Goal: Feedback & Contribution: Submit feedback/report problem

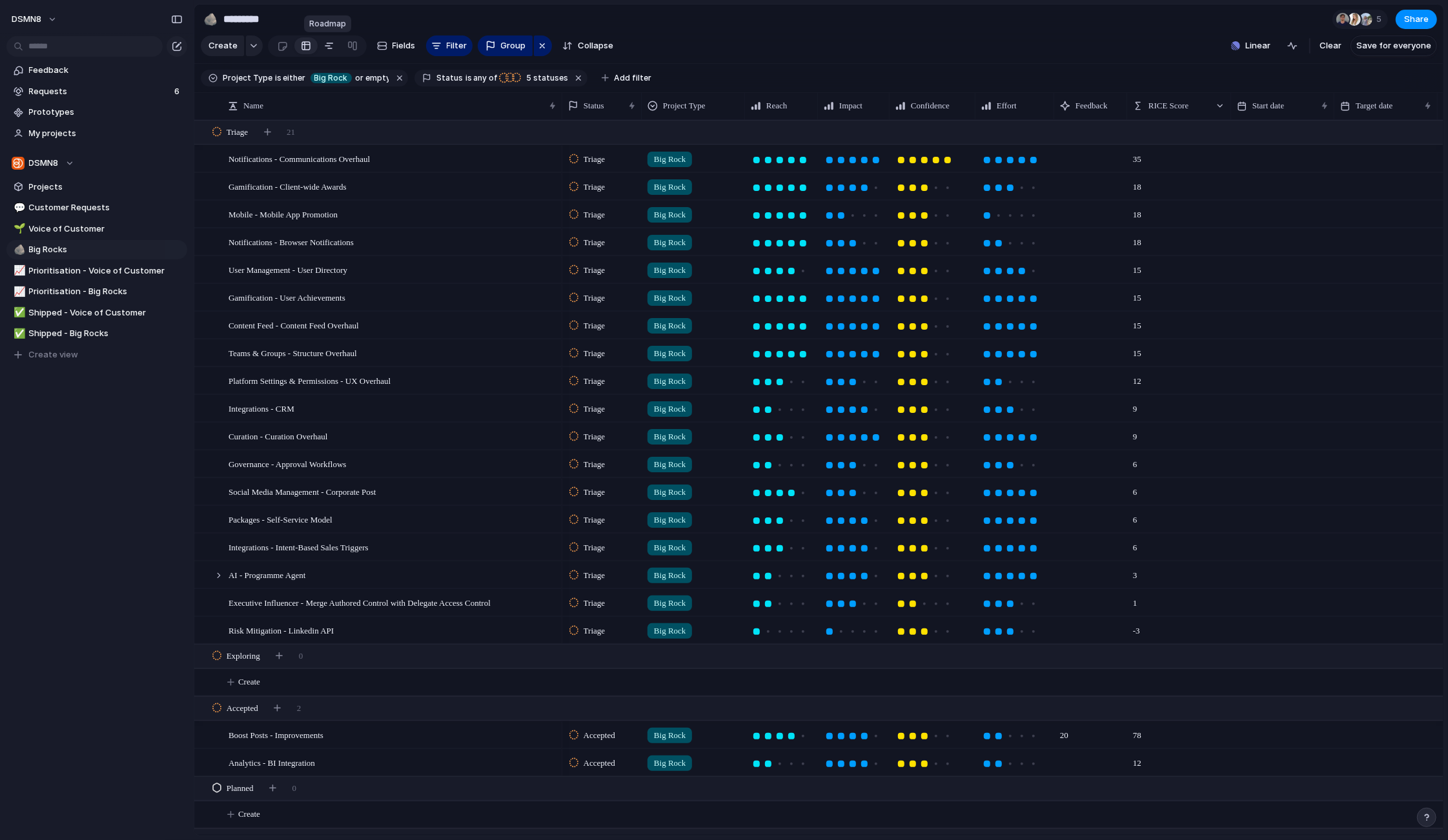
click at [324, 45] on div at bounding box center [329, 46] width 10 height 21
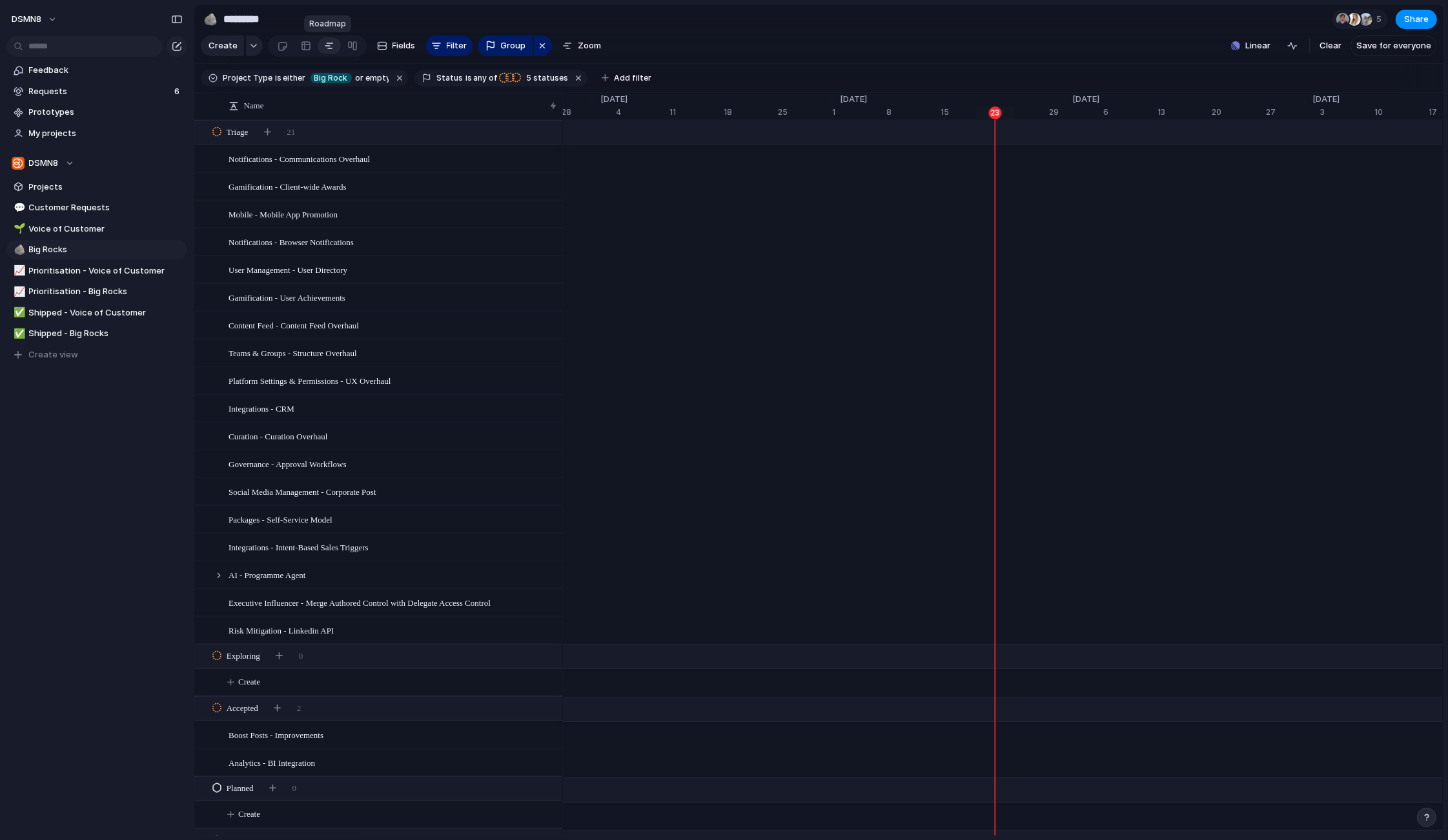
scroll to position [0, 8220]
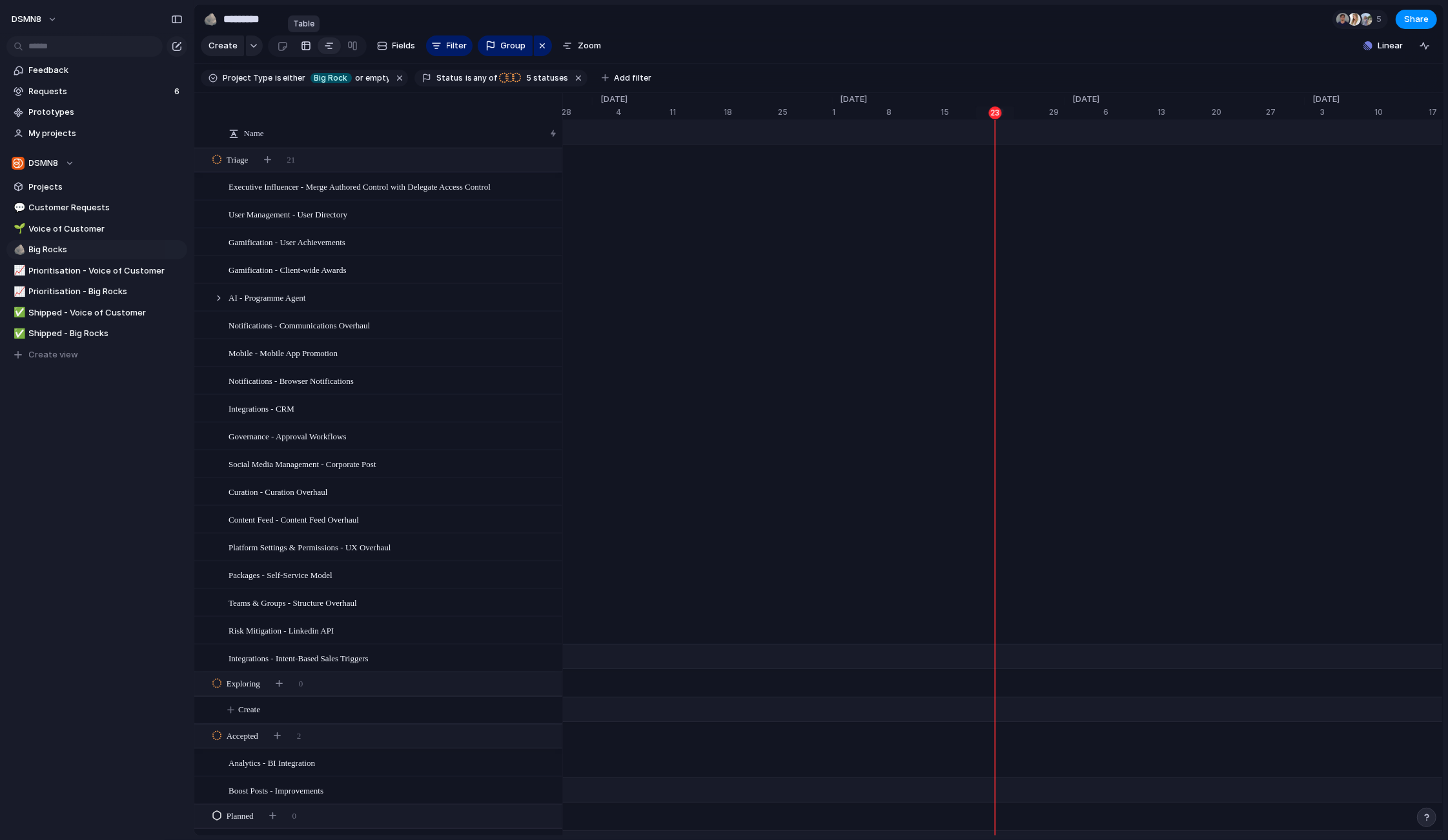
click at [305, 44] on div at bounding box center [306, 46] width 10 height 21
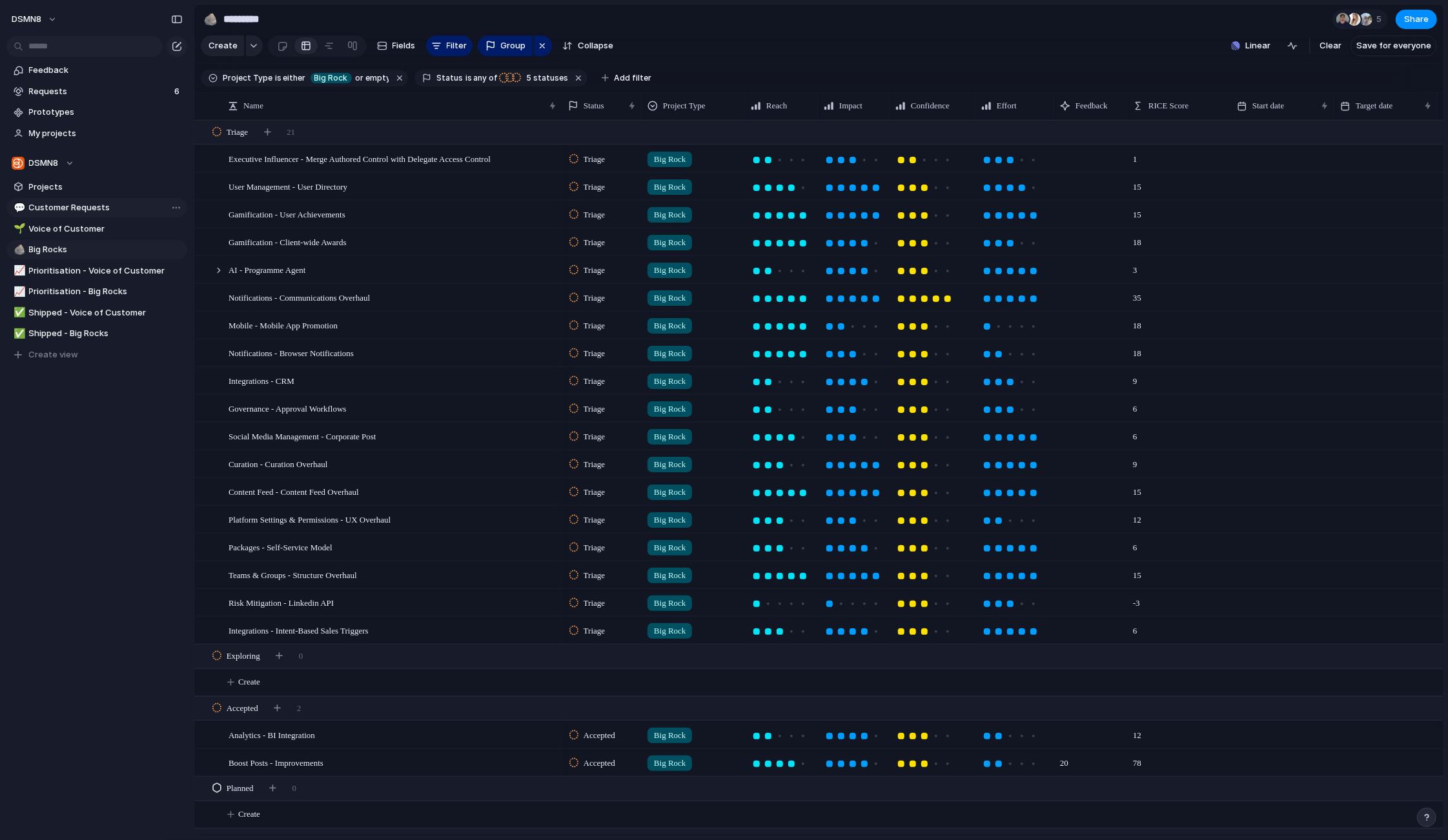
click at [96, 203] on span "Customer Requests" at bounding box center [105, 207] width 154 height 13
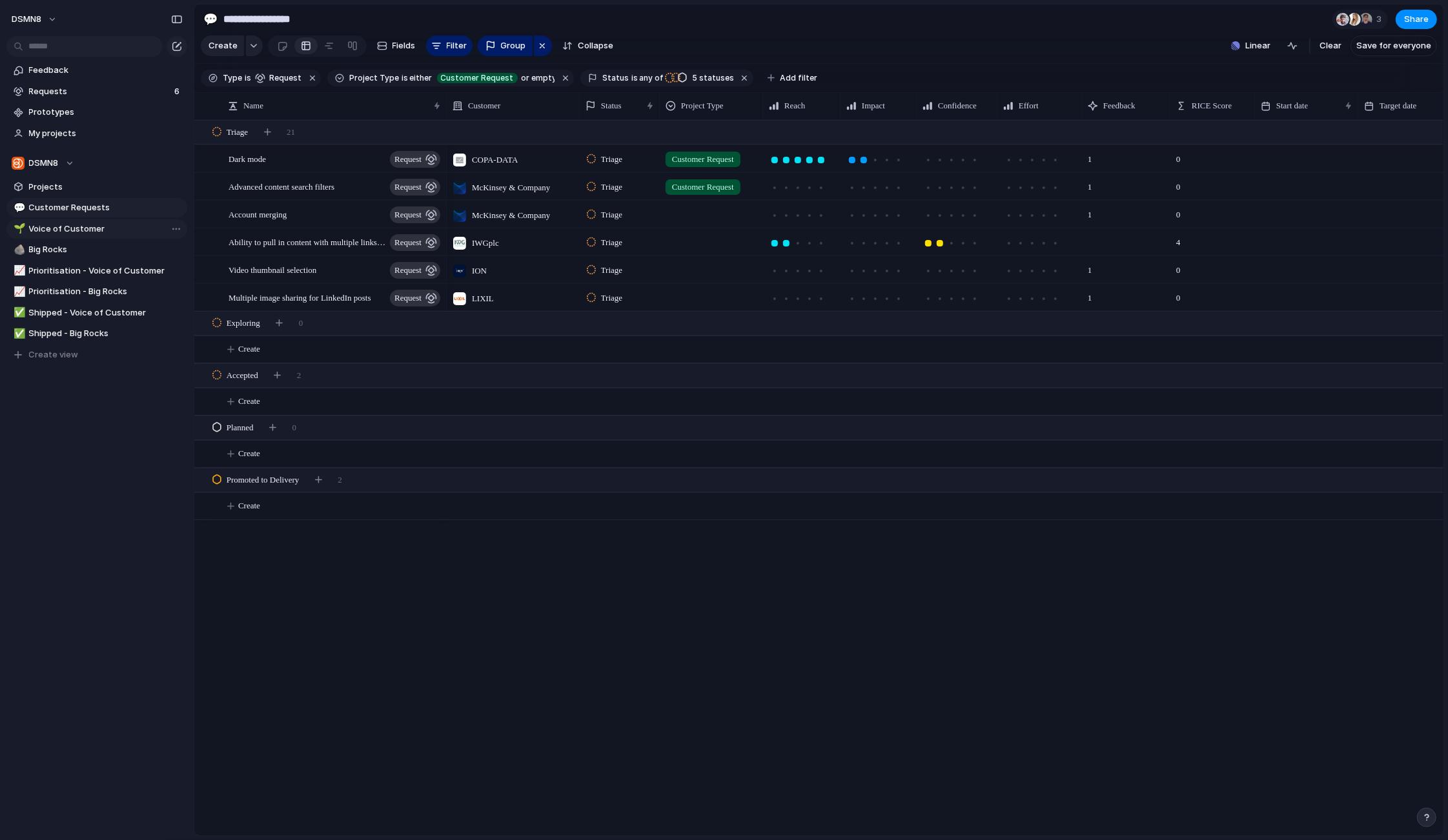
click at [94, 229] on span "Voice of Customer" at bounding box center [105, 229] width 154 height 13
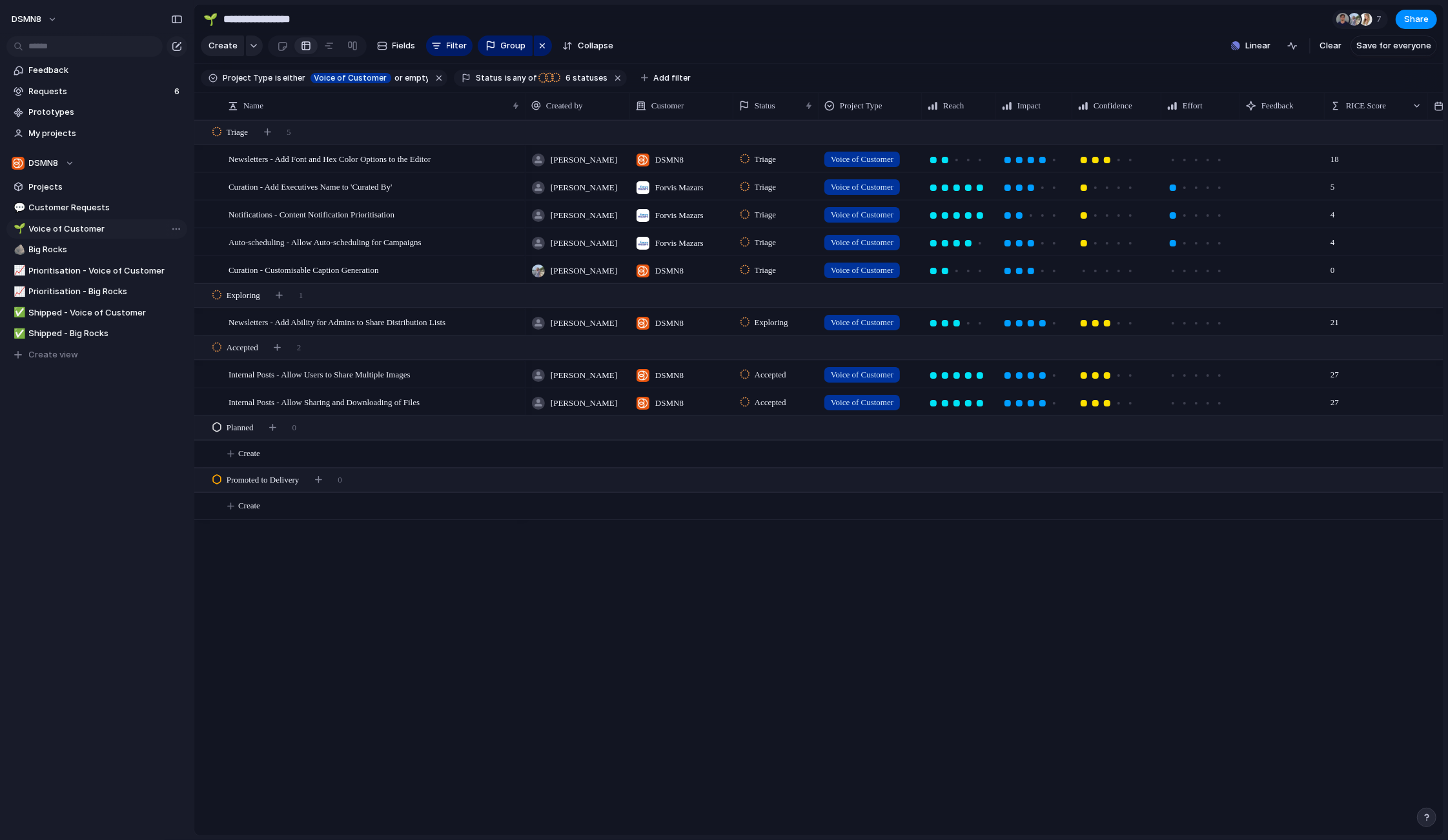
type input "**********"
click at [127, 92] on span "Requests" at bounding box center [99, 92] width 141 height 13
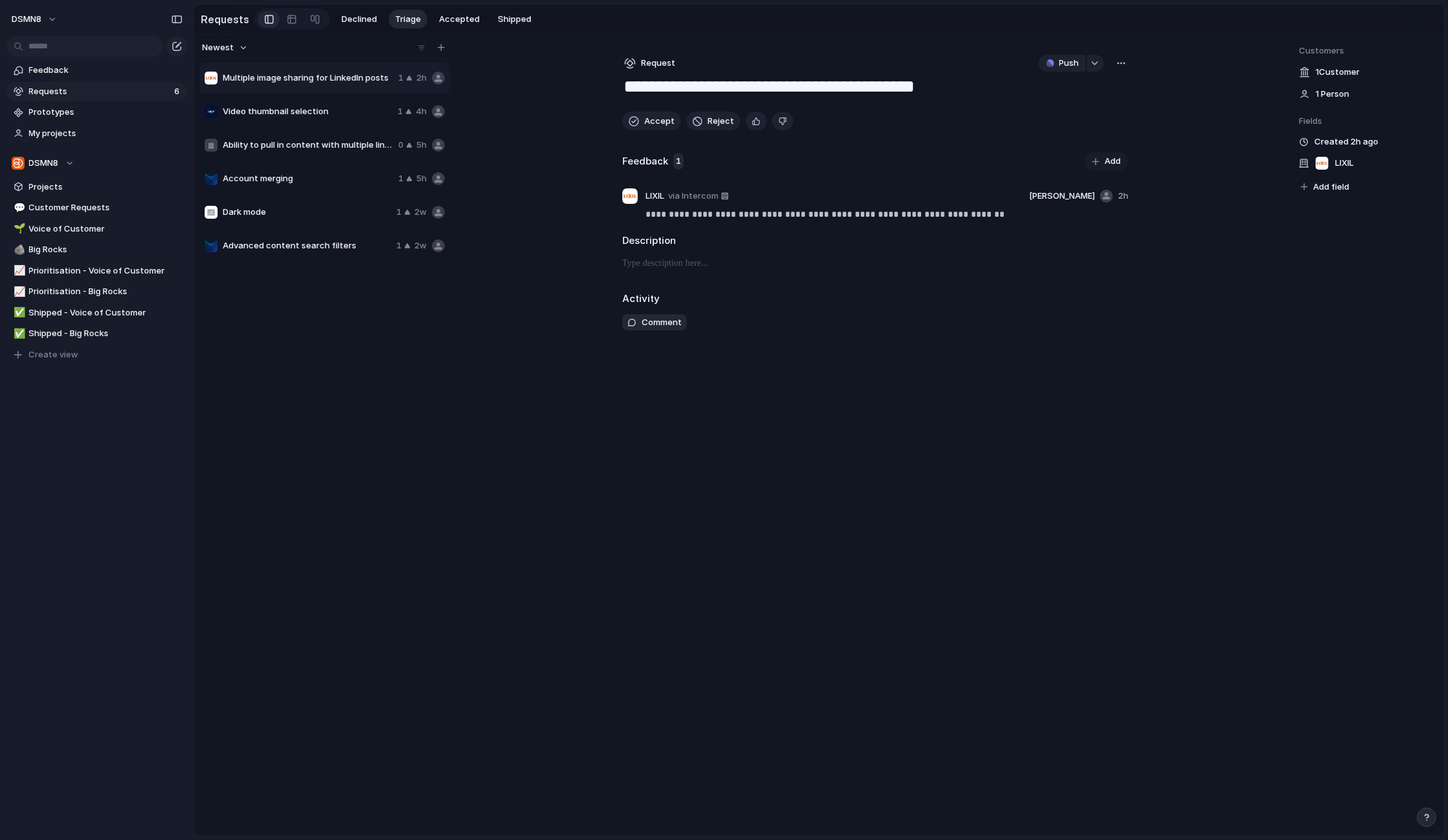
click at [295, 241] on span "Advanced content search filters" at bounding box center [307, 246] width 169 height 13
click at [306, 210] on span "Dark mode" at bounding box center [307, 212] width 169 height 13
click at [311, 181] on span "Account merging" at bounding box center [307, 178] width 170 height 13
type textarea "**********"
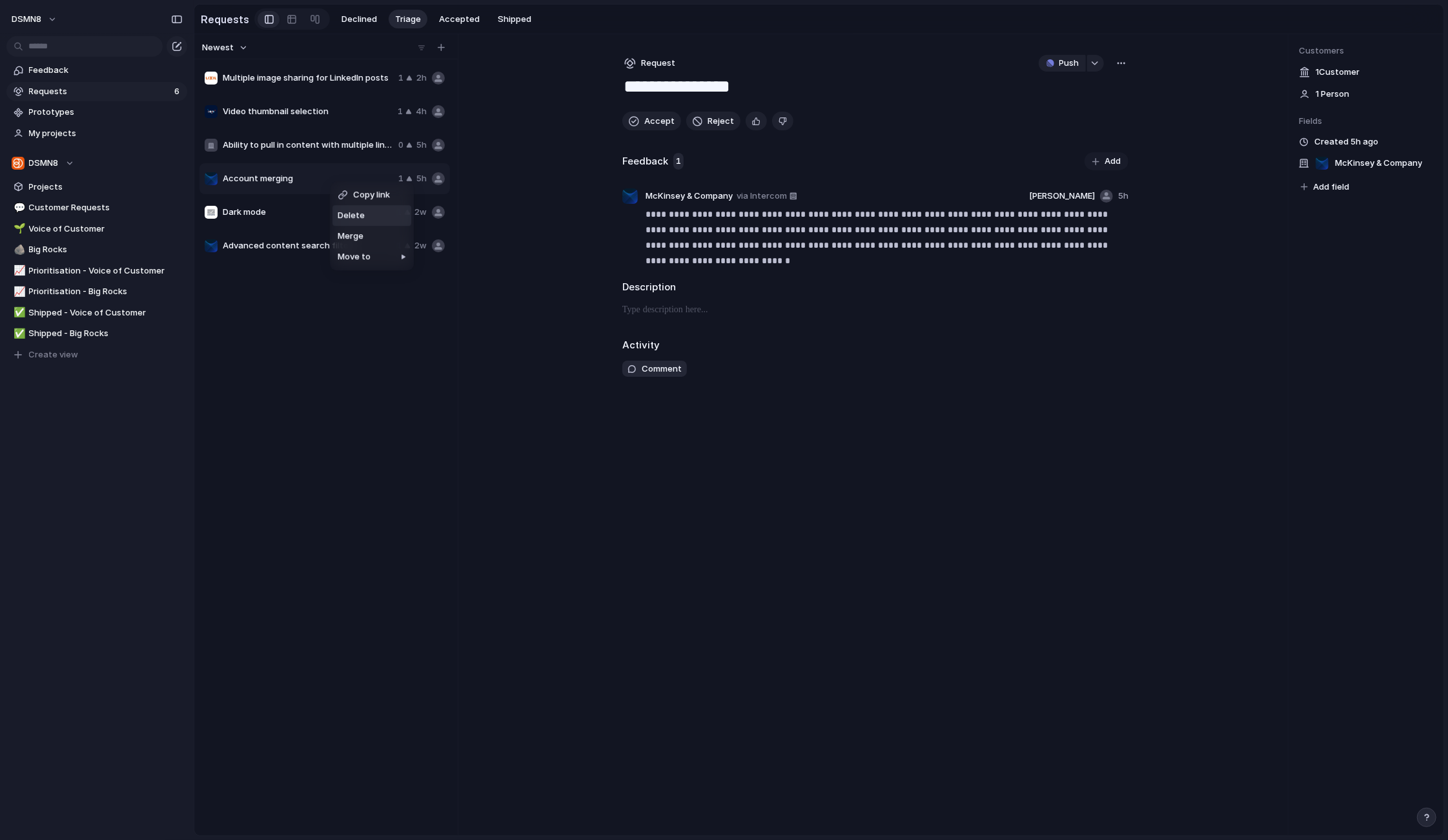
click at [360, 215] on span "Delete" at bounding box center [351, 216] width 27 height 13
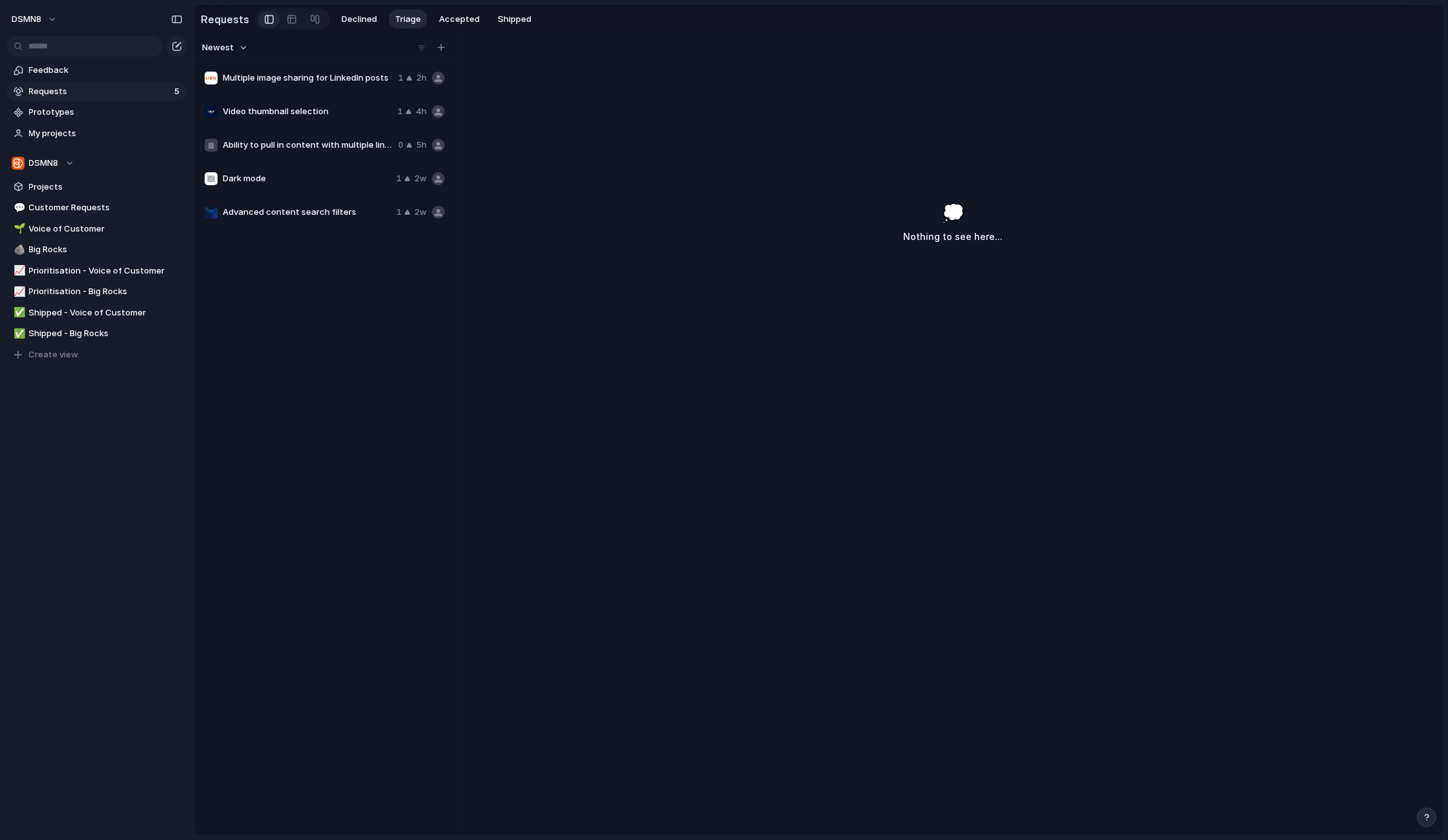
click at [338, 145] on span "Ability to pull in content with multiple links on LinkedIn" at bounding box center [307, 145] width 170 height 13
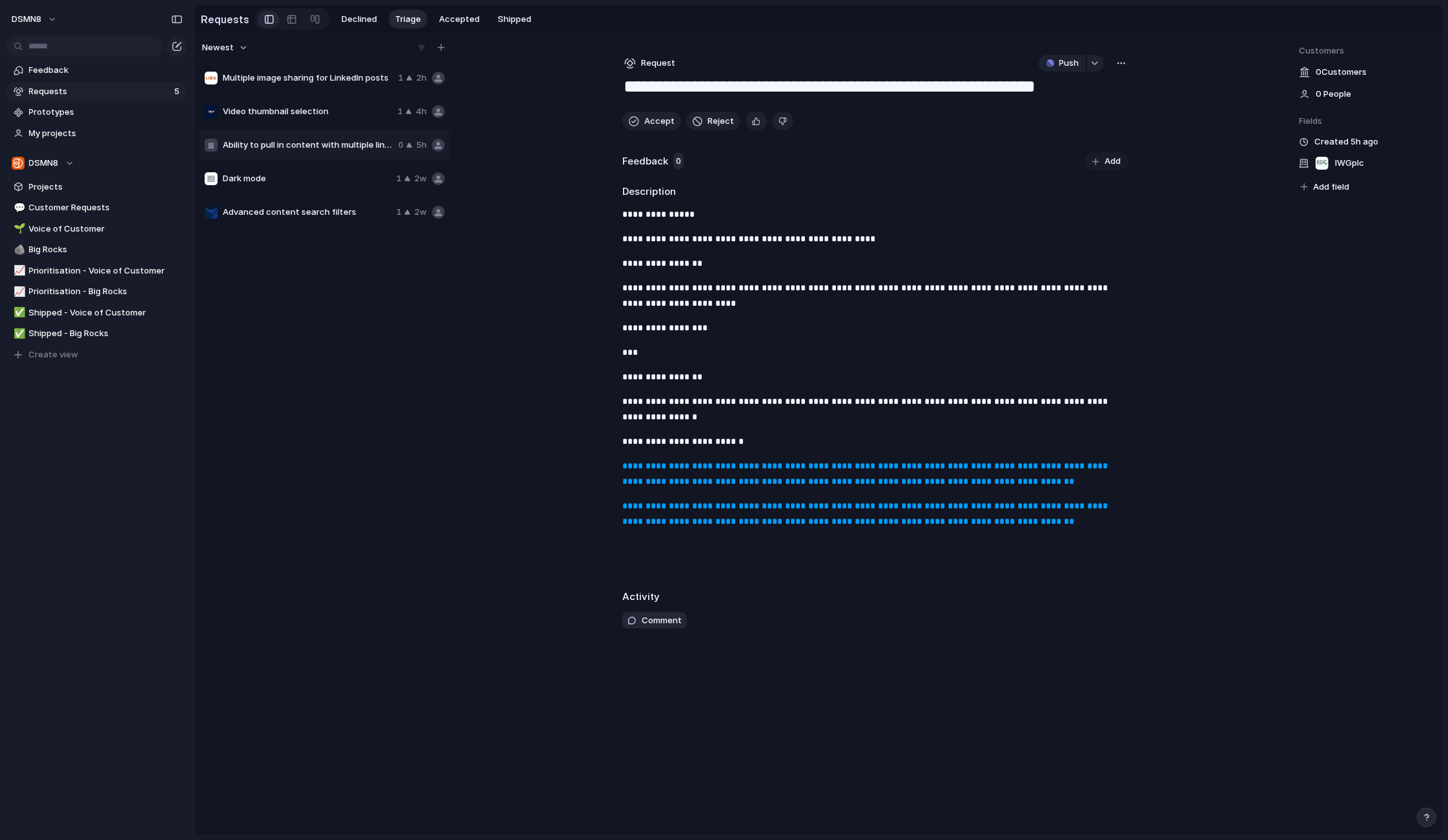
click at [338, 114] on span "Video thumbnail selection" at bounding box center [307, 112] width 169 height 13
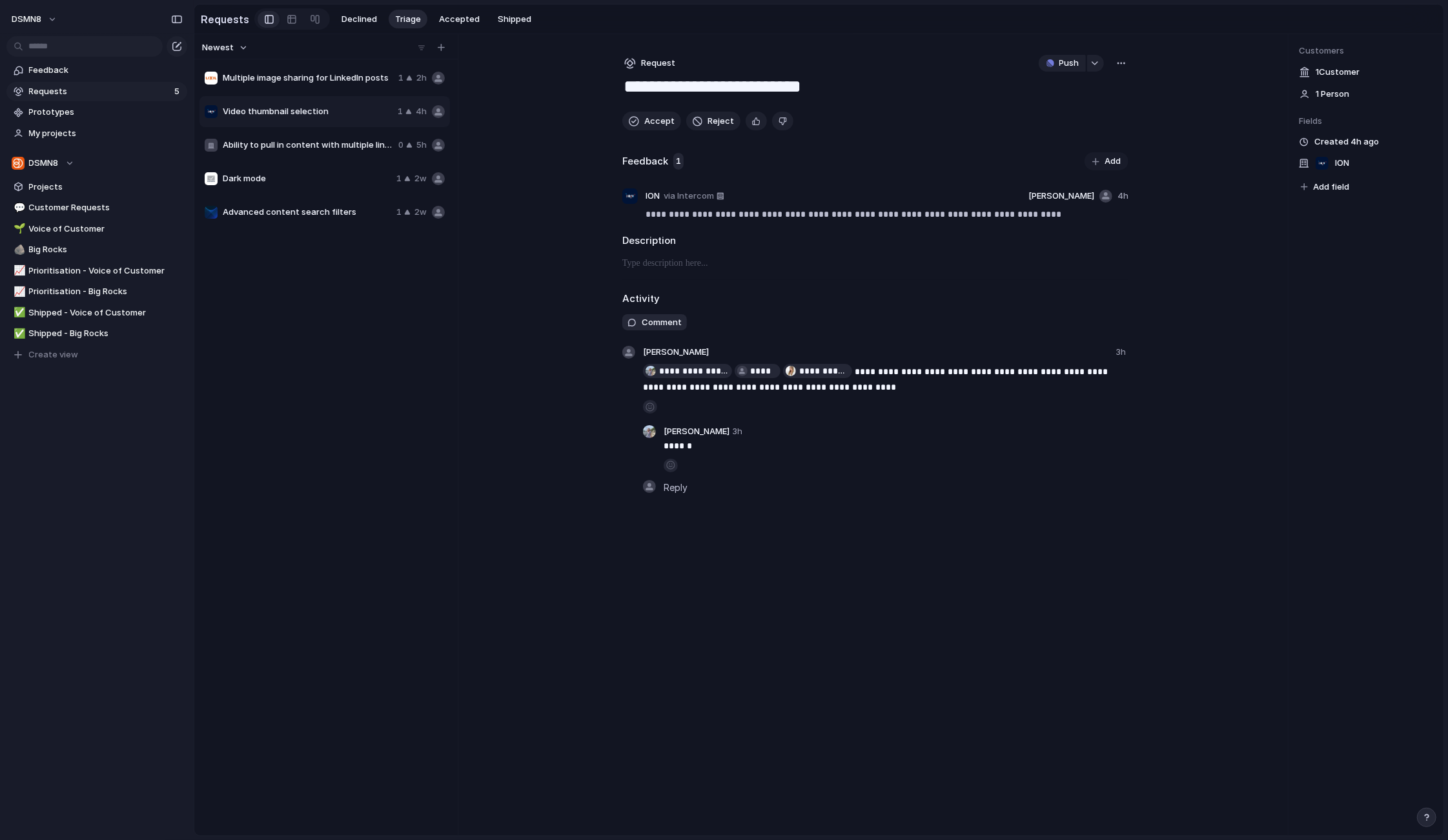
click at [339, 75] on span "Multiple image sharing for LinkedIn posts" at bounding box center [307, 78] width 170 height 13
type textarea "**********"
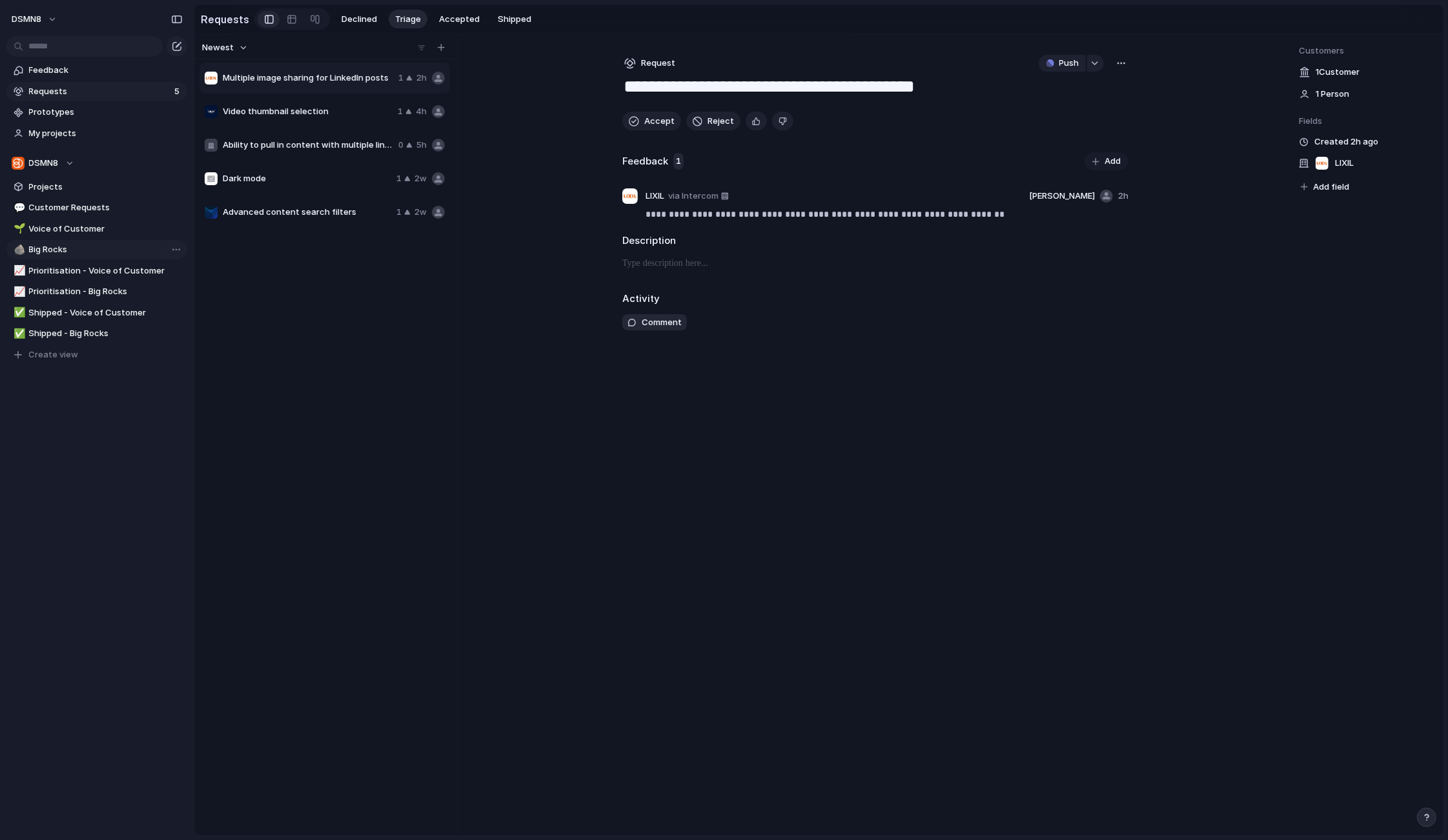
click at [68, 251] on span "Big Rocks" at bounding box center [105, 249] width 154 height 13
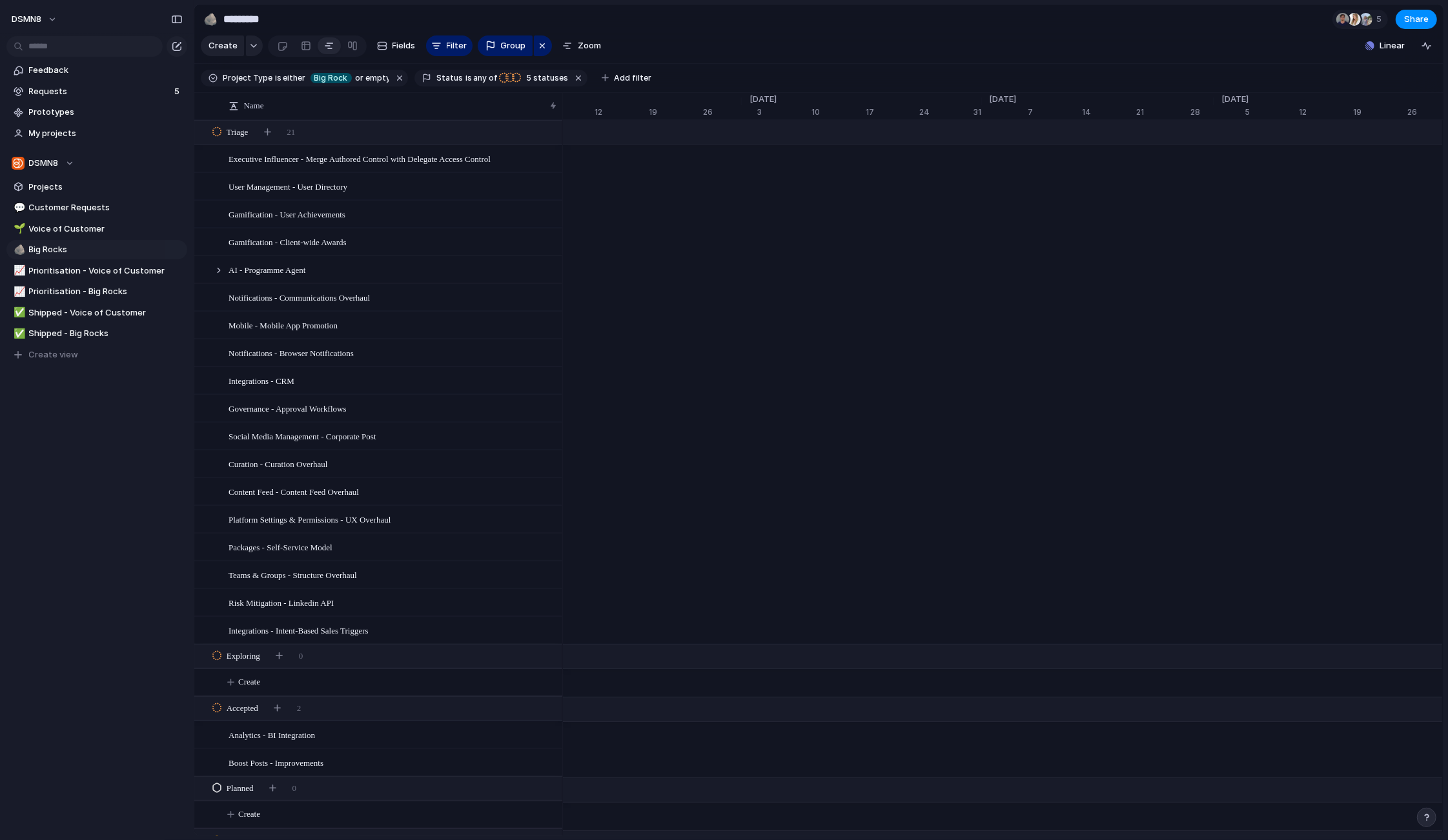
scroll to position [0, 54]
click at [302, 47] on div at bounding box center [306, 46] width 10 height 21
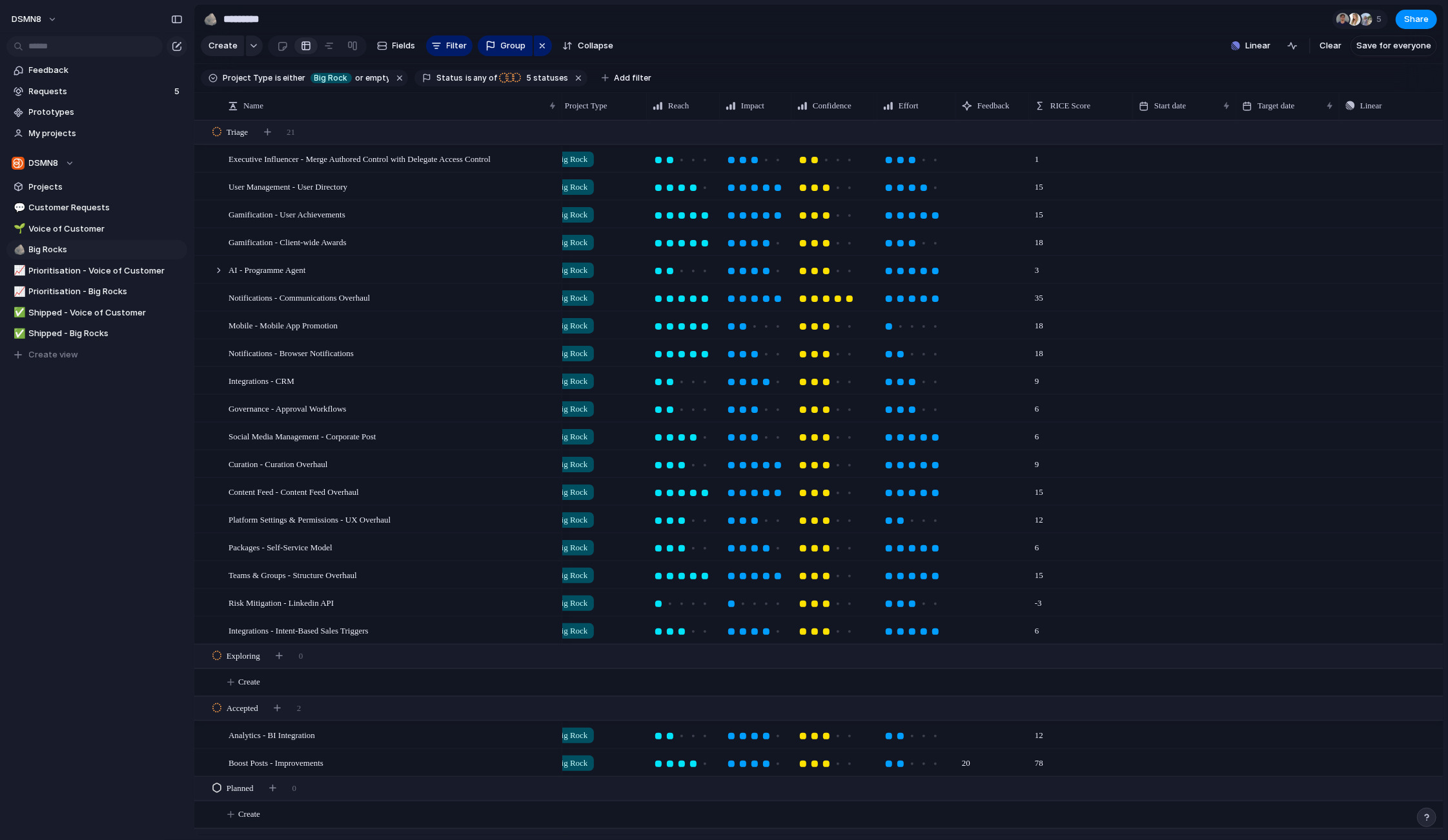
scroll to position [0, 142]
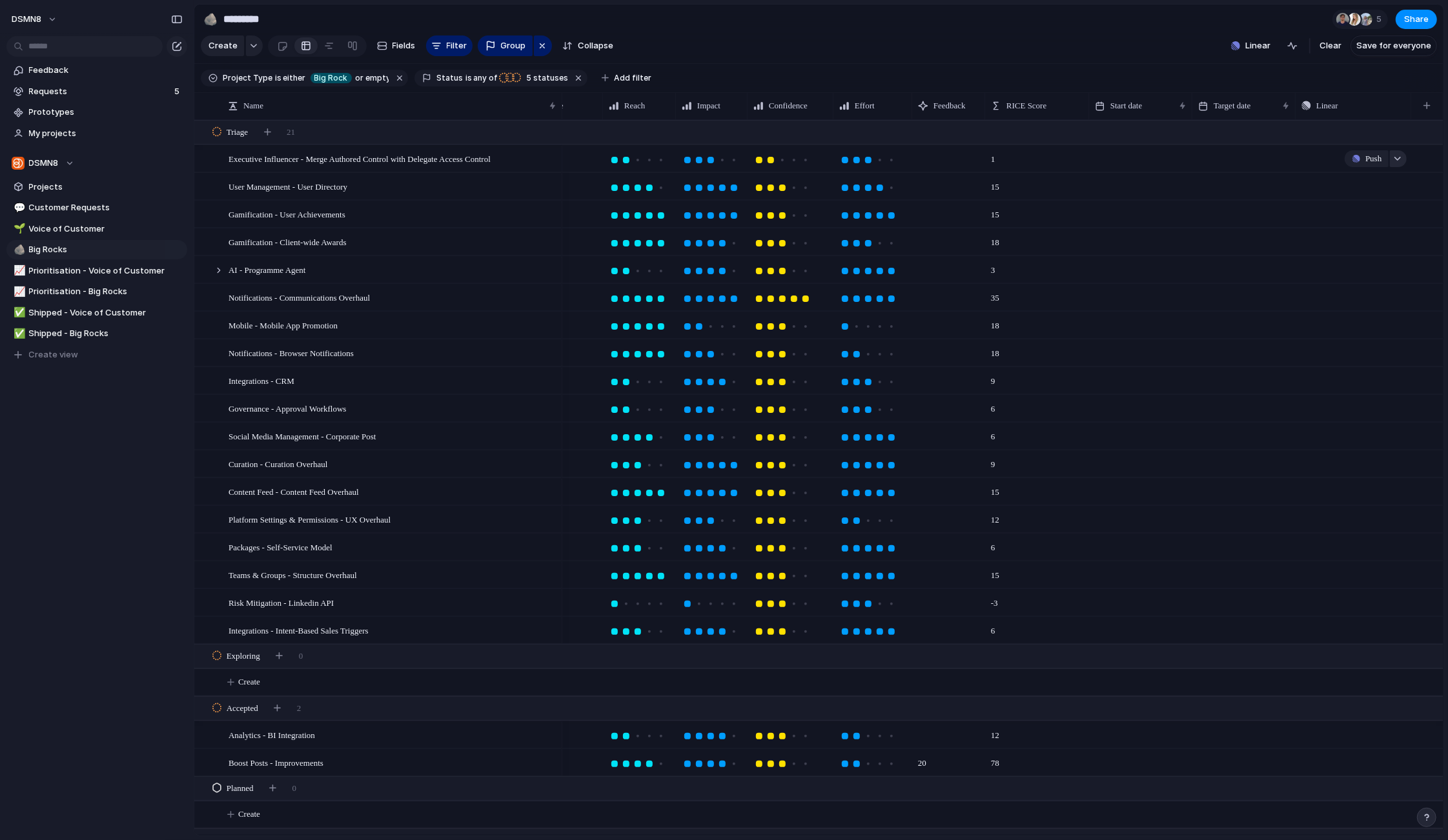
click at [1396, 156] on div "button" at bounding box center [1397, 158] width 9 height 5
type input "*"
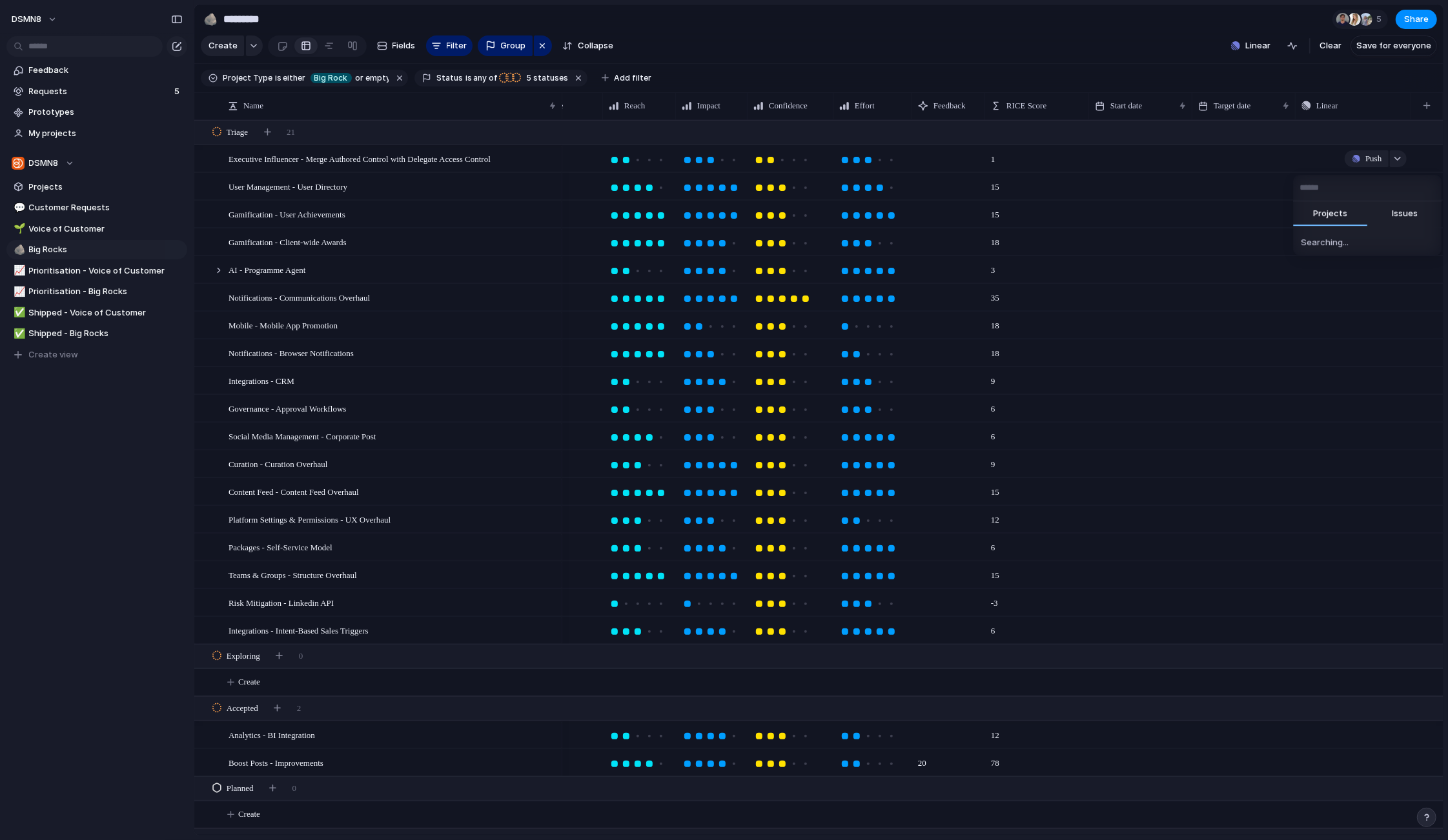
type input "*"
click at [1277, 277] on div "Projects Issues No results found" at bounding box center [724, 420] width 1448 height 840
click at [1398, 156] on div "button" at bounding box center [1397, 158] width 9 height 5
type input "*******"
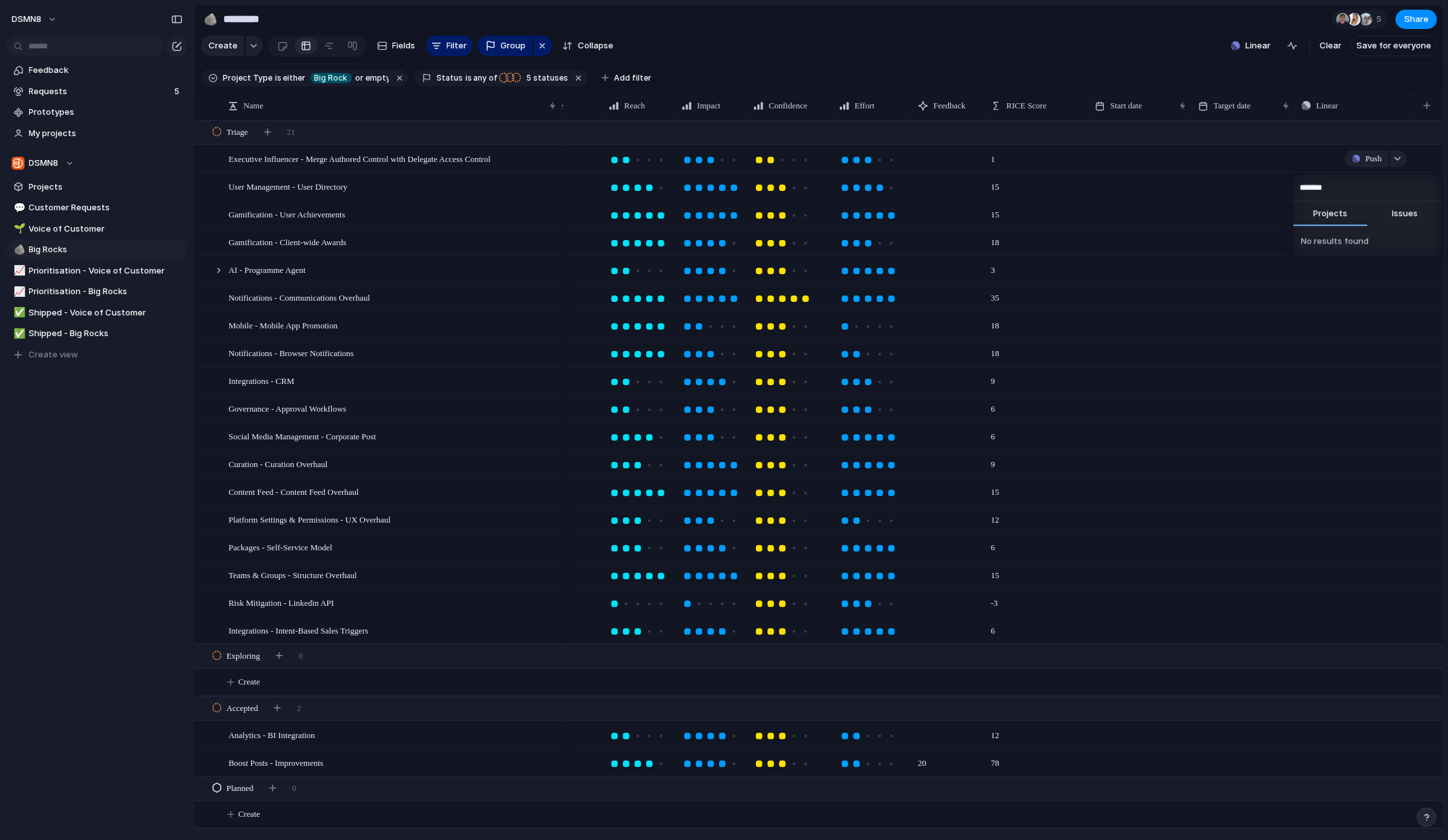
click at [341, 160] on div "******* Projects Issues No results found" at bounding box center [724, 420] width 1448 height 840
click at [490, 158] on span "Executive Influencer - Merge Authored Control with Delegate Access Control" at bounding box center [360, 158] width 262 height 15
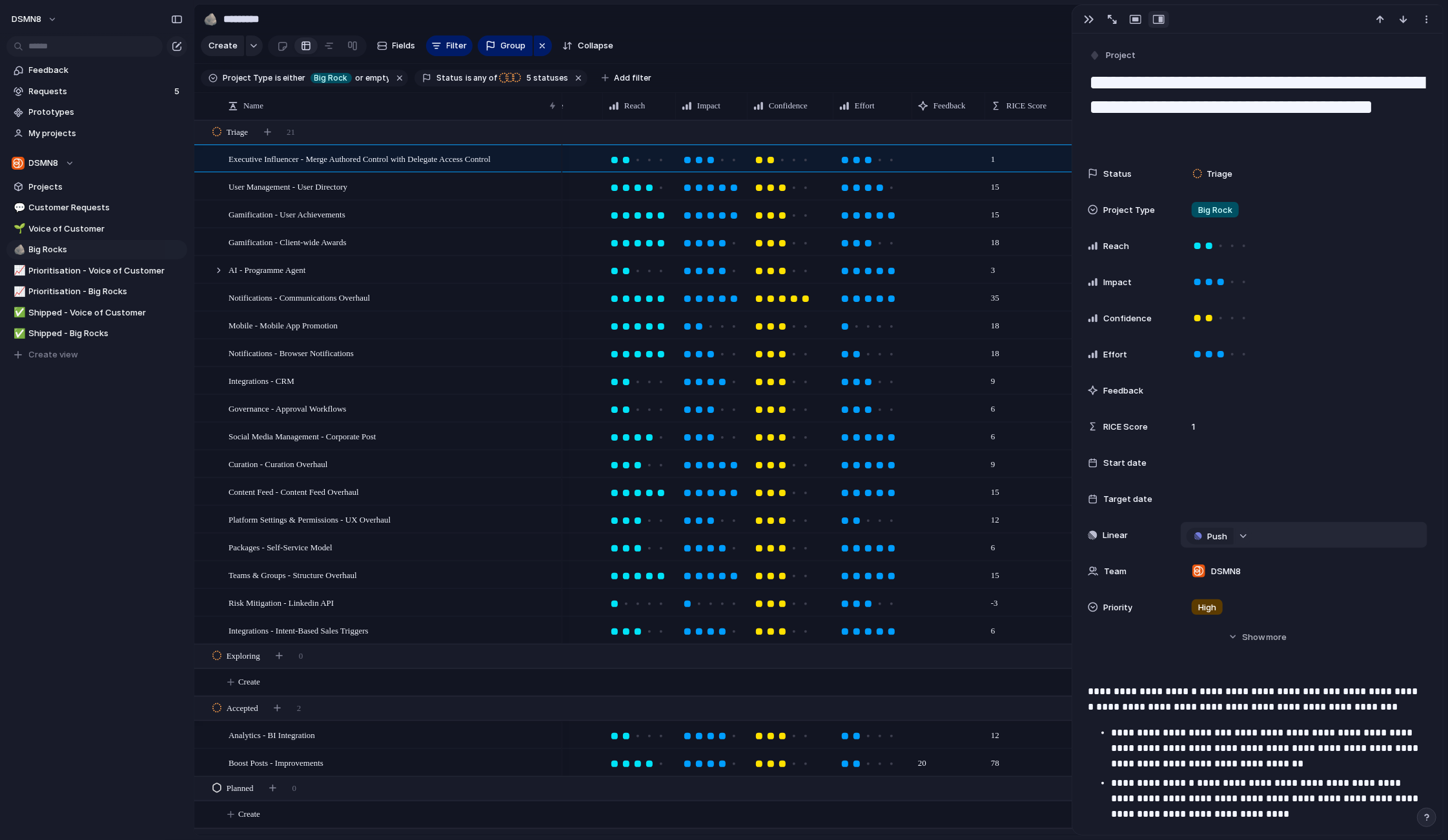
click at [1243, 534] on div "button" at bounding box center [1243, 536] width 9 height 5
click at [1211, 534] on div "Projects Issues No results found" at bounding box center [724, 420] width 1448 height 840
click at [1209, 535] on span "Push" at bounding box center [1217, 536] width 20 height 13
click at [1201, 562] on span "Project" at bounding box center [1195, 561] width 30 height 13
click at [1223, 534] on span "Executive Influencer - Merge Authored Control with Delegate Access Control" at bounding box center [1305, 535] width 180 height 13
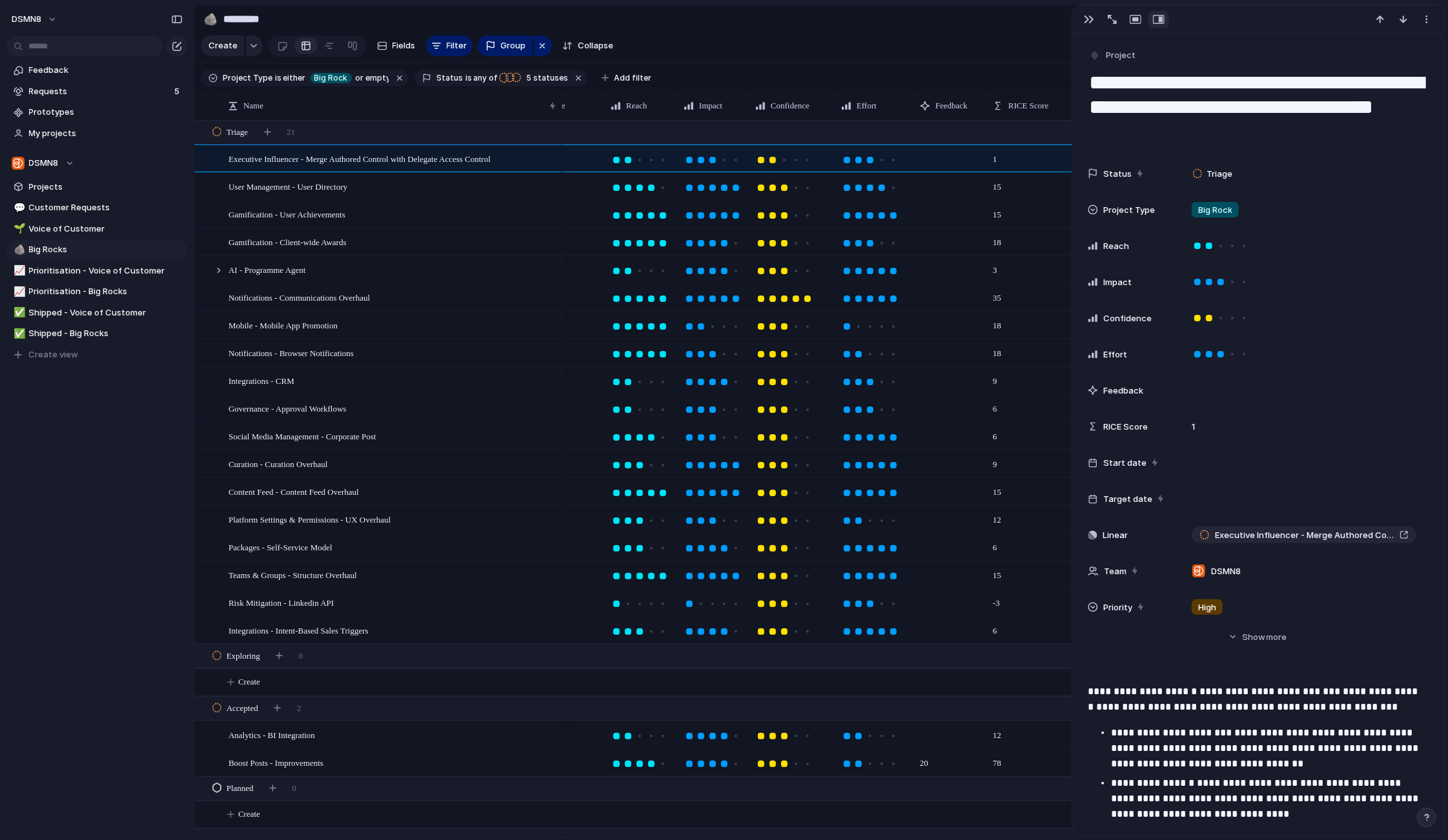
scroll to position [0, 142]
click at [1265, 546] on span "Unlink" at bounding box center [1272, 549] width 25 height 13
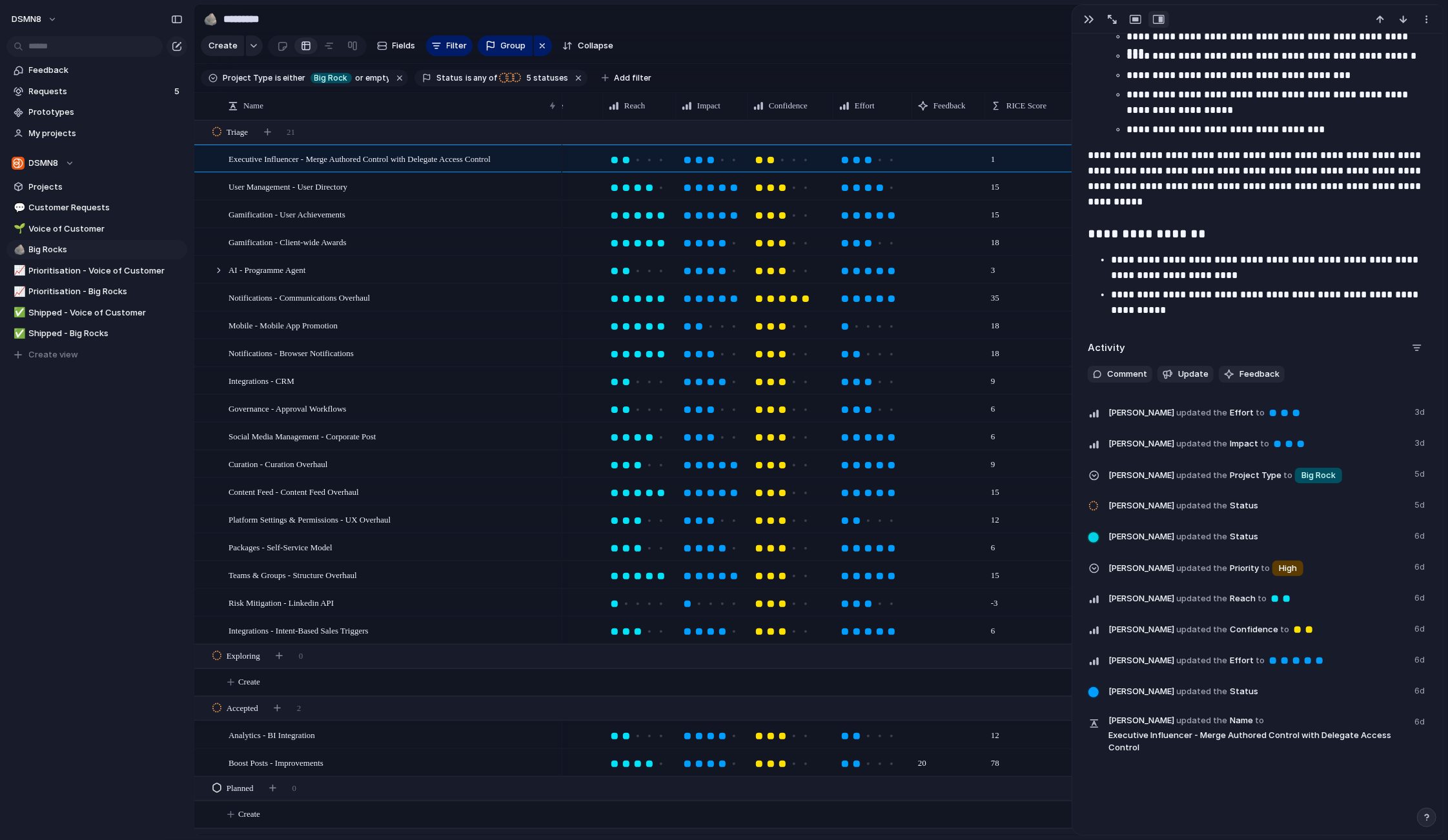
scroll to position [1256, 0]
click at [1420, 348] on div "button" at bounding box center [1416, 348] width 10 height 10
click at [1352, 322] on div "Comments Updates Changes Feedback" at bounding box center [724, 420] width 1448 height 840
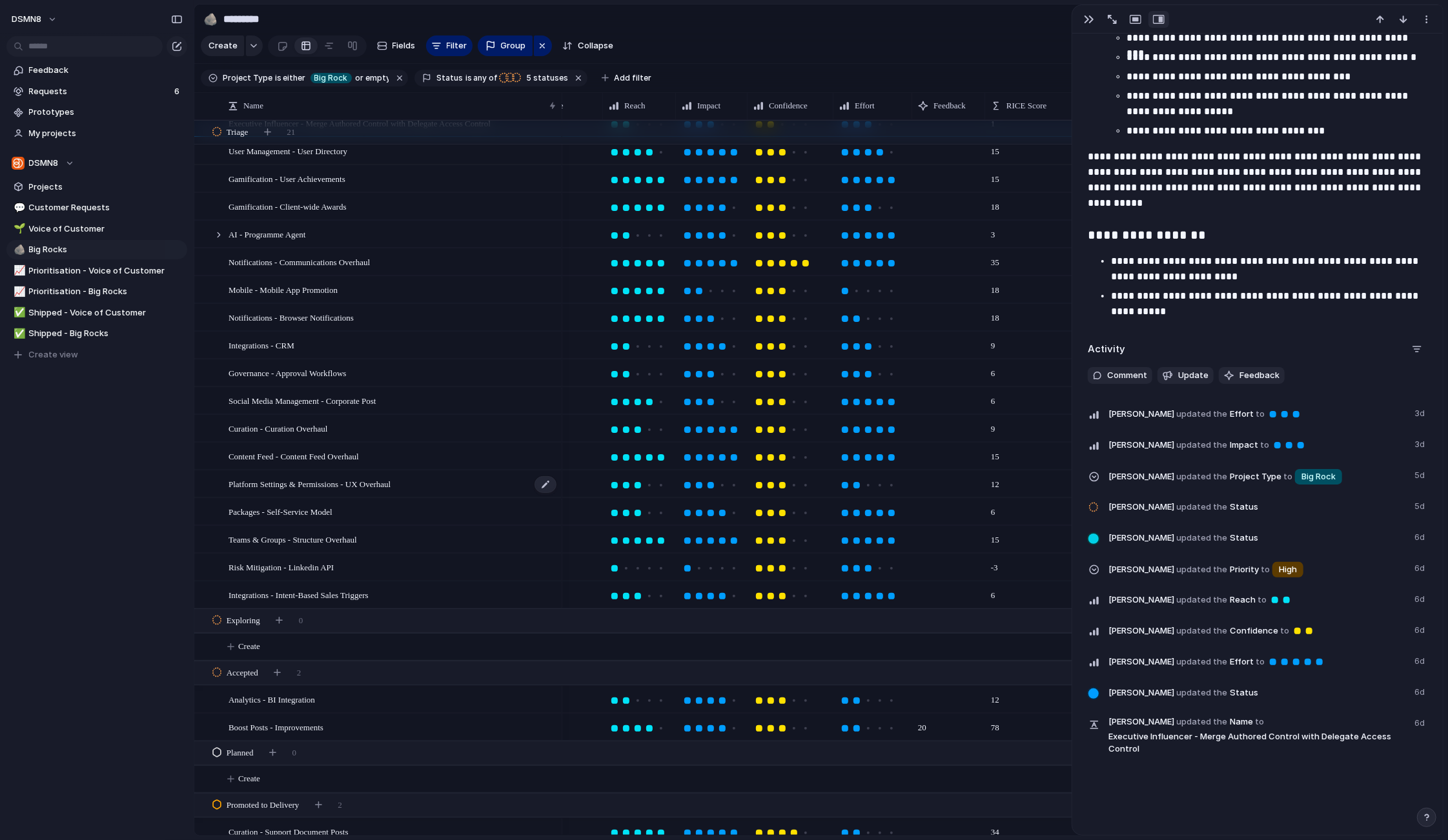
scroll to position [73, 0]
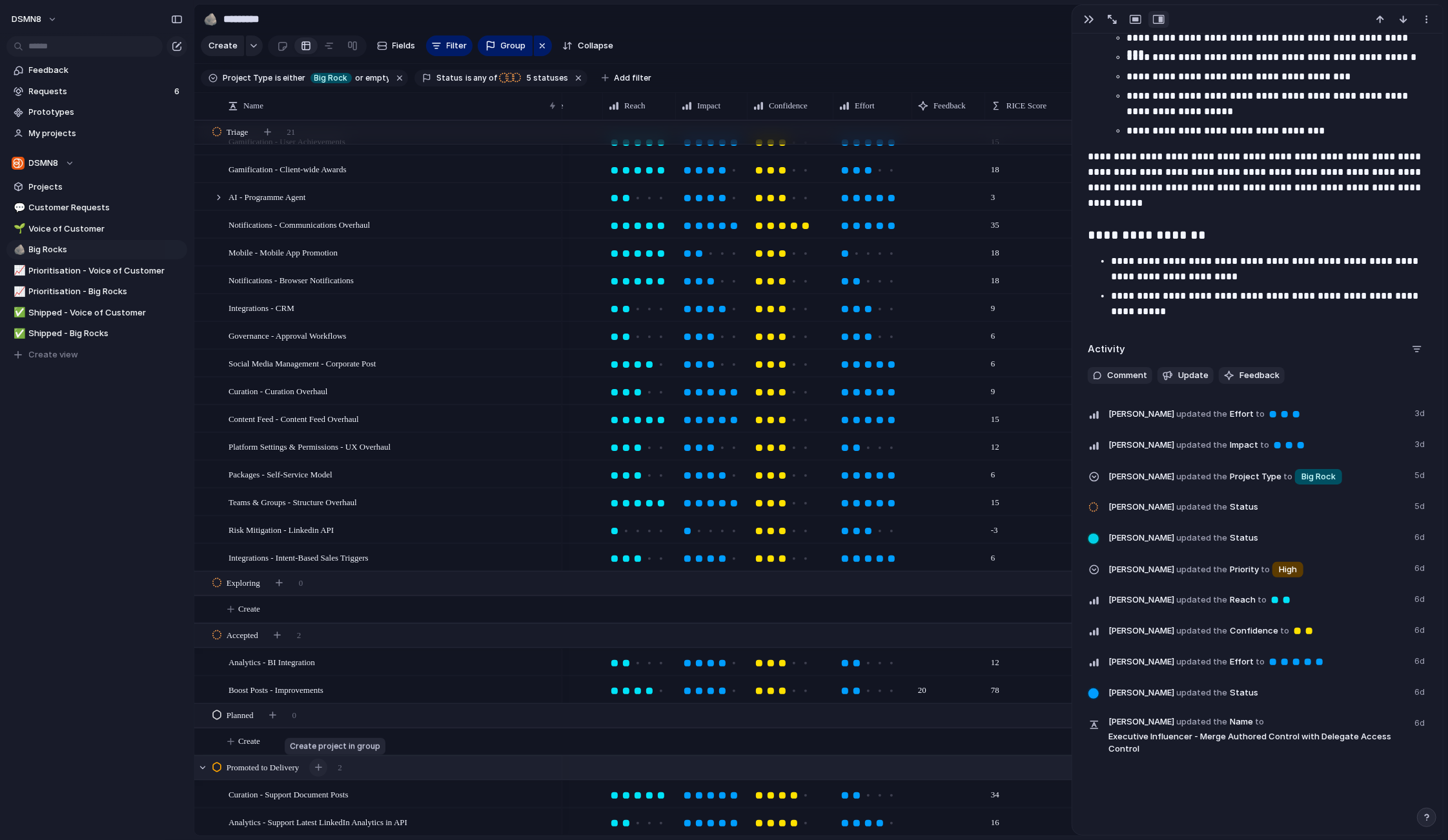
click at [322, 766] on div "button" at bounding box center [318, 767] width 7 height 7
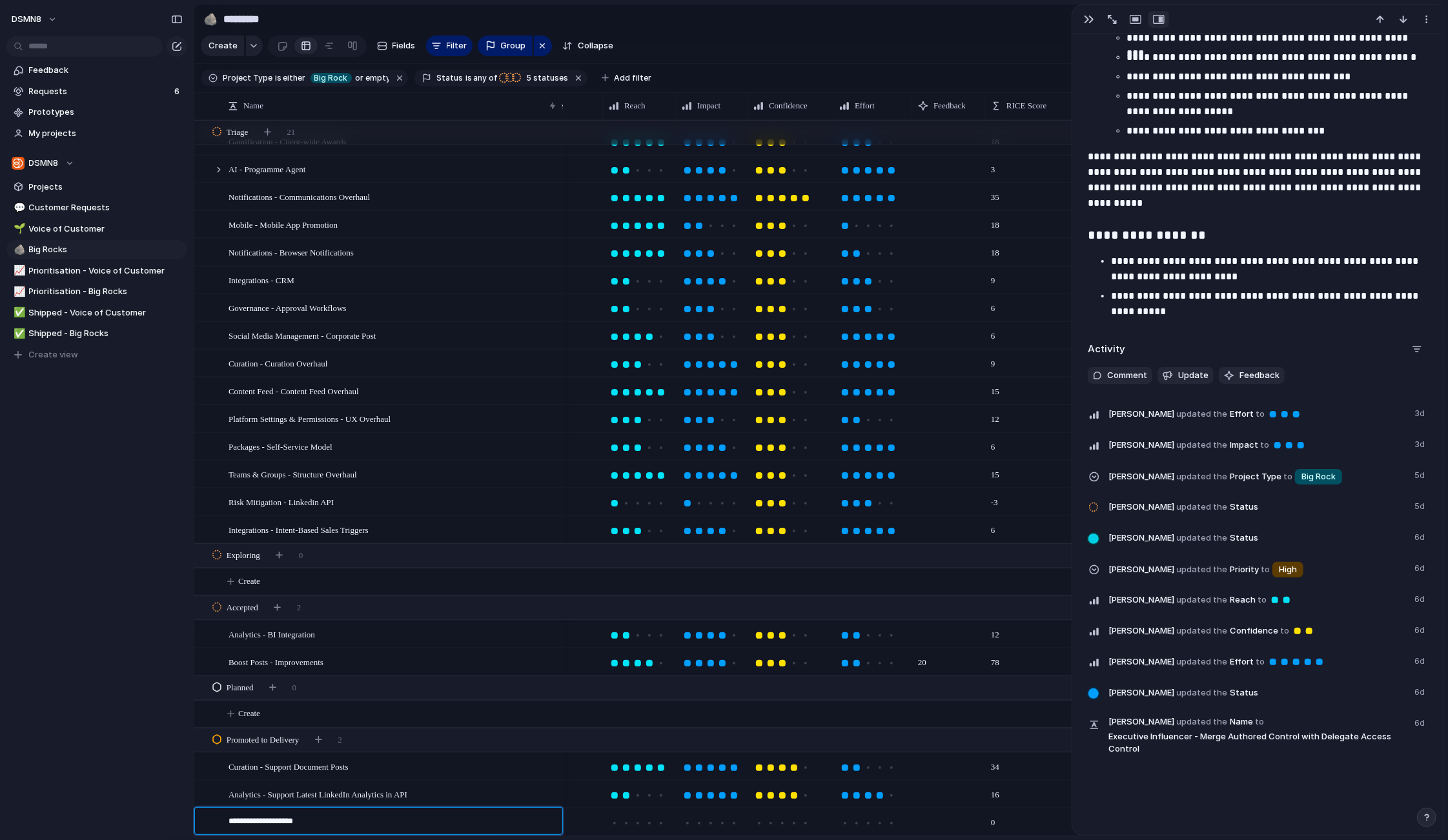
type textarea "**********"
click at [662, 823] on div at bounding box center [661, 823] width 6 height 6
click at [736, 823] on div at bounding box center [734, 823] width 6 height 6
click at [796, 823] on div at bounding box center [794, 823] width 6 height 6
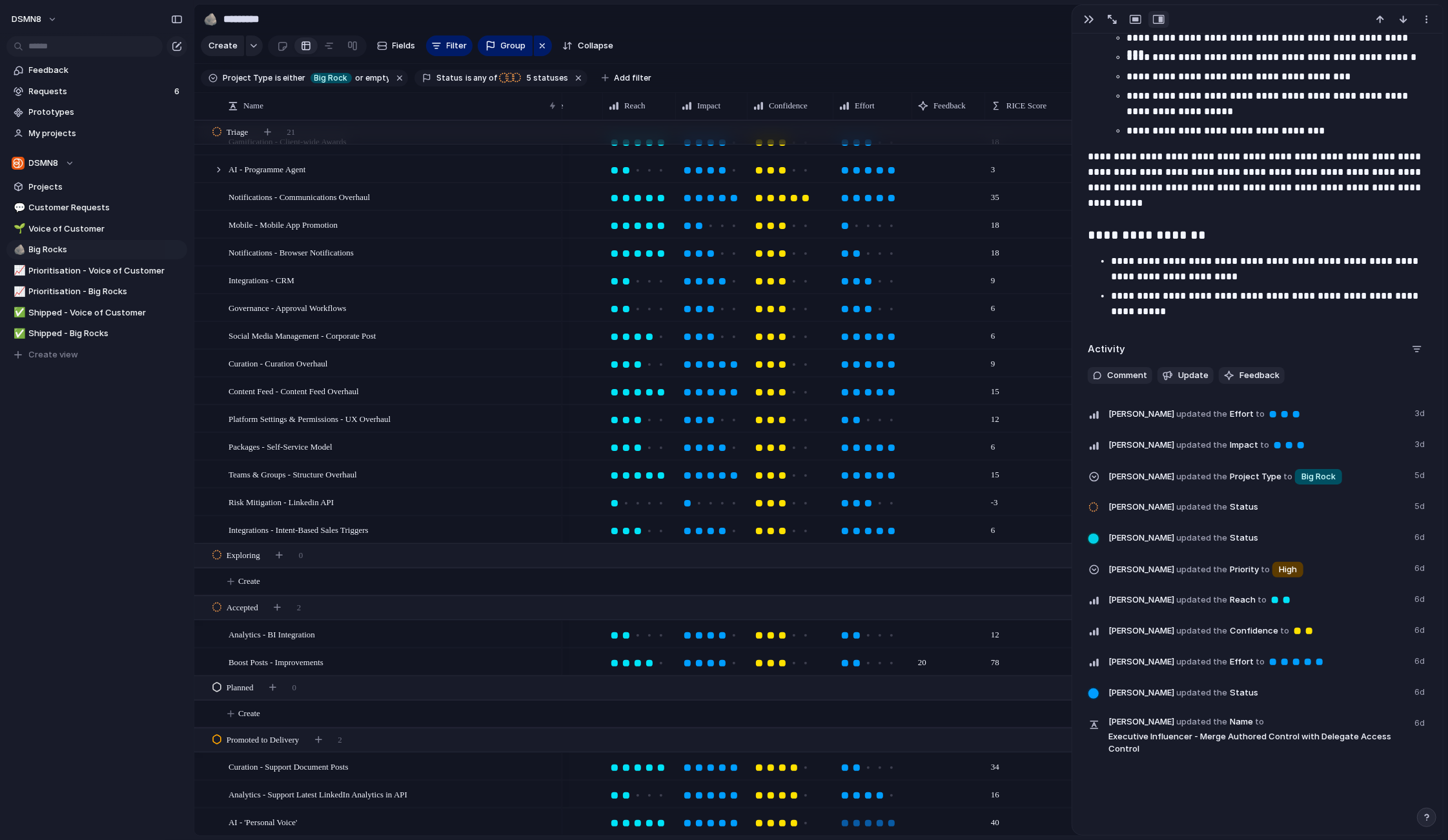
click at [894, 823] on div at bounding box center [891, 823] width 12 height 12
click at [278, 821] on span "AI - 'Personal Voice'" at bounding box center [262, 822] width 68 height 15
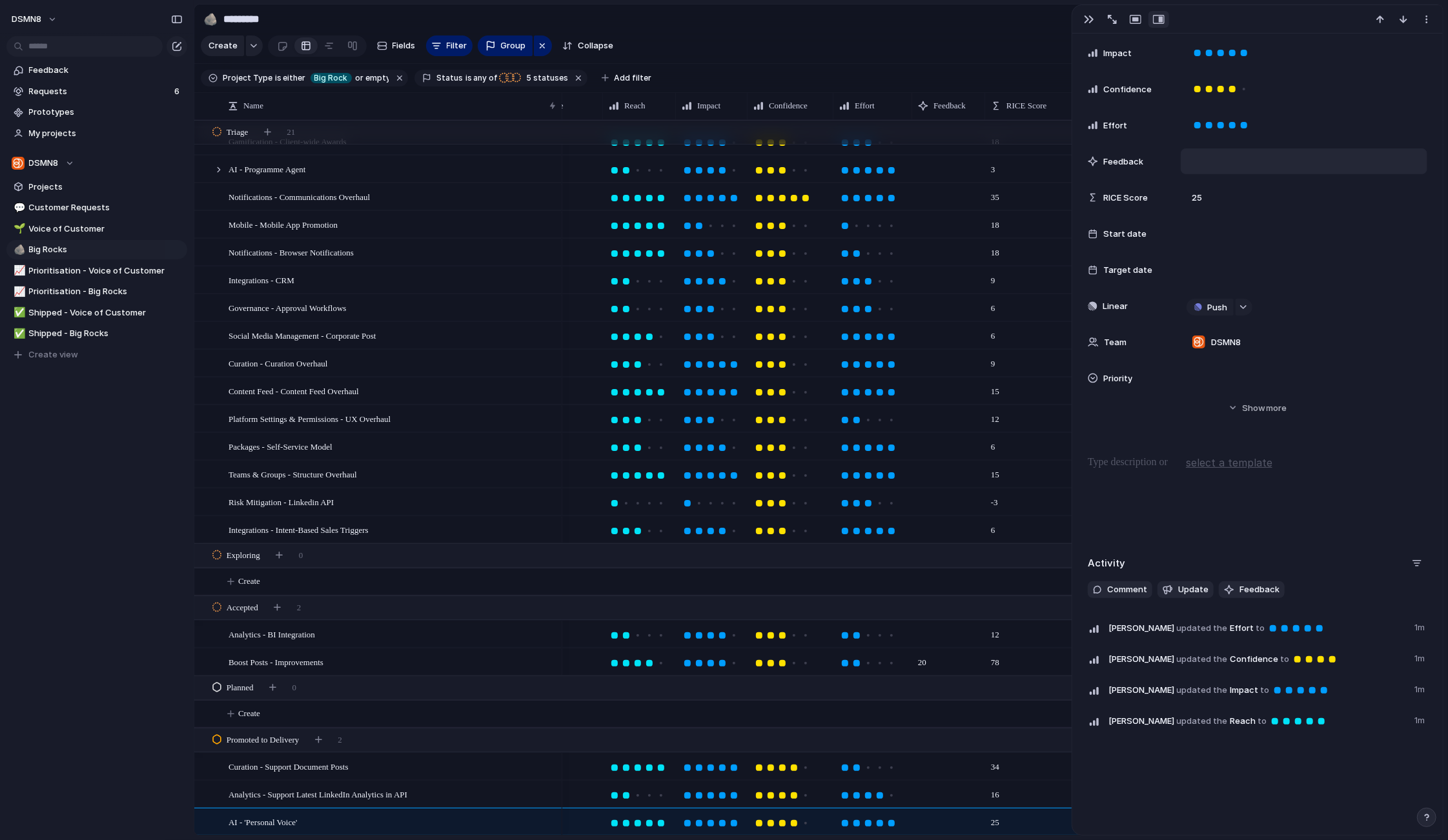
click at [1239, 160] on div at bounding box center [1304, 161] width 247 height 25
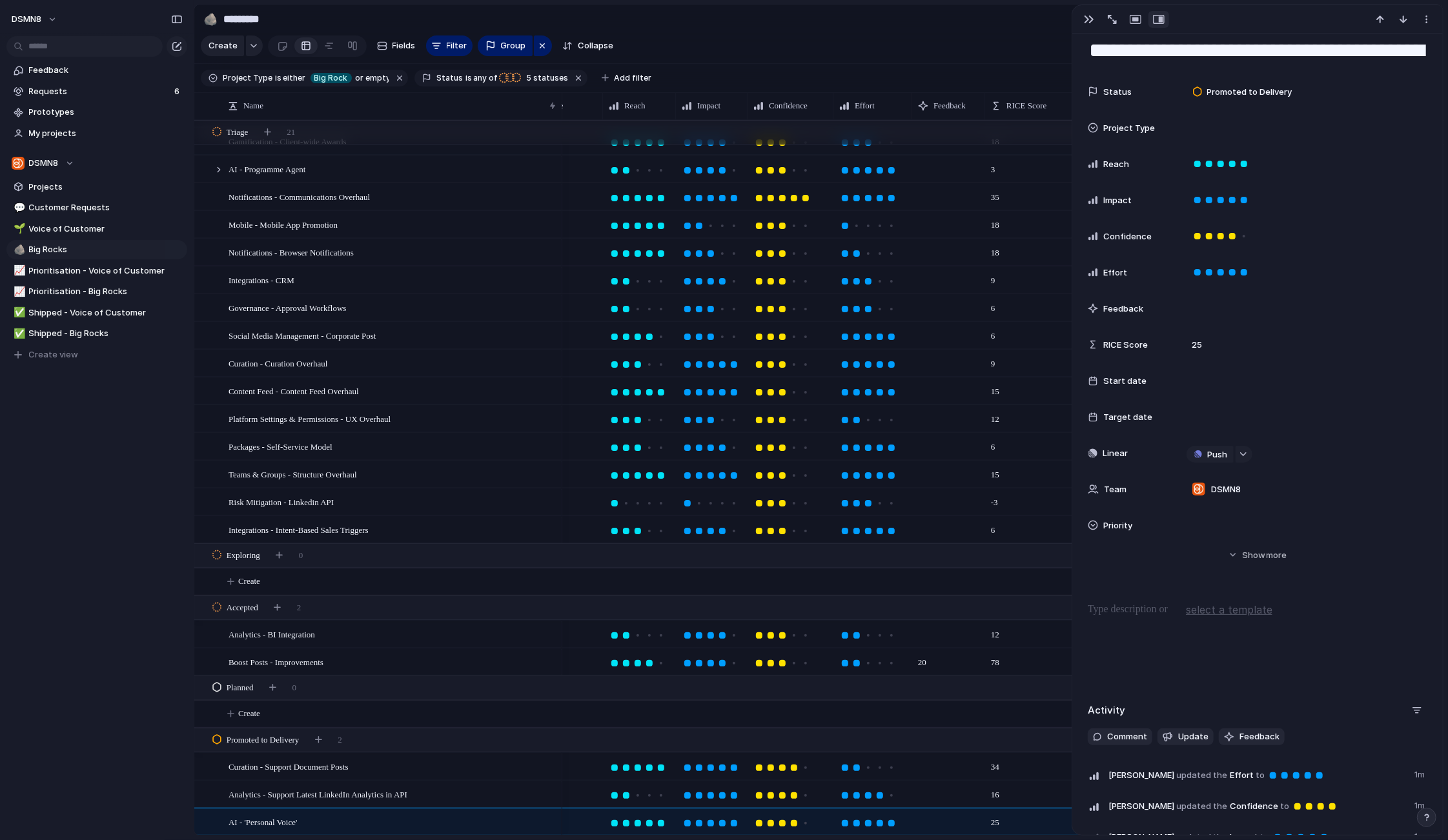
click at [1129, 306] on span "Feedback" at bounding box center [1123, 308] width 40 height 13
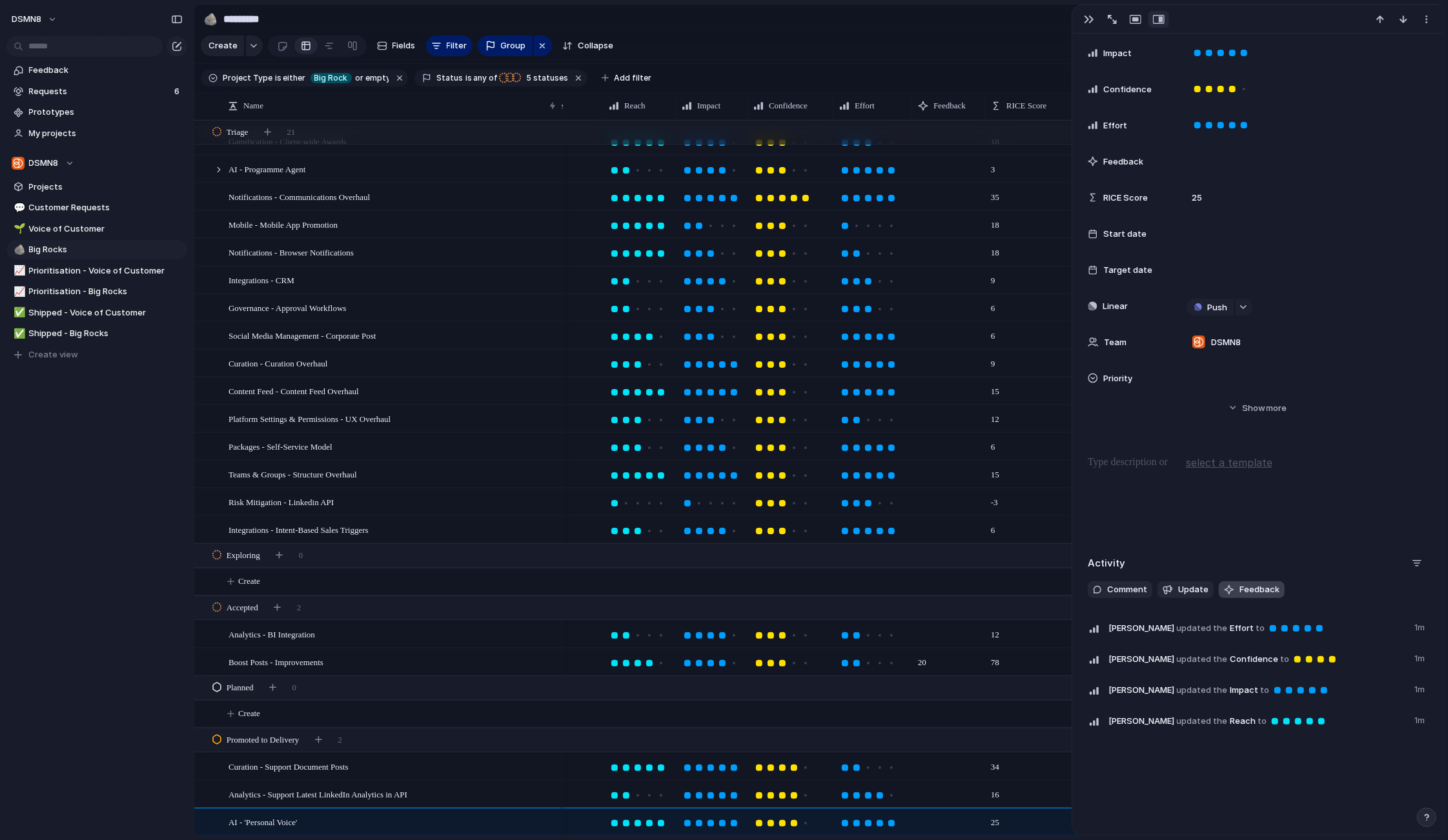
click at [1259, 591] on span "Feedback" at bounding box center [1259, 589] width 40 height 13
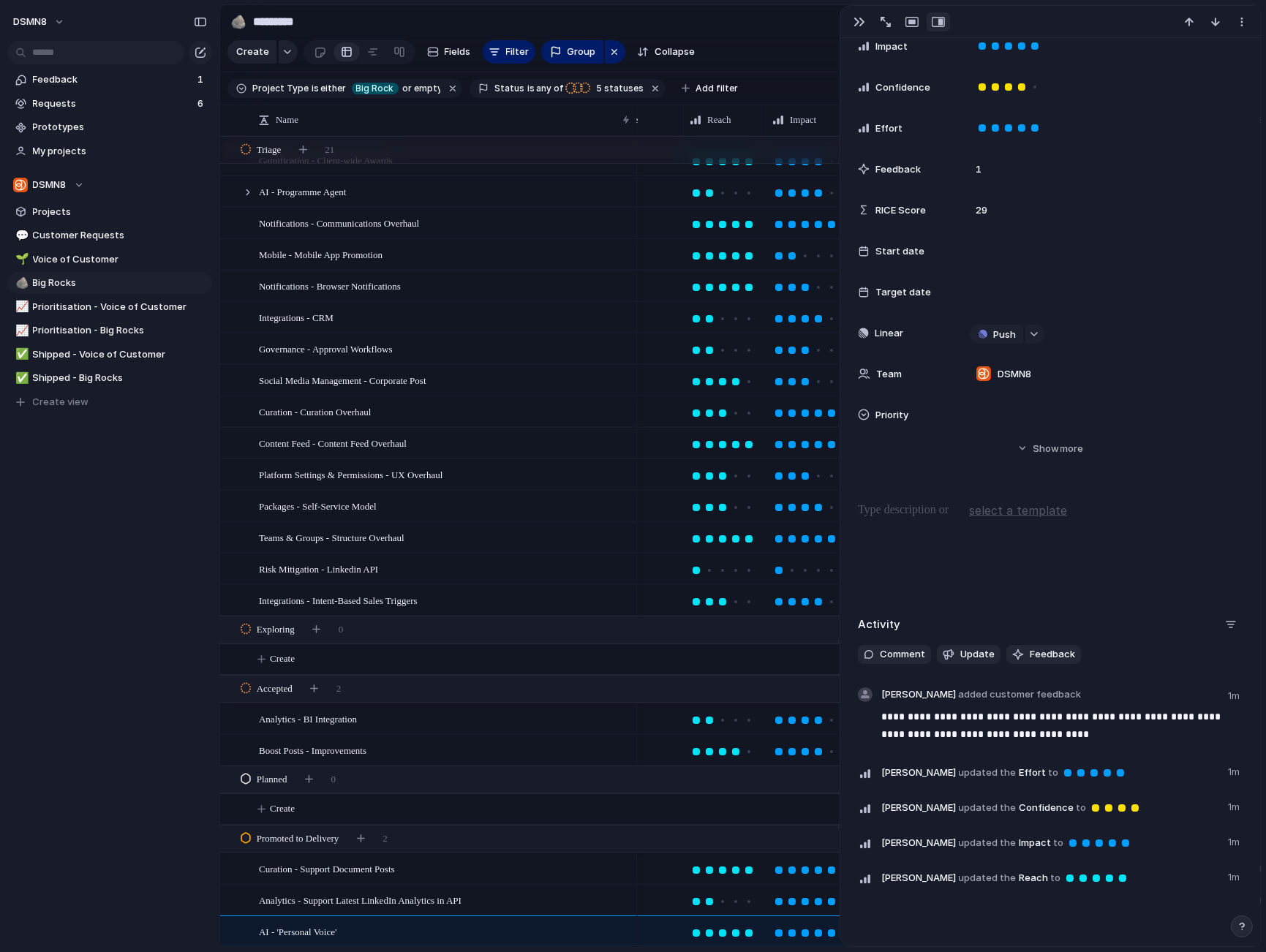
scroll to position [217, 0]
click at [1030, 655] on span "Feedback" at bounding box center [1052, 654] width 45 height 15
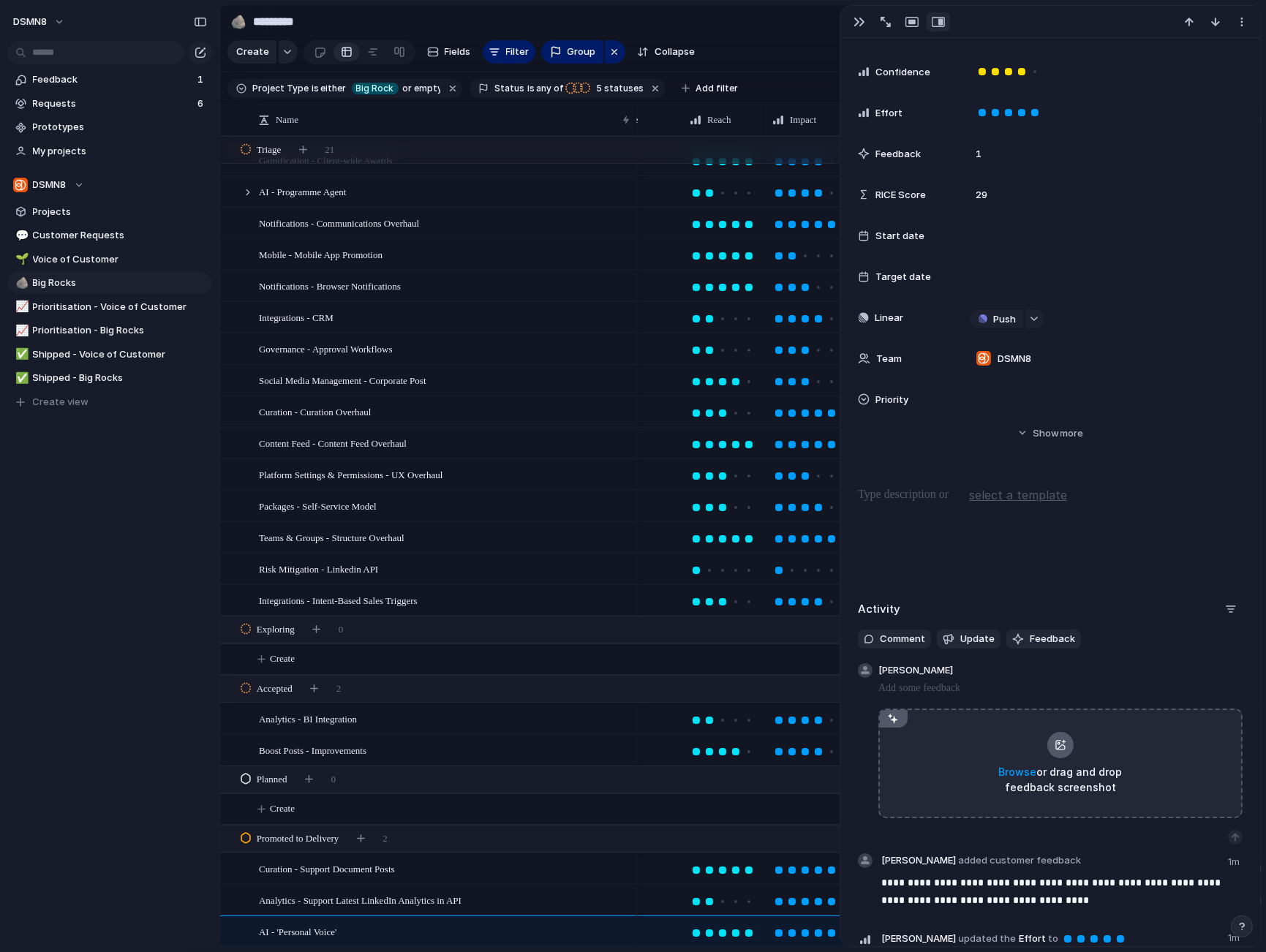
scroll to position [233, 0]
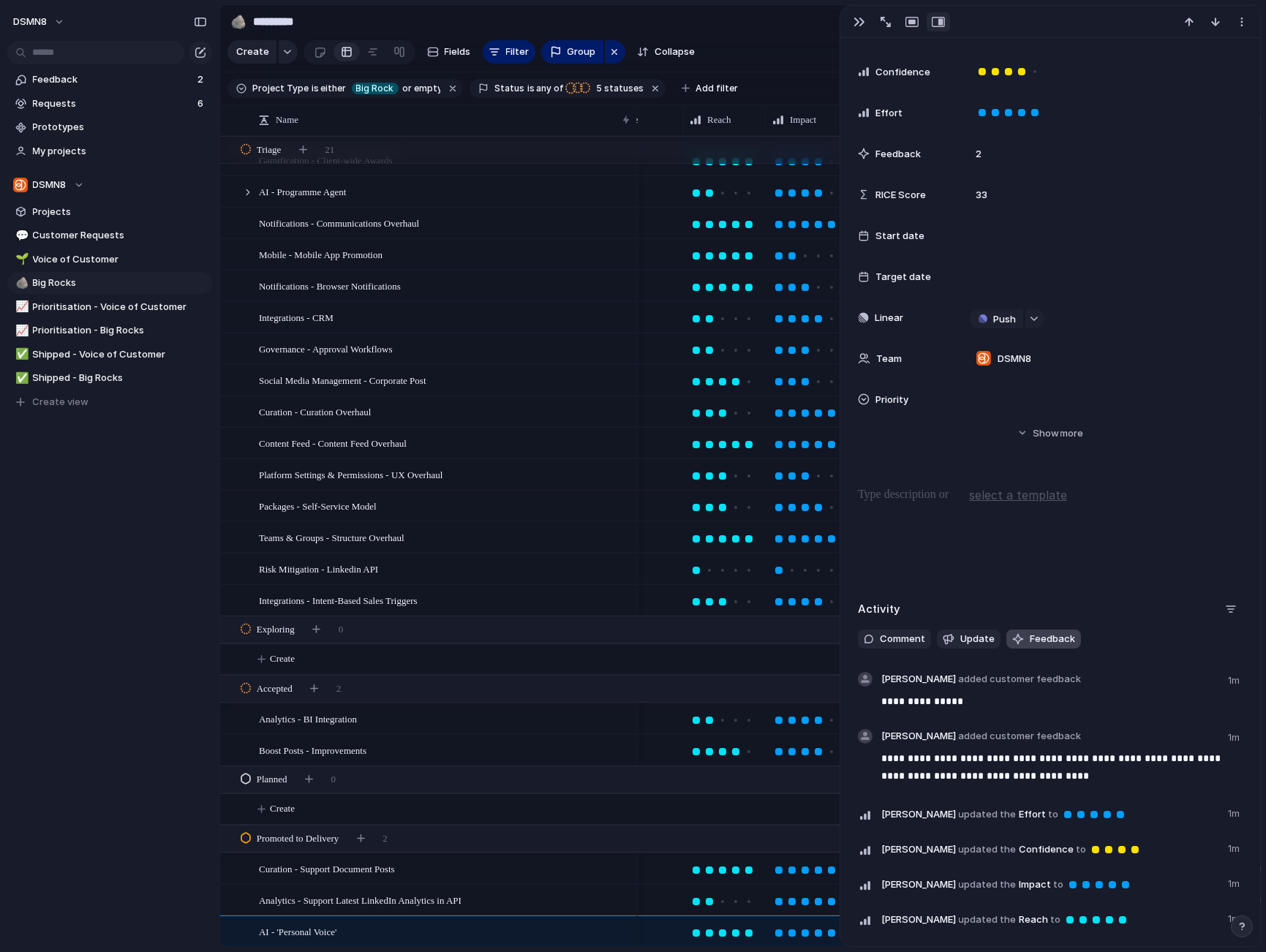
drag, startPoint x: 1065, startPoint y: 641, endPoint x: 1054, endPoint y: 640, distance: 11.0
click at [1065, 641] on span "Feedback" at bounding box center [1052, 639] width 45 height 15
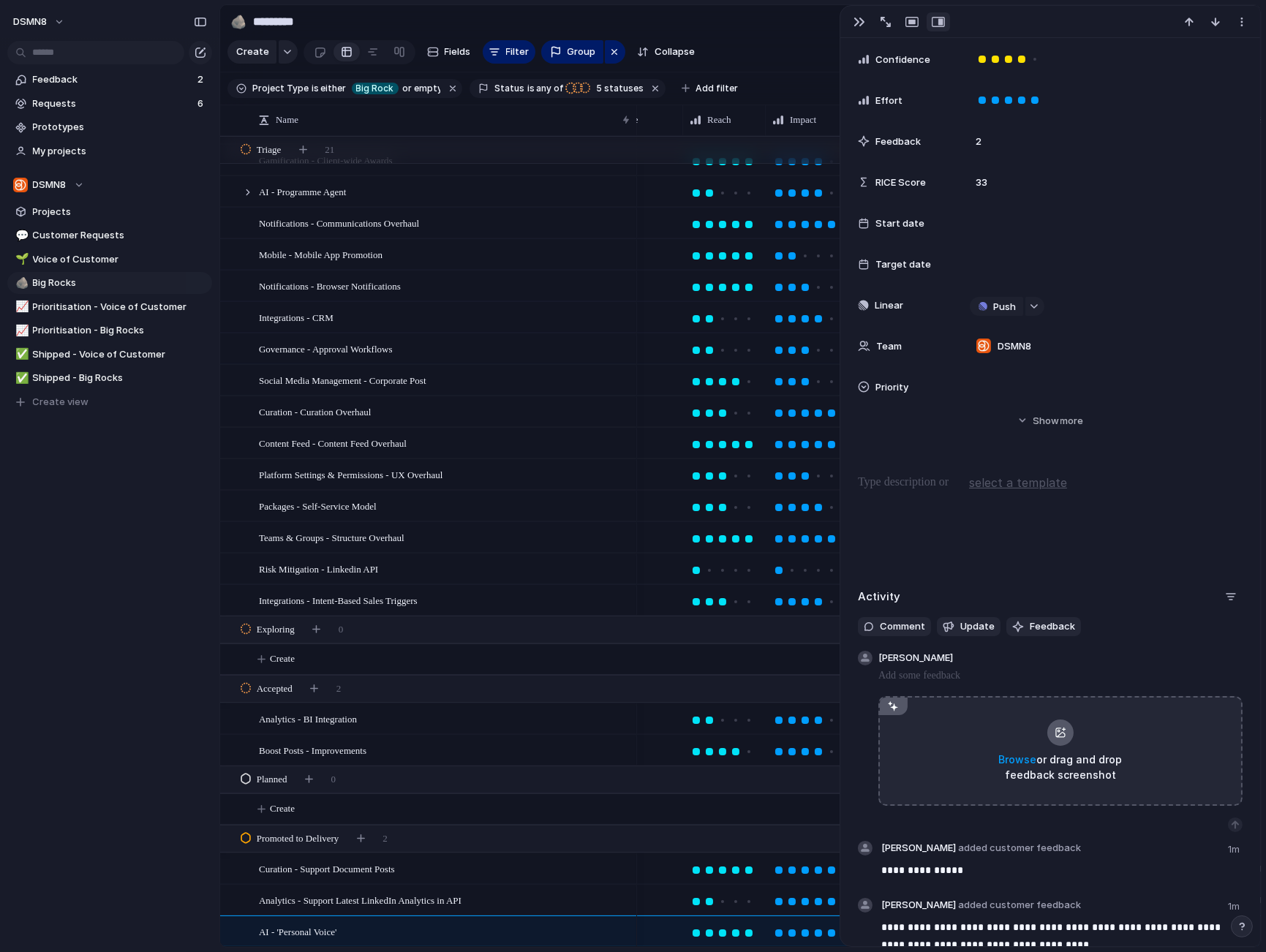
scroll to position [249, 0]
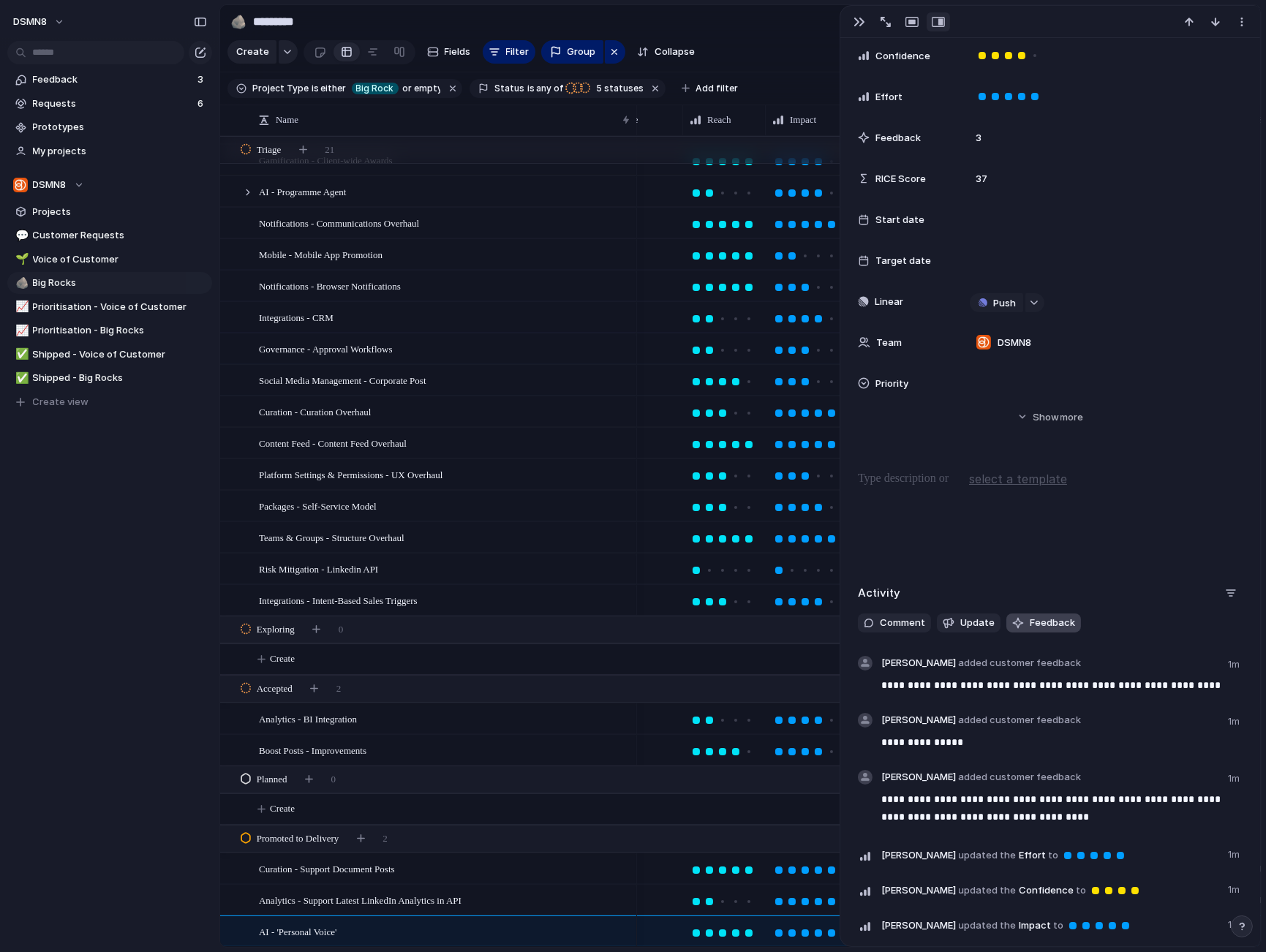
click at [1040, 623] on span "Feedback" at bounding box center [1052, 623] width 45 height 15
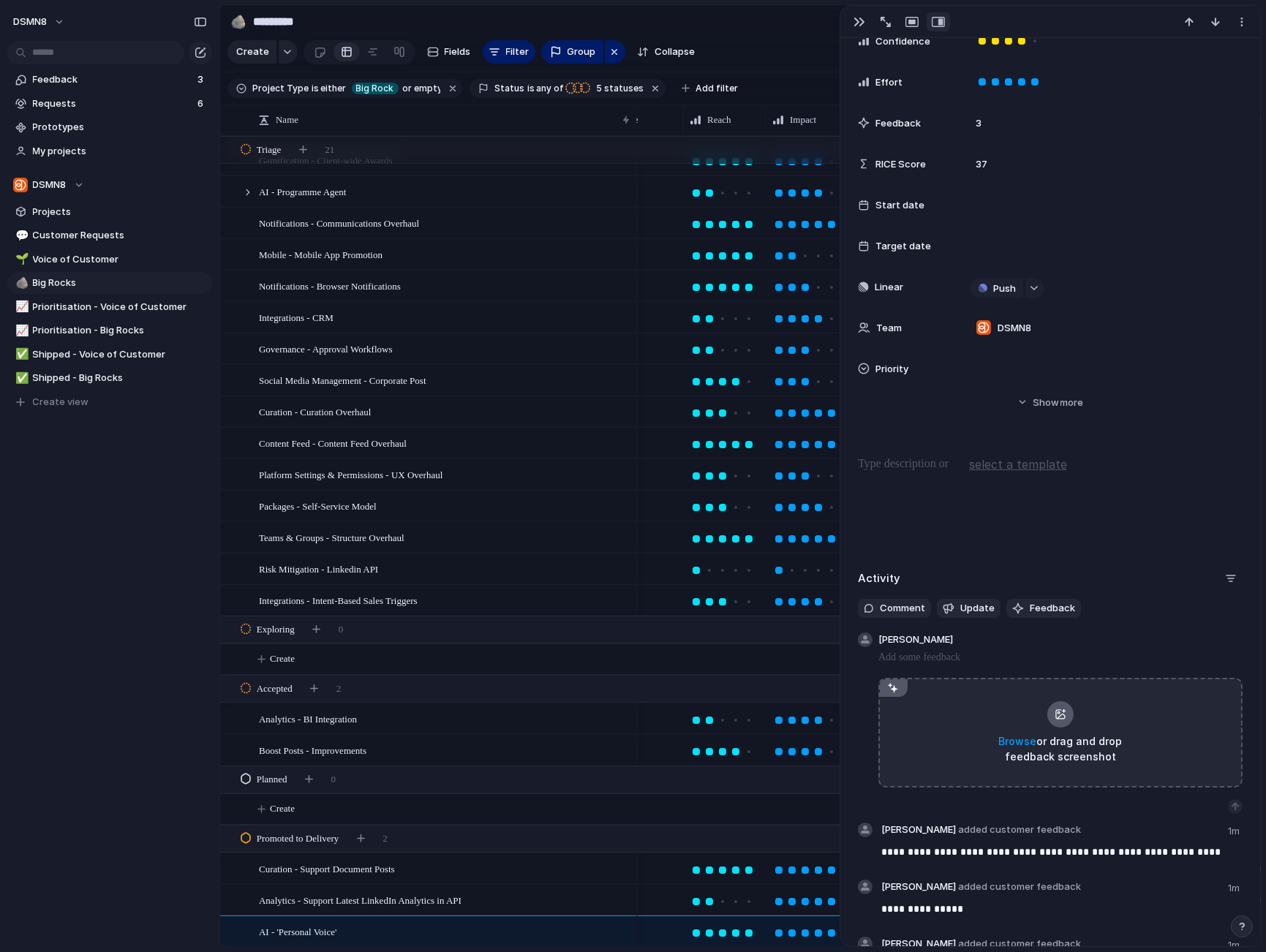
scroll to position [264, 0]
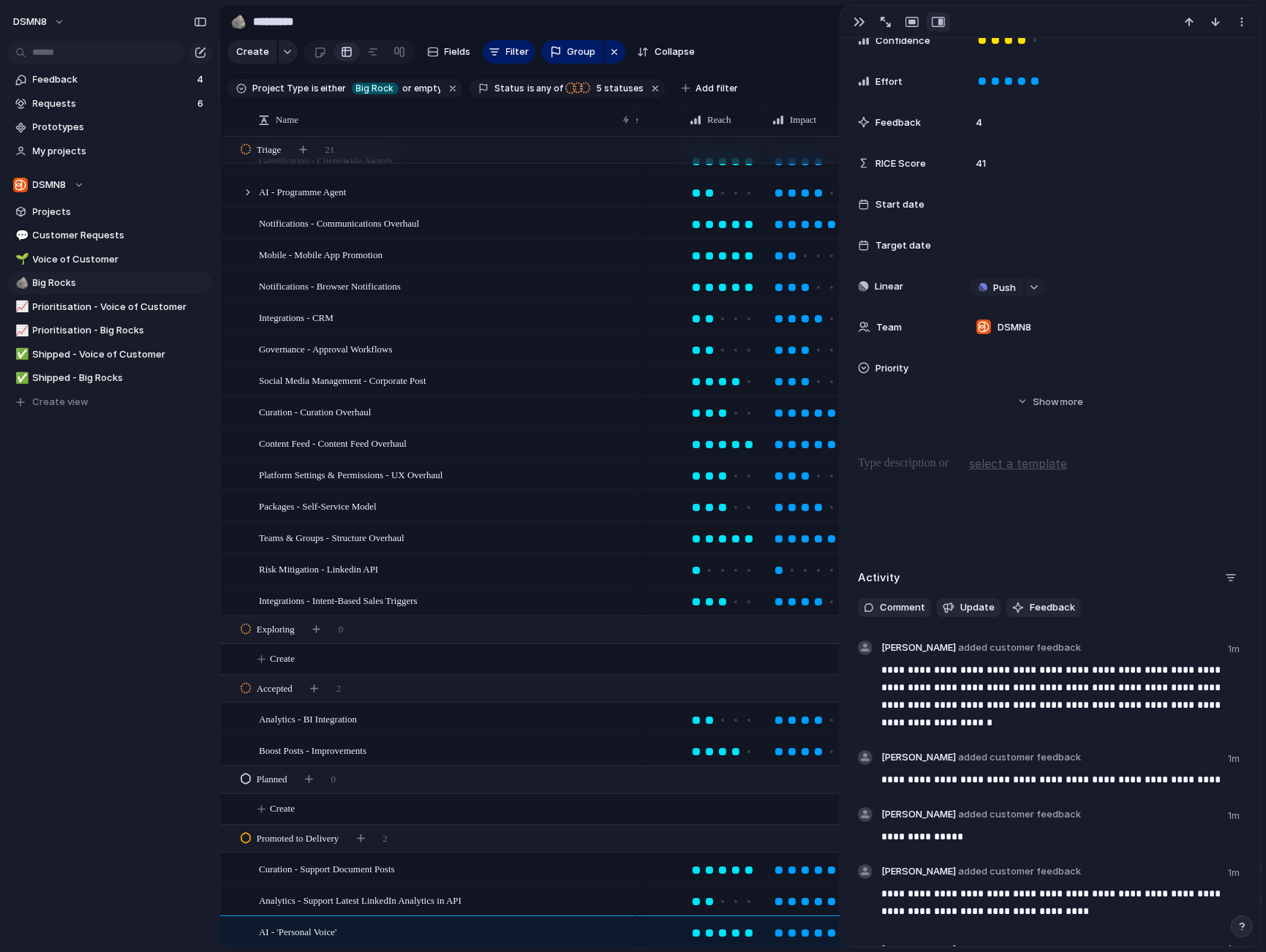
click at [1030, 606] on span "Feedback" at bounding box center [1052, 607] width 45 height 15
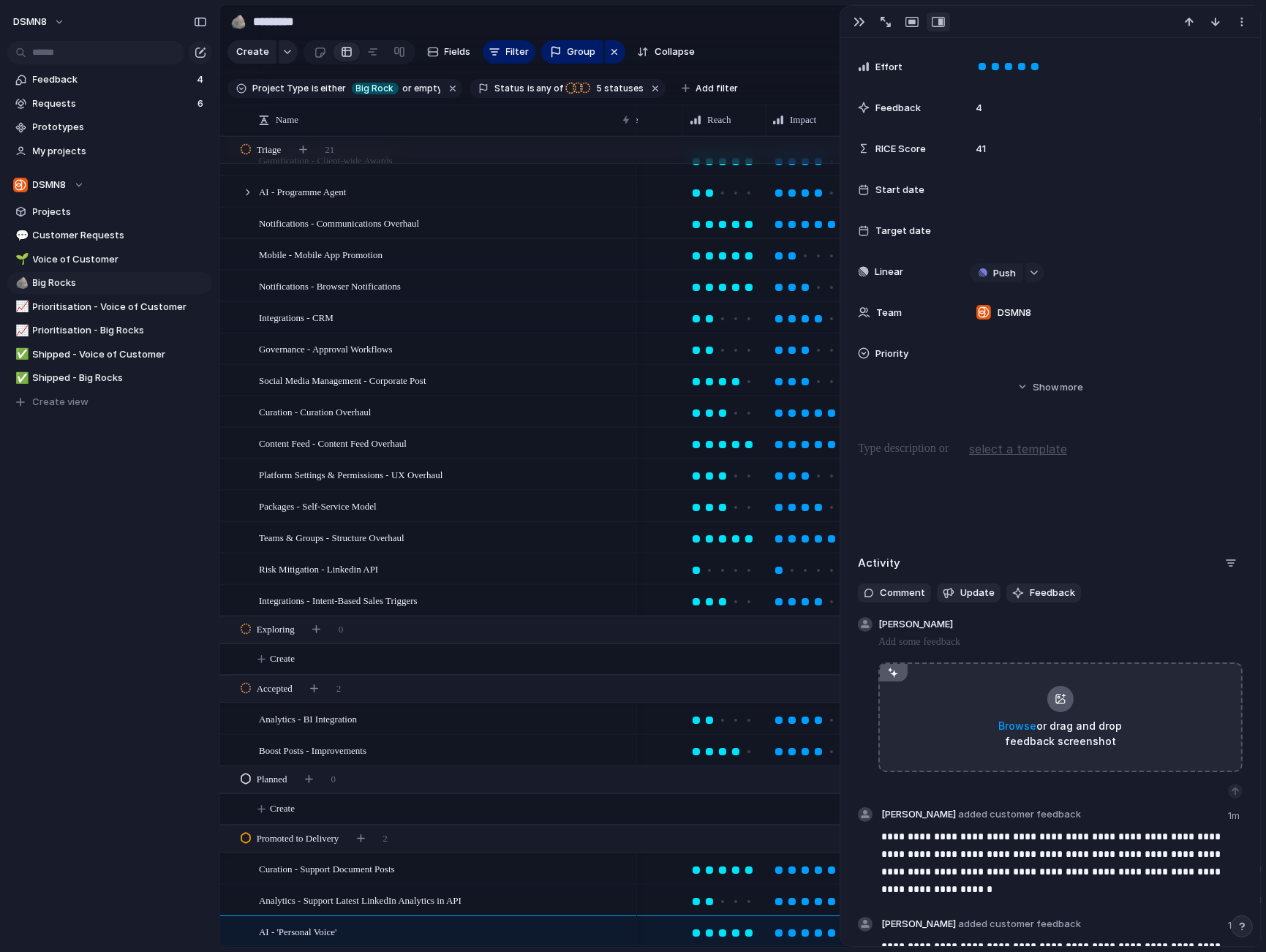
scroll to position [279, 0]
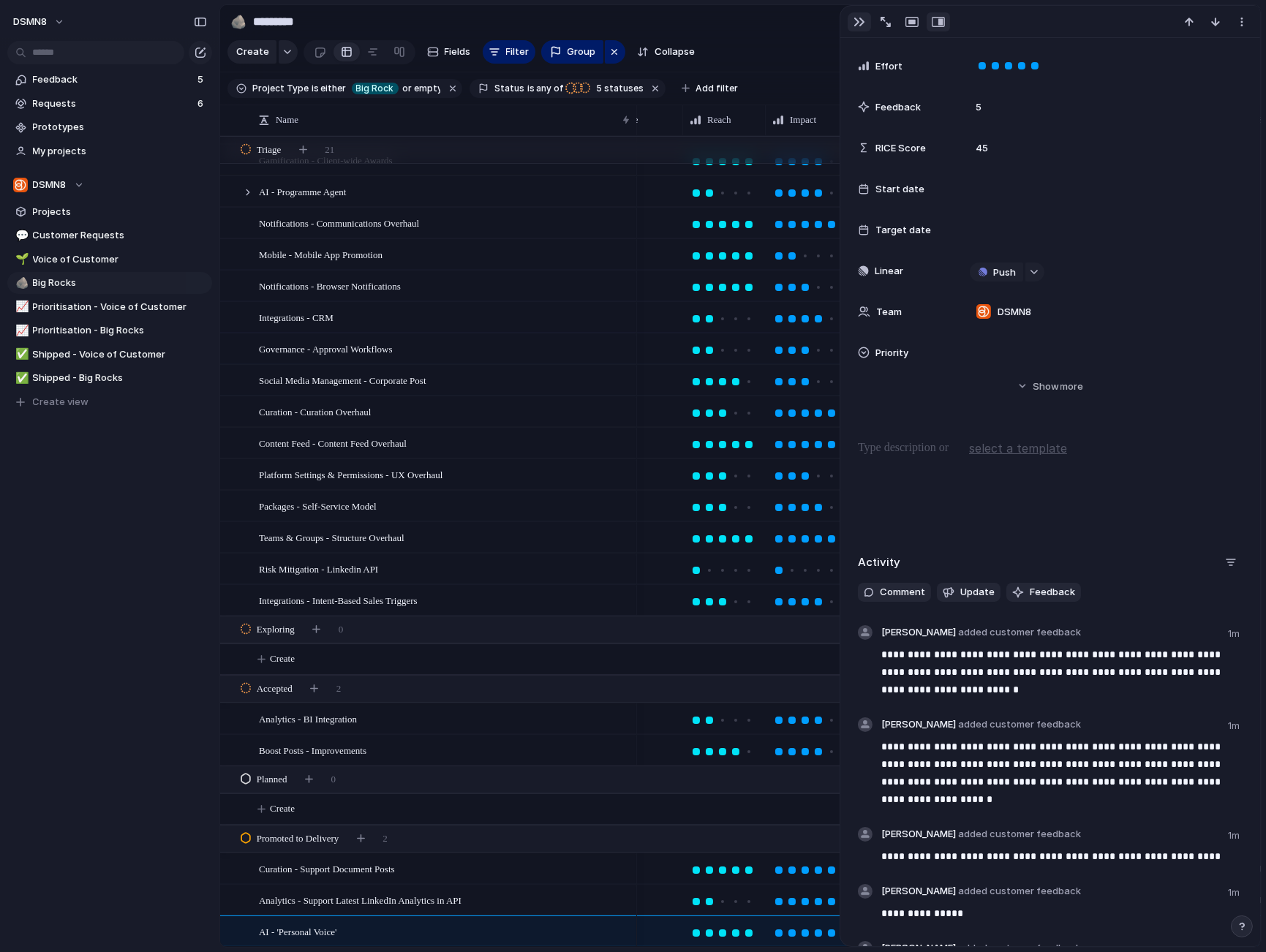
click at [862, 21] on div "button" at bounding box center [859, 22] width 12 height 12
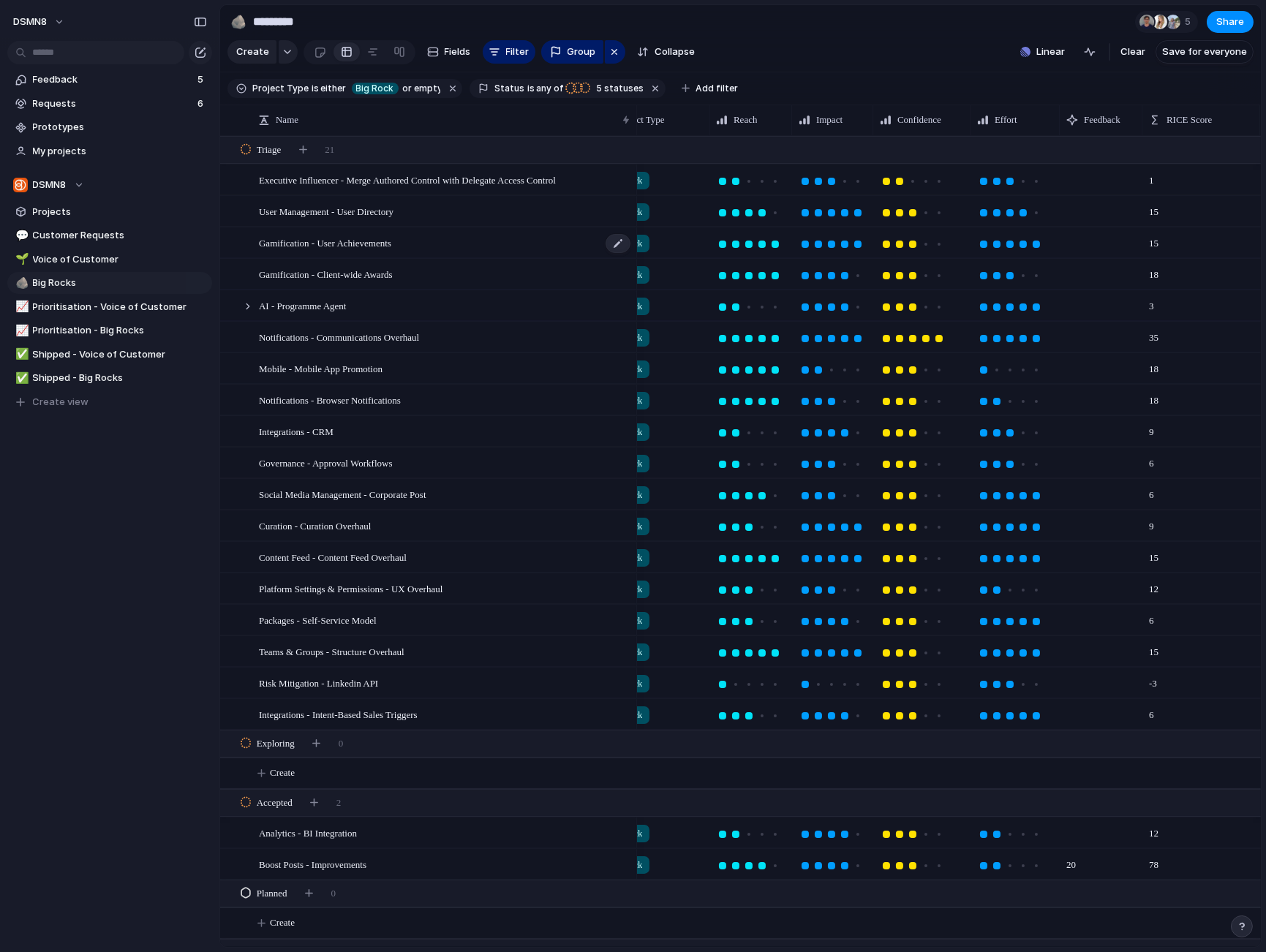
click at [378, 244] on span "Gamification - User Achievements" at bounding box center [325, 243] width 133 height 17
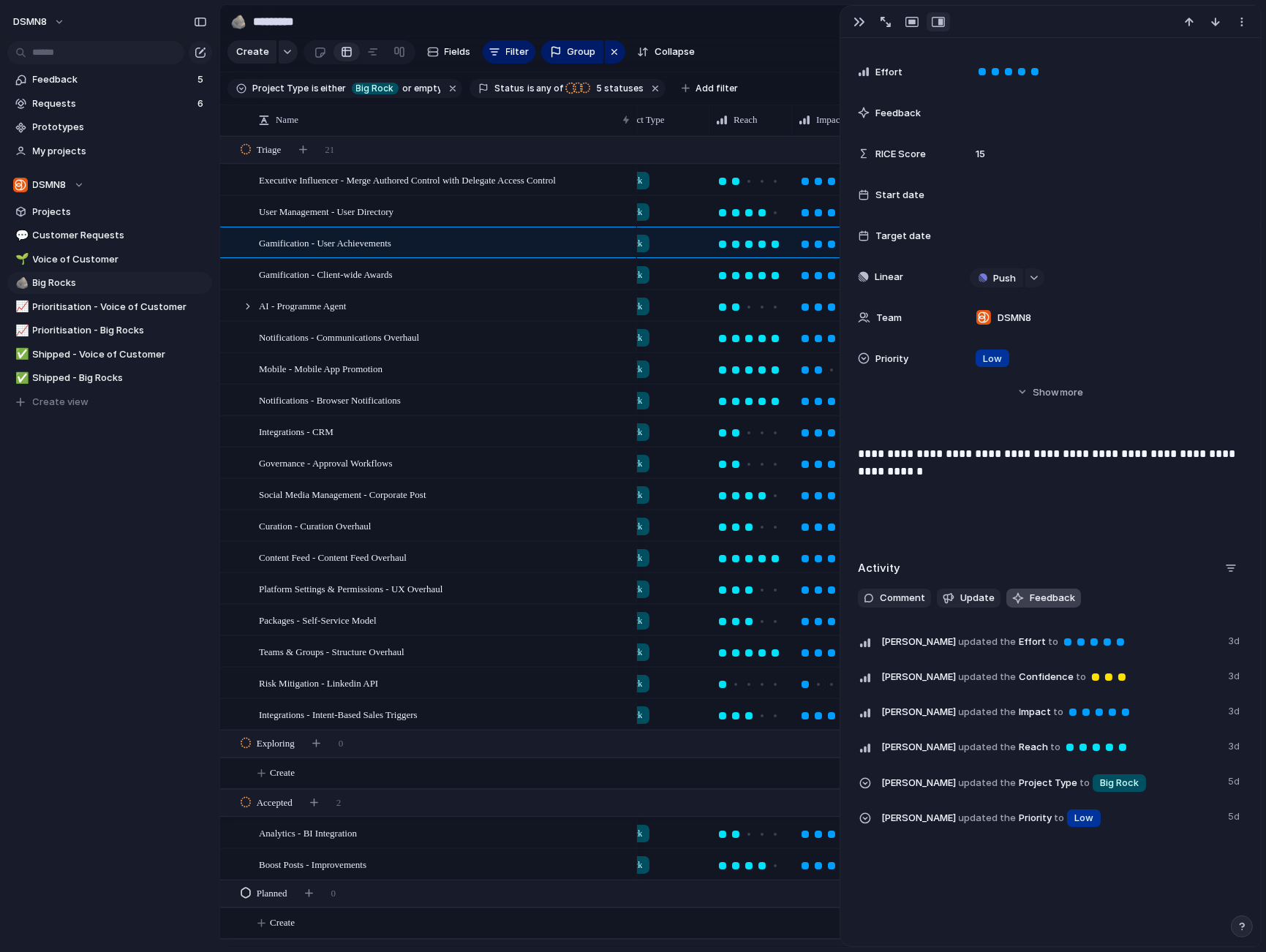
click at [1062, 599] on span "Feedback" at bounding box center [1052, 598] width 45 height 15
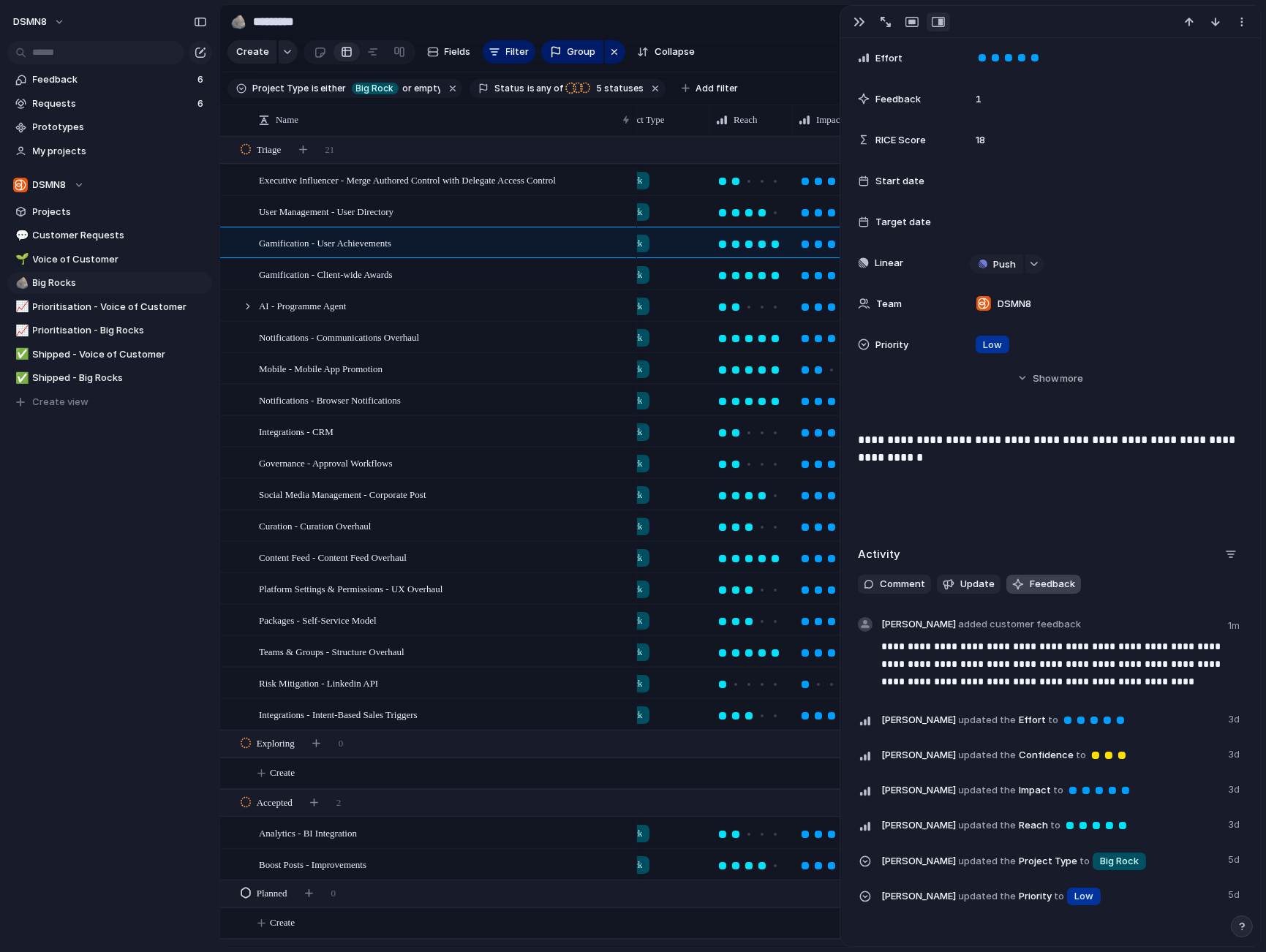
click at [1044, 582] on span "Feedback" at bounding box center [1052, 584] width 45 height 15
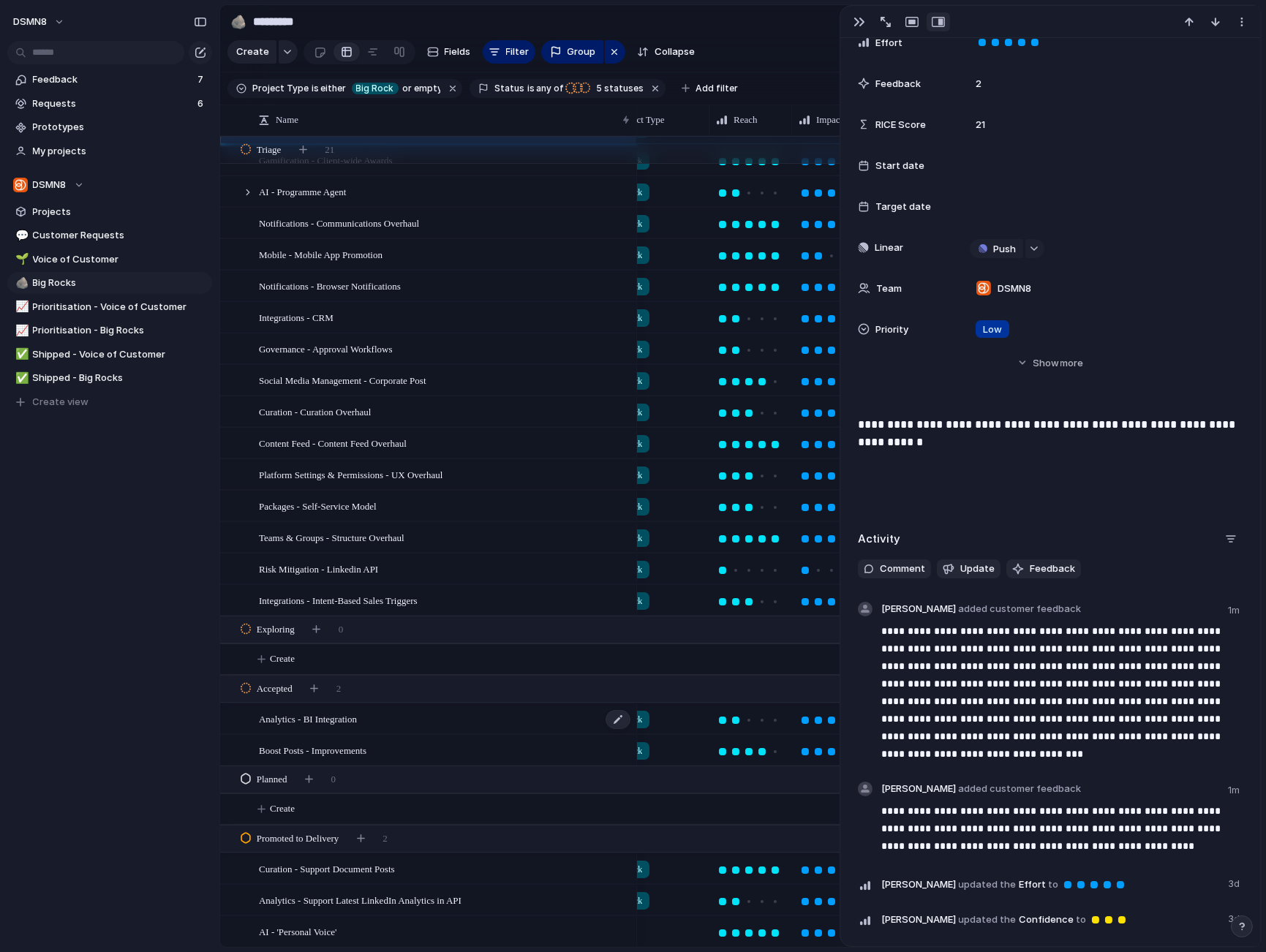
click at [382, 719] on div "Analytics - BI Integration" at bounding box center [446, 719] width 373 height 30
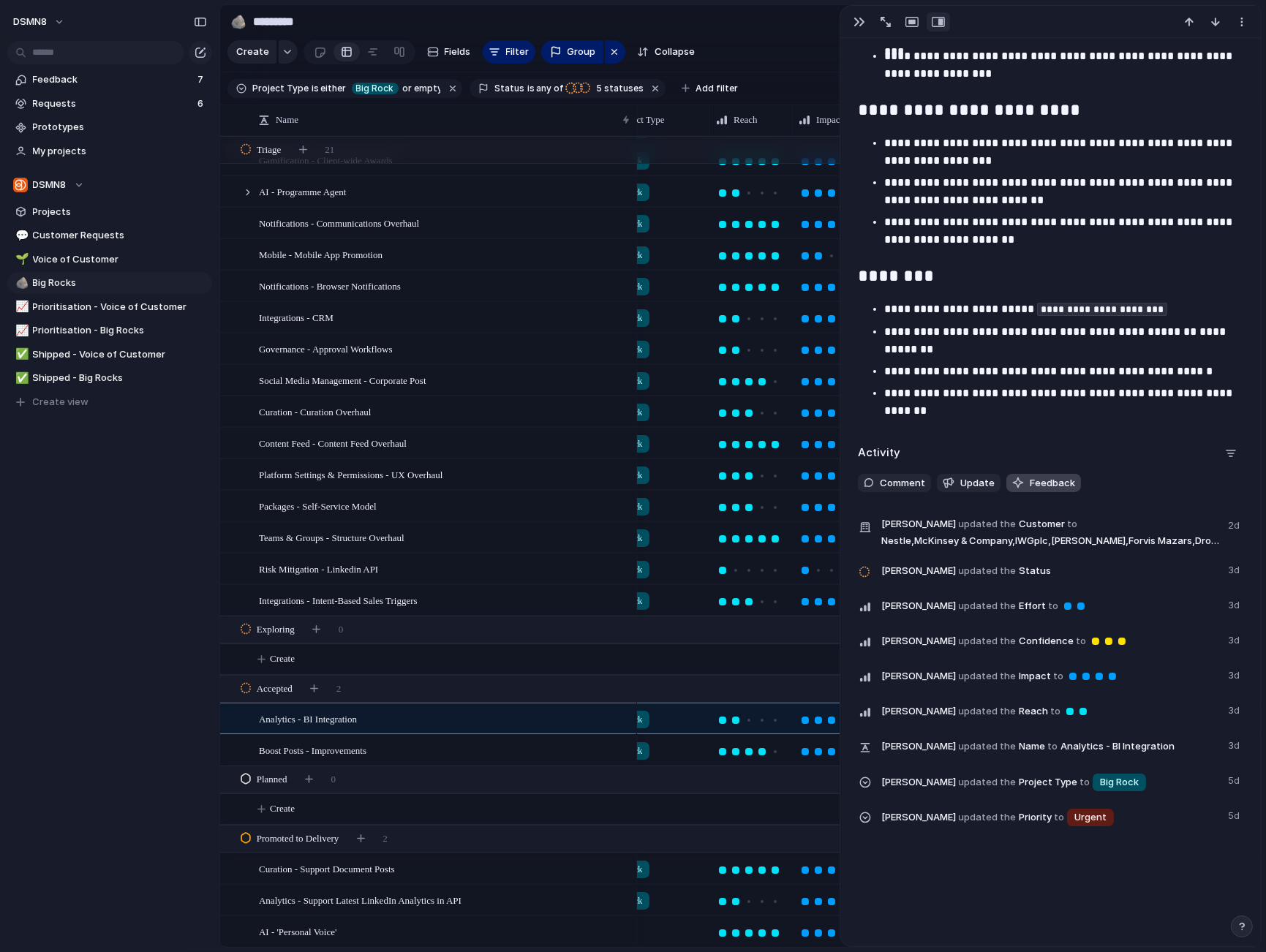
click at [1061, 482] on span "Feedback" at bounding box center [1052, 483] width 45 height 15
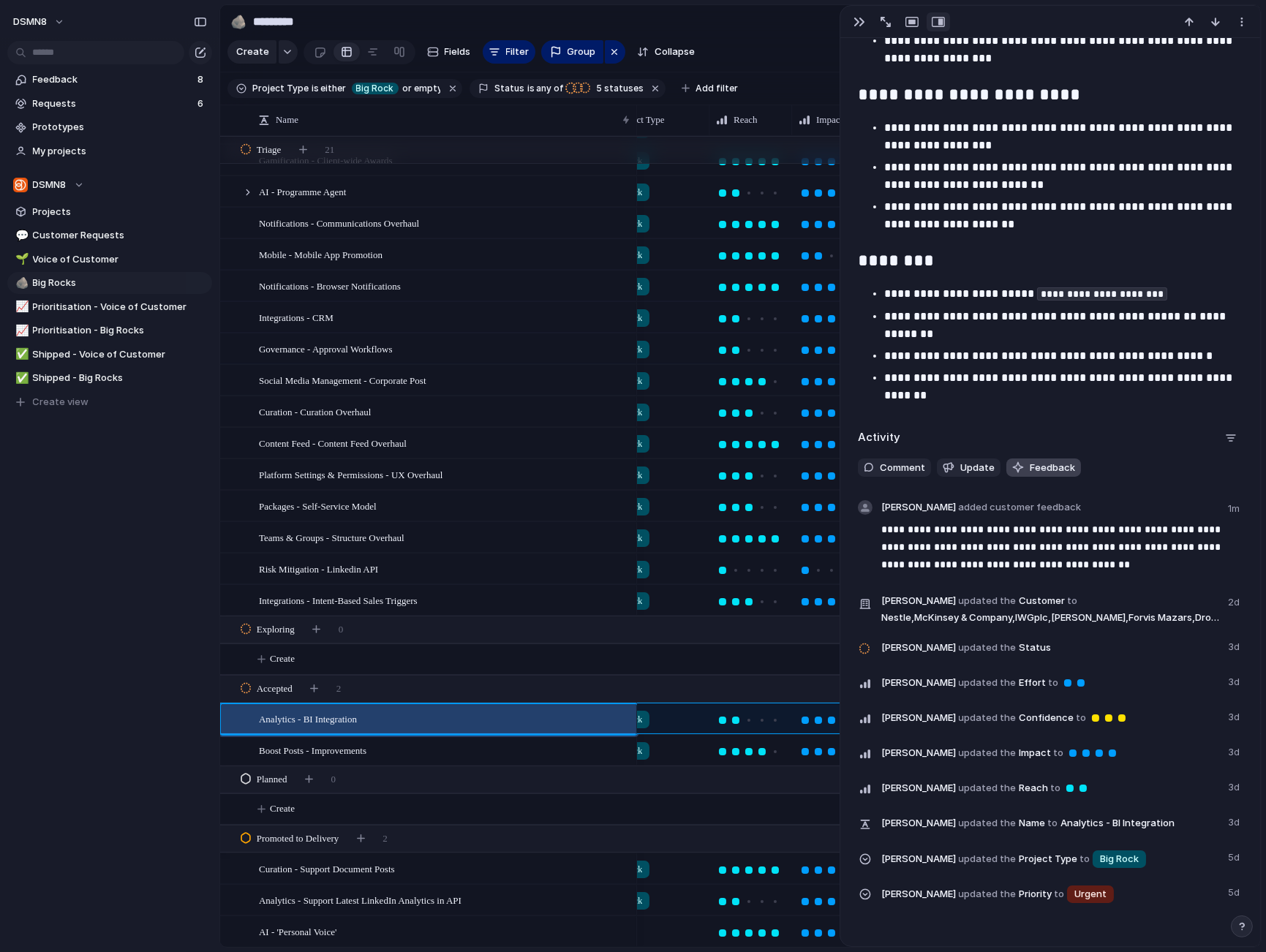
click at [1046, 467] on span "Feedback" at bounding box center [1052, 467] width 45 height 15
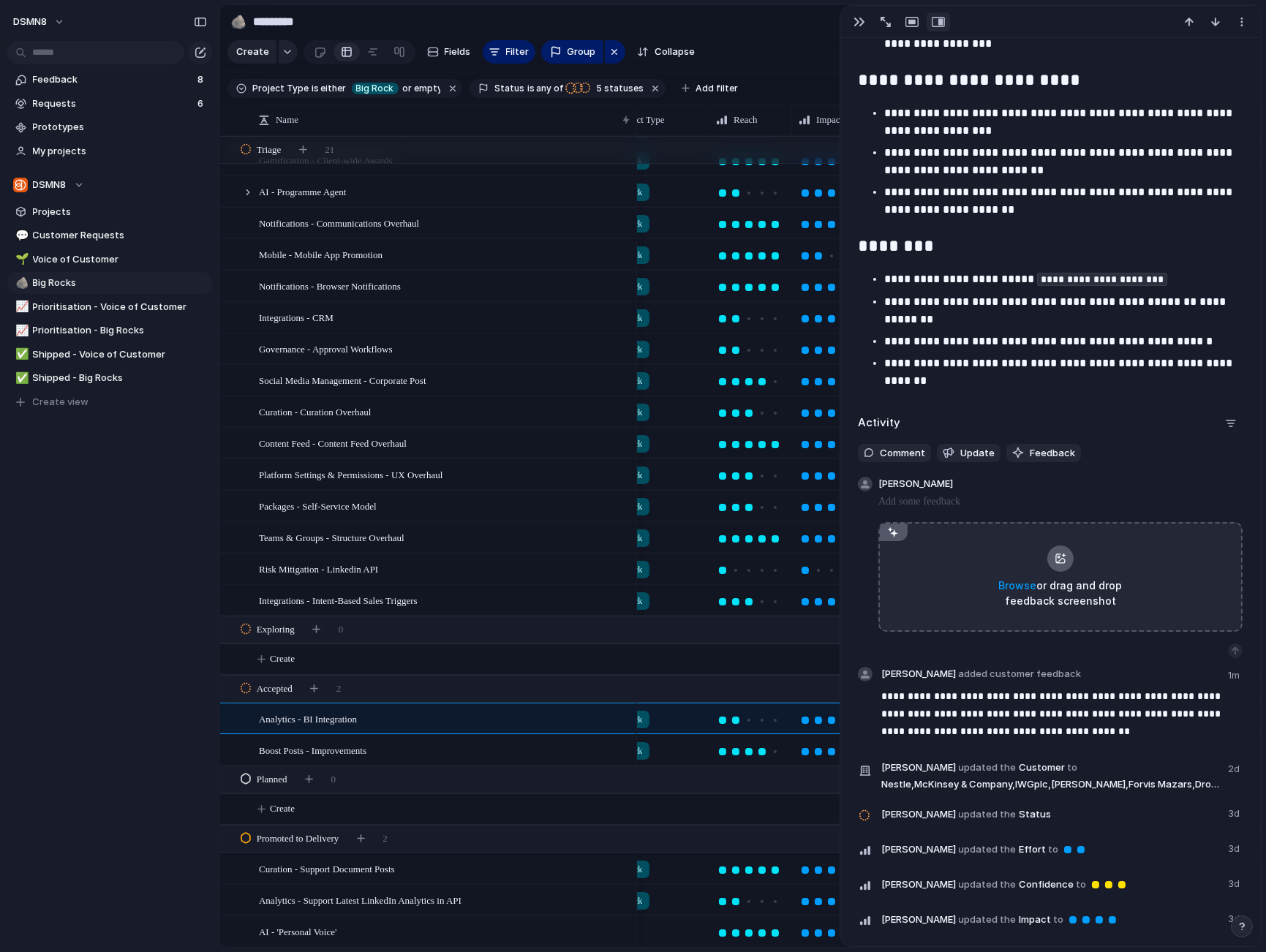
scroll to position [2979, 0]
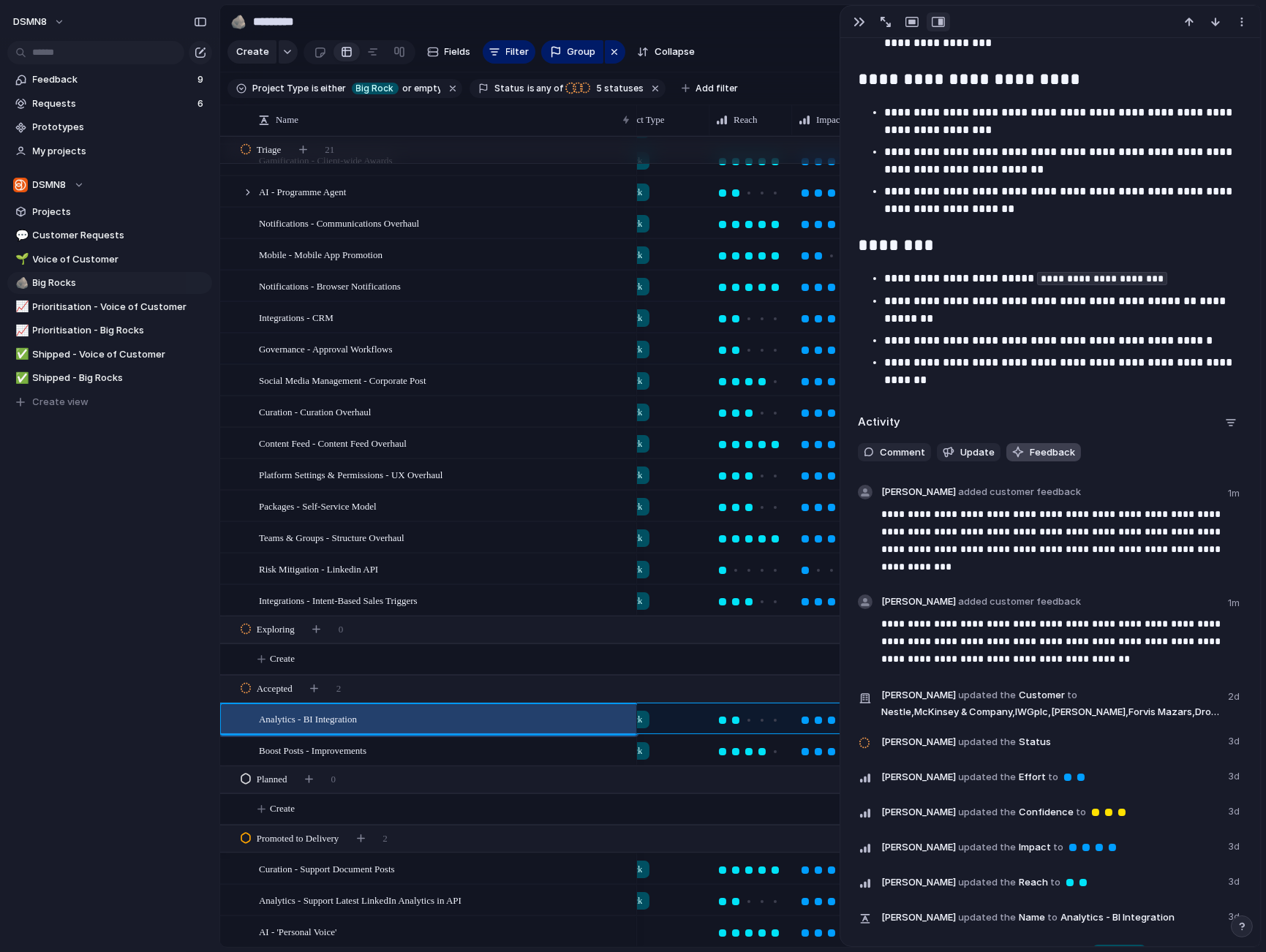
click at [1034, 450] on span "Feedback" at bounding box center [1052, 453] width 45 height 15
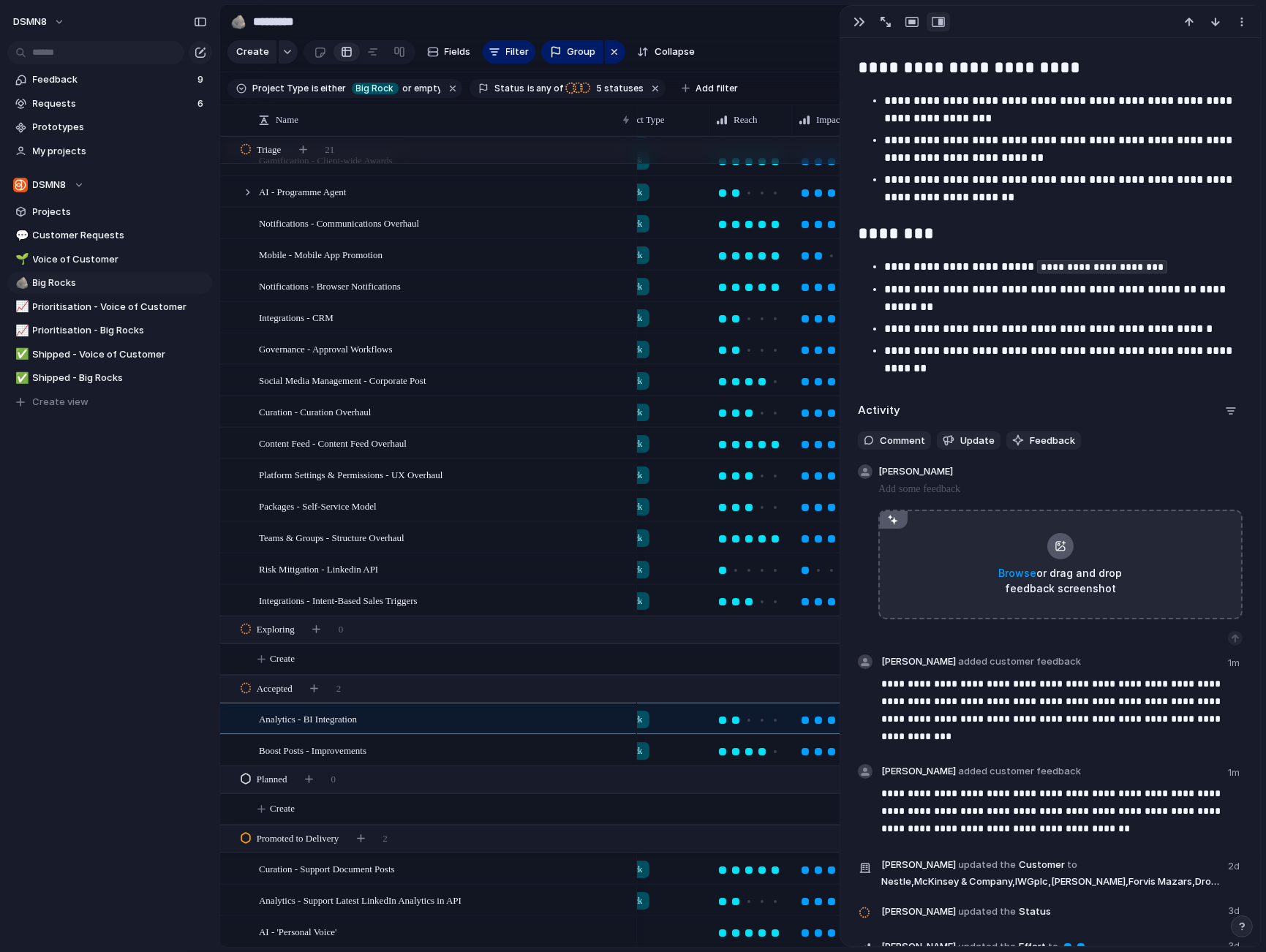
scroll to position [2993, 0]
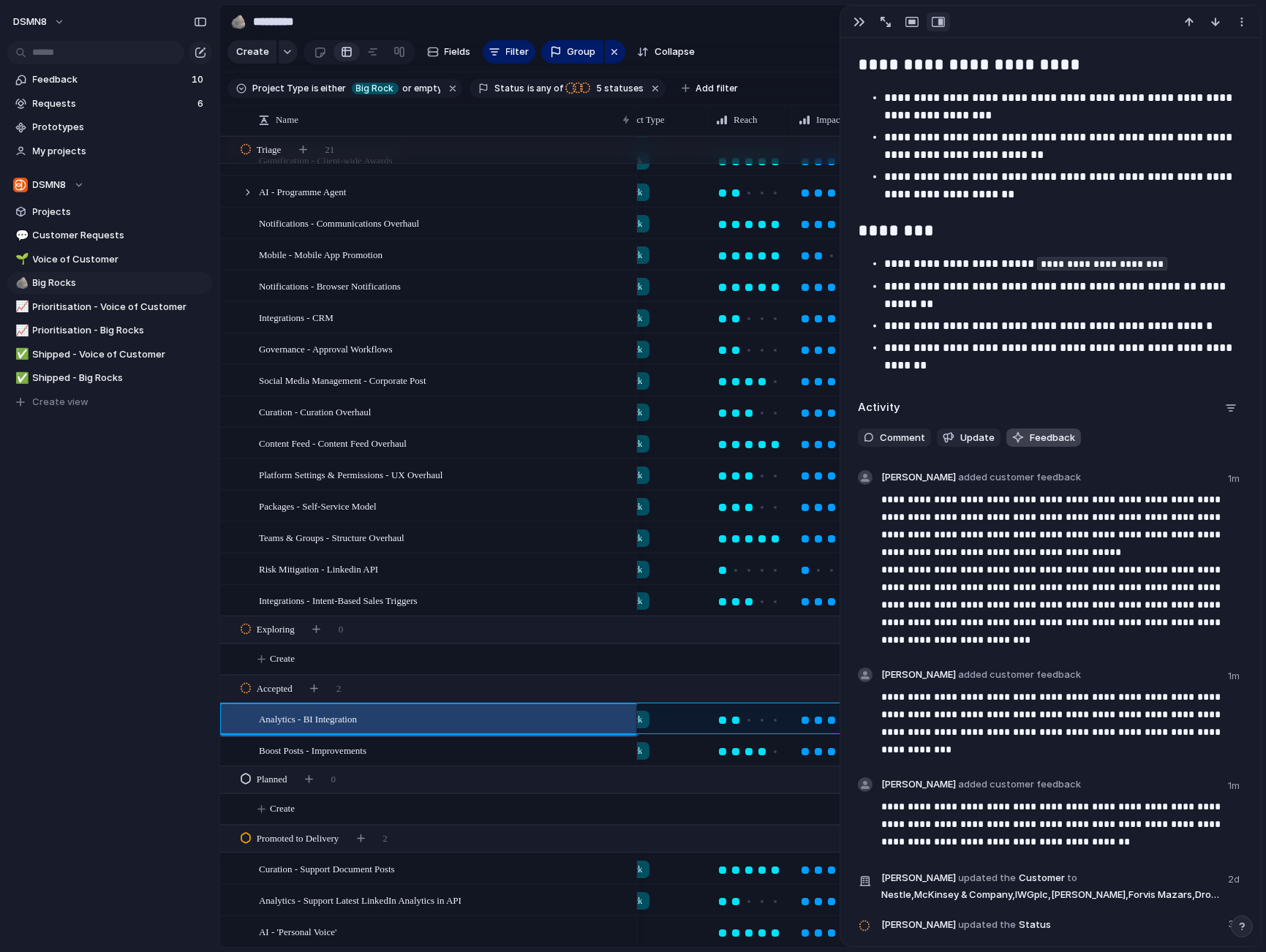
click at [1037, 439] on span "Feedback" at bounding box center [1052, 438] width 45 height 15
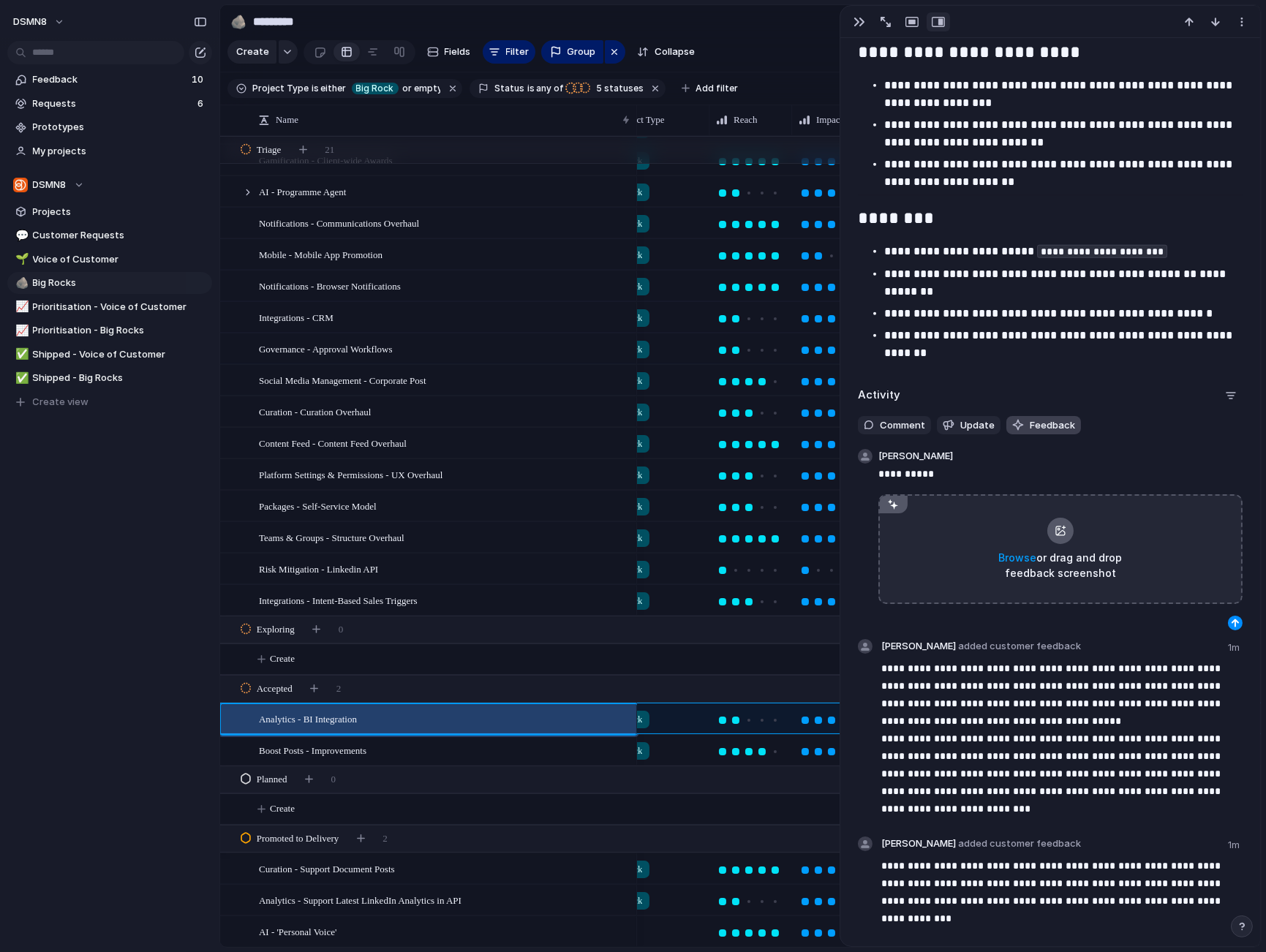
scroll to position [3008, 0]
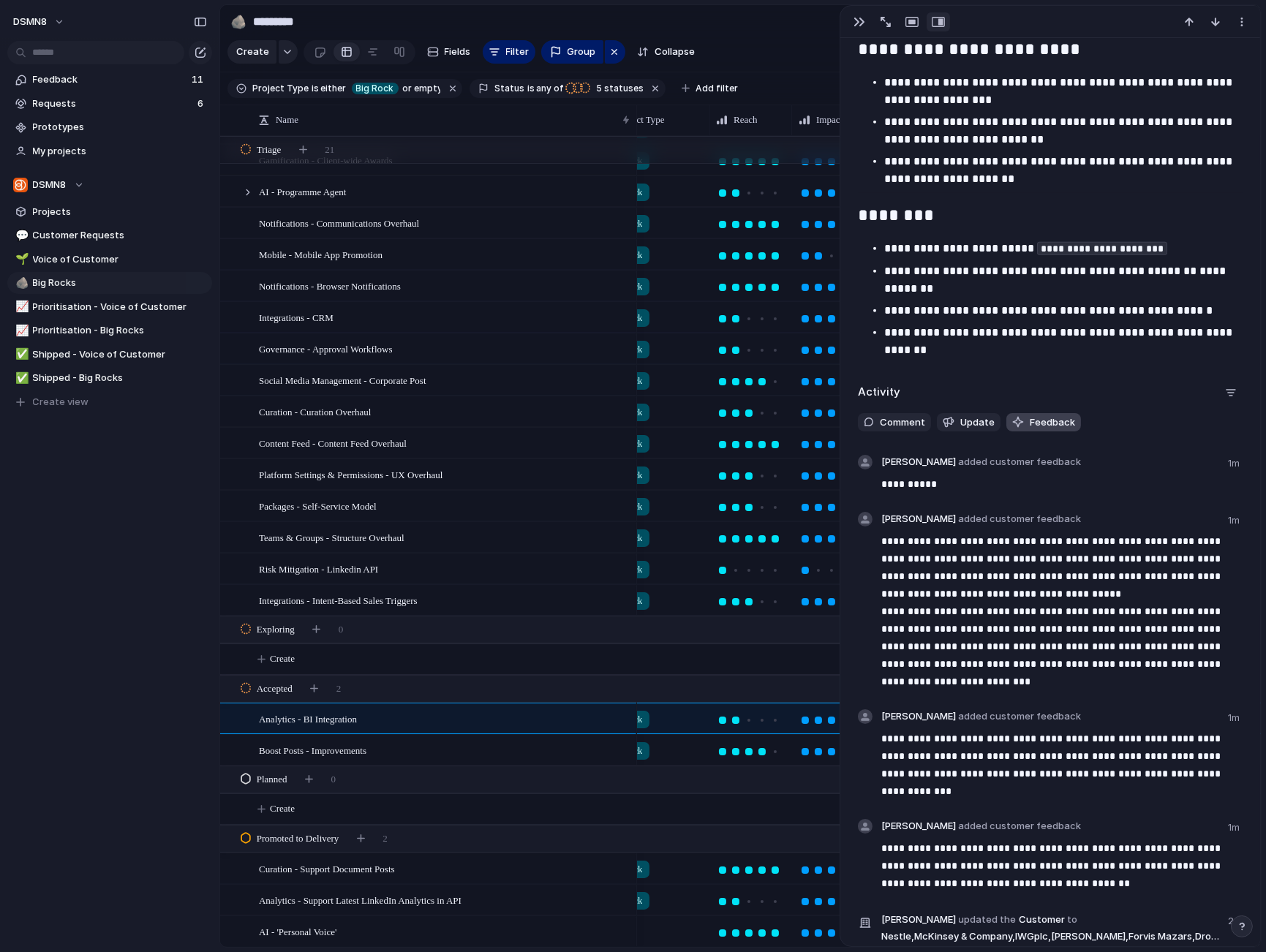
click at [1031, 424] on span "Feedback" at bounding box center [1052, 422] width 45 height 15
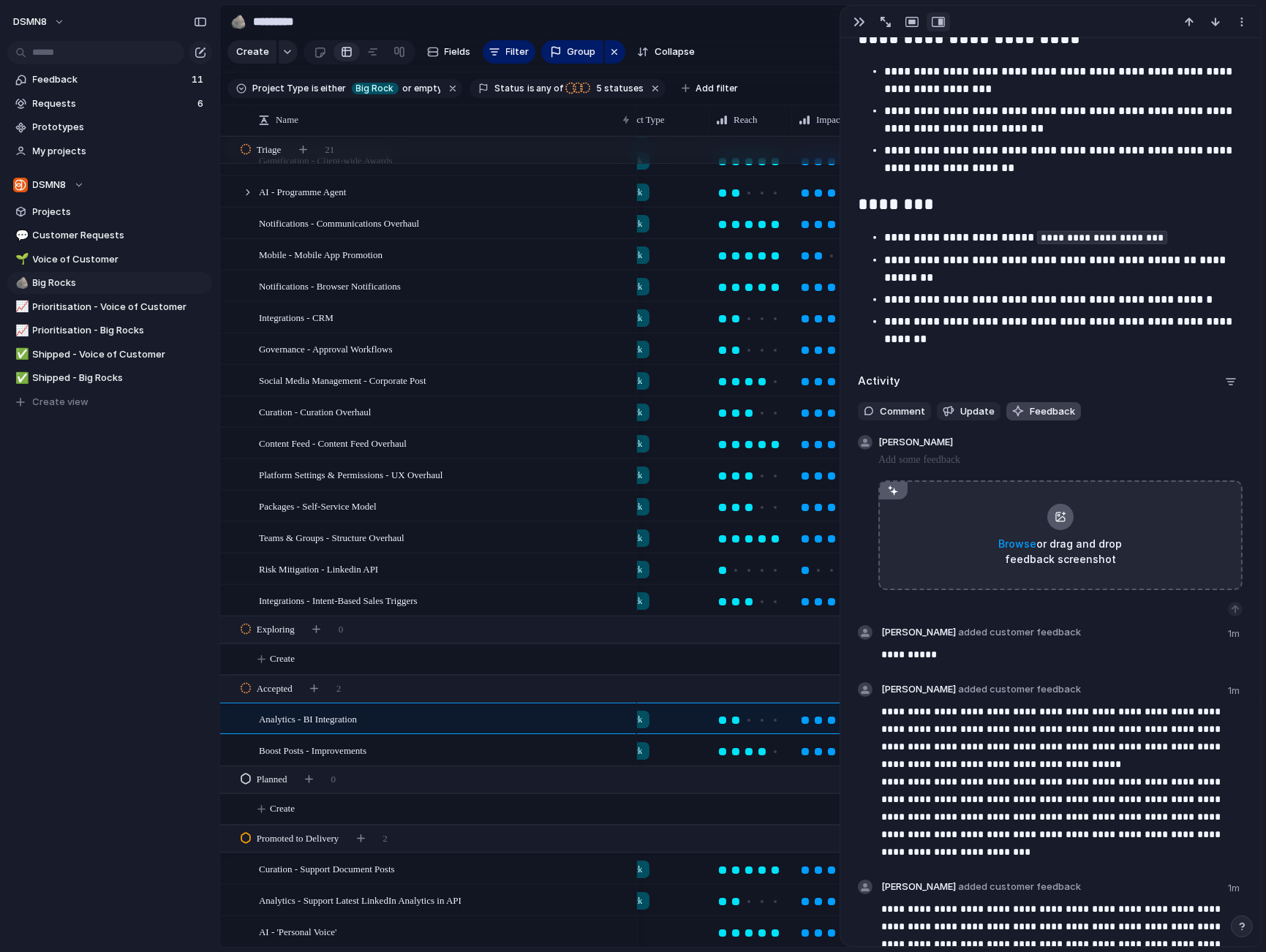
scroll to position [3024, 0]
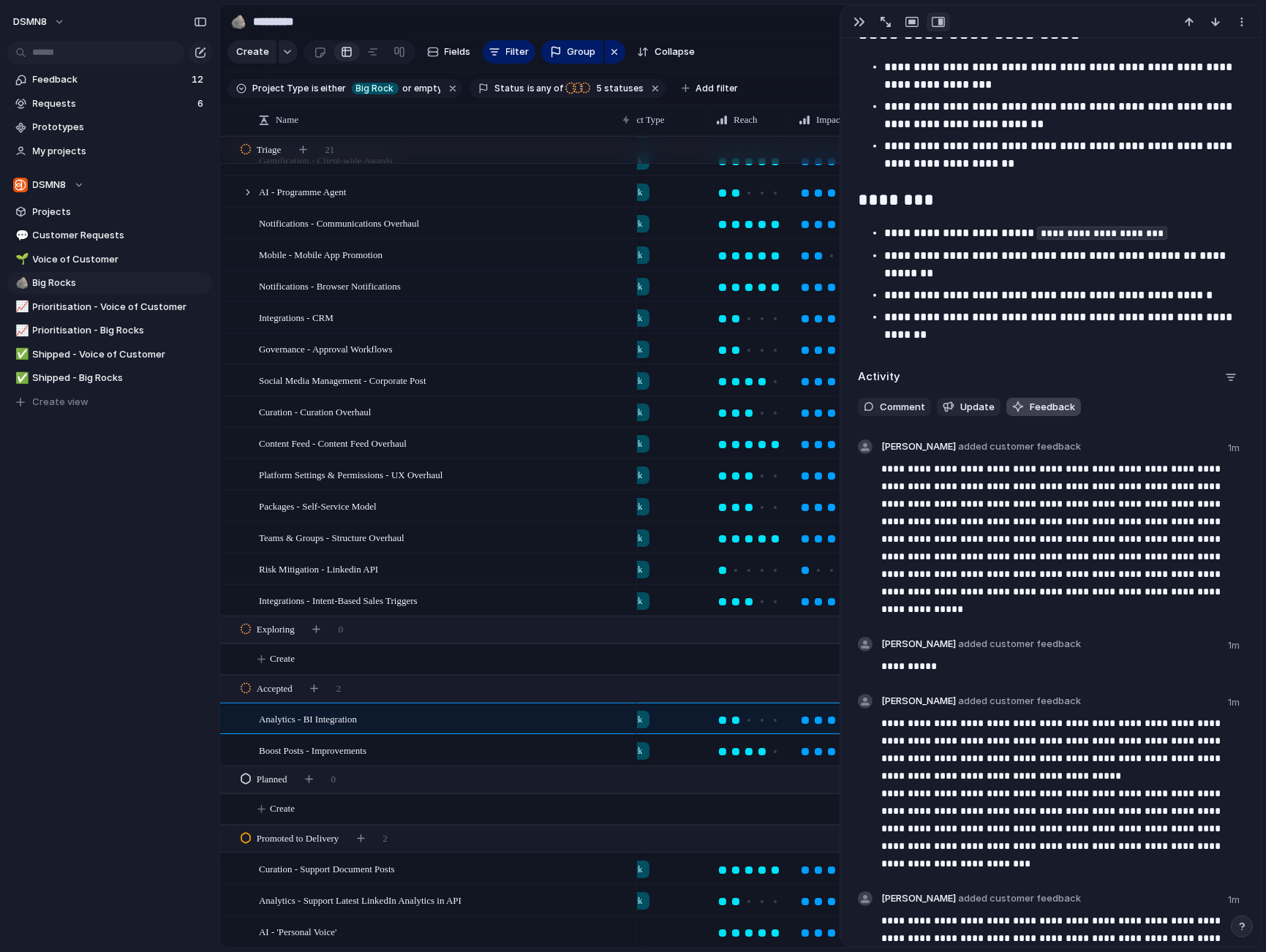
click at [1033, 406] on span "Feedback" at bounding box center [1052, 407] width 45 height 15
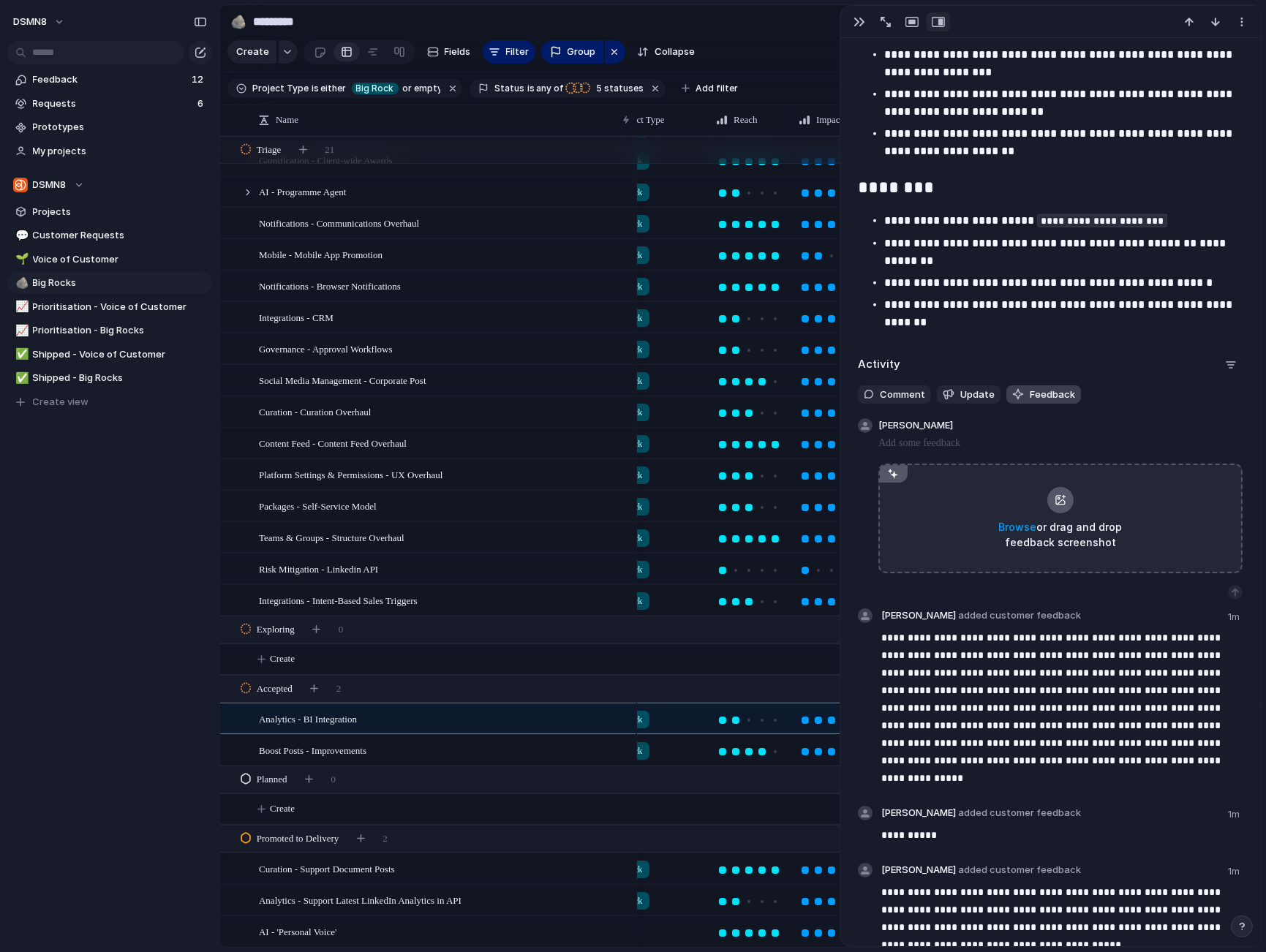
scroll to position [3039, 0]
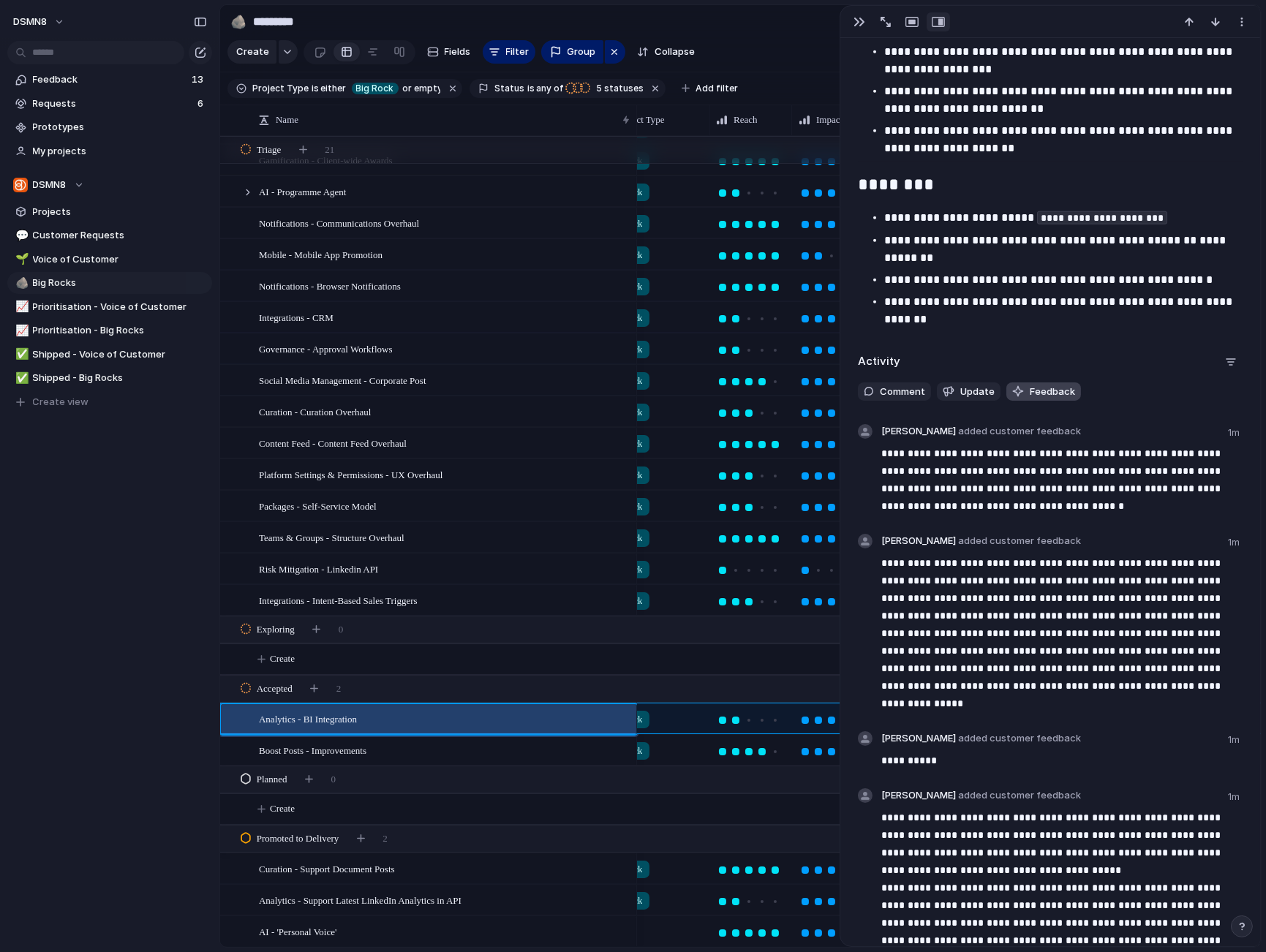
click at [1049, 389] on span "Feedback" at bounding box center [1052, 392] width 45 height 15
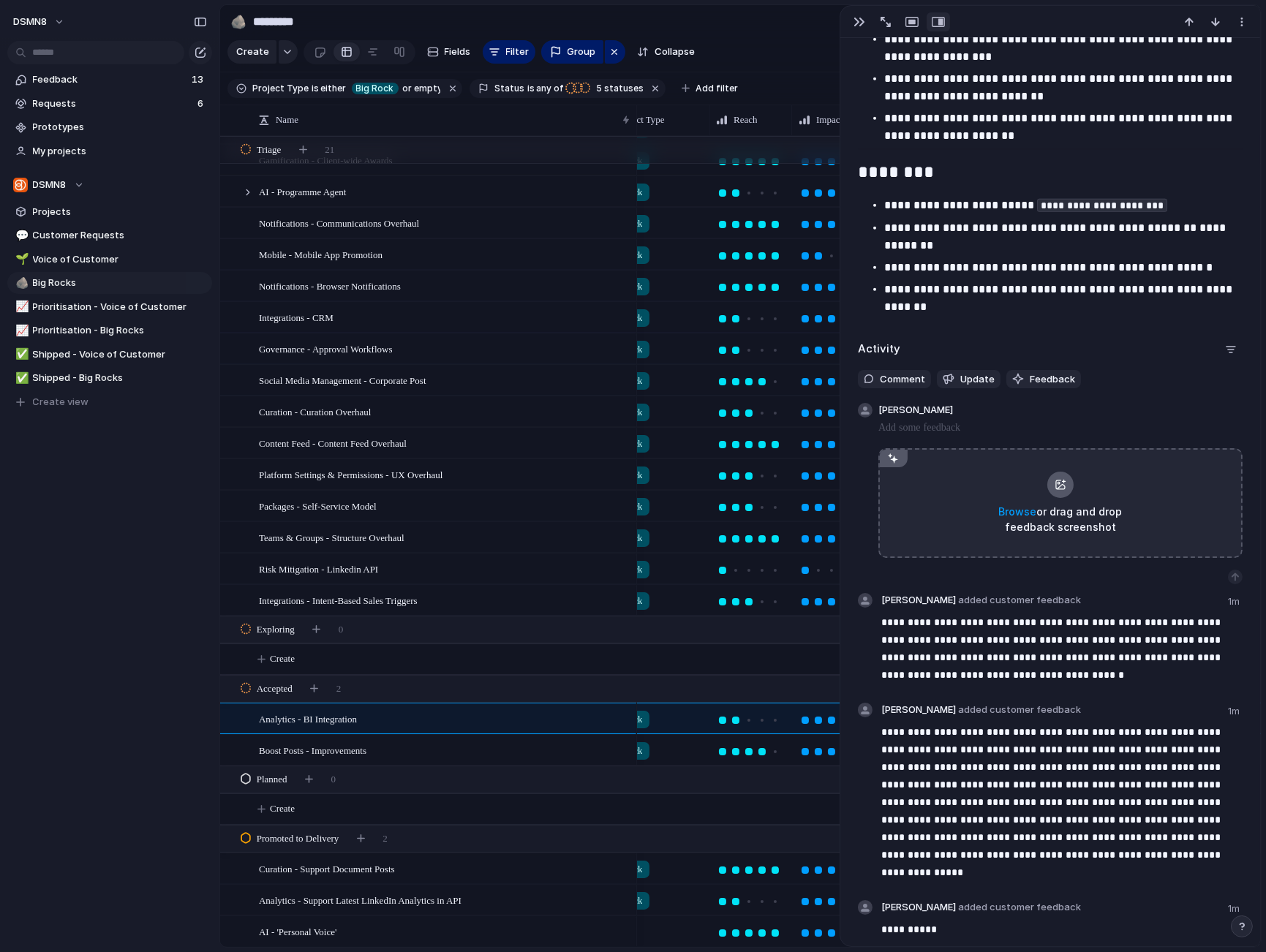
scroll to position [3054, 0]
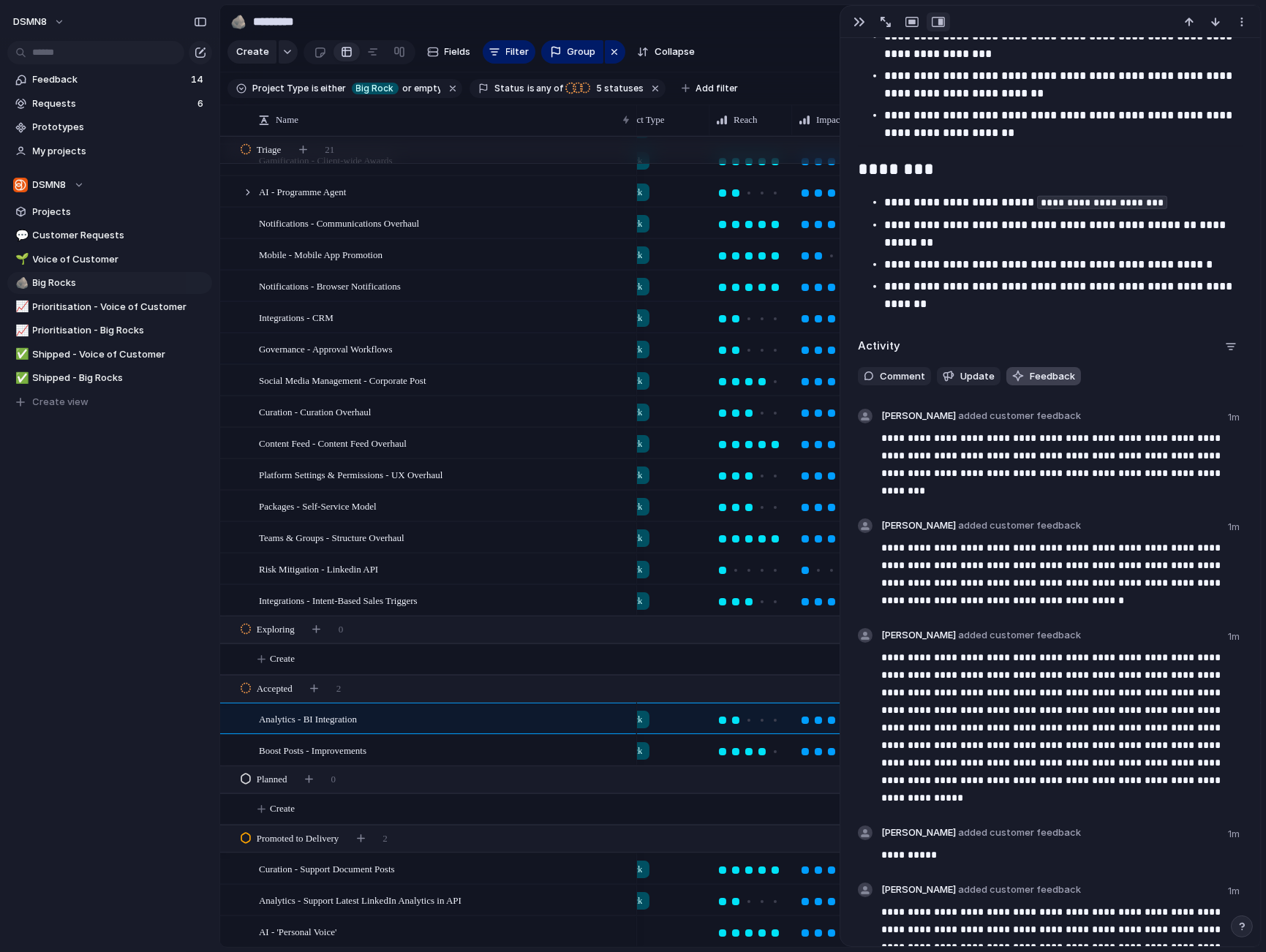
click at [1039, 377] on span "Feedback" at bounding box center [1052, 376] width 45 height 15
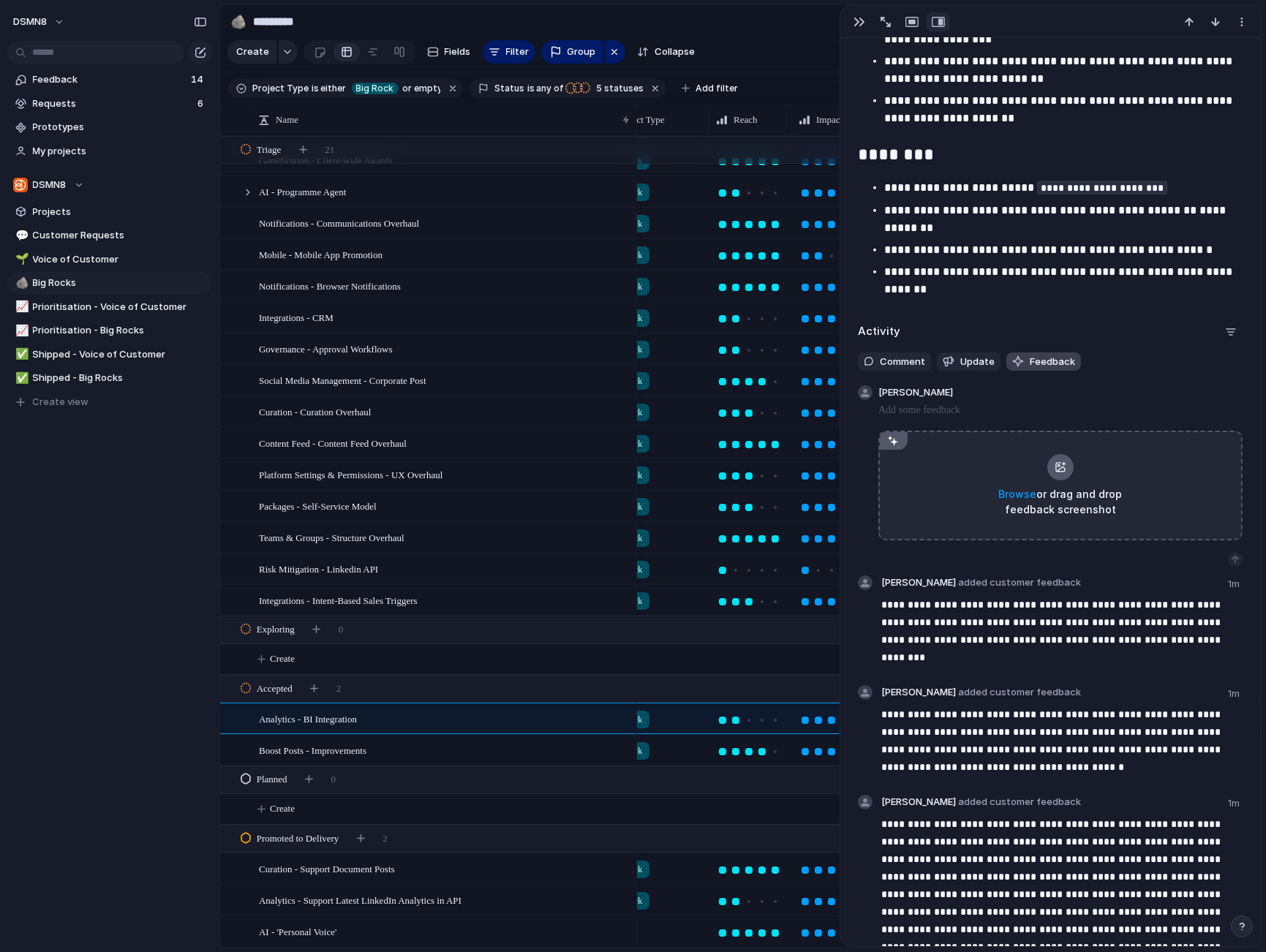
scroll to position [3070, 0]
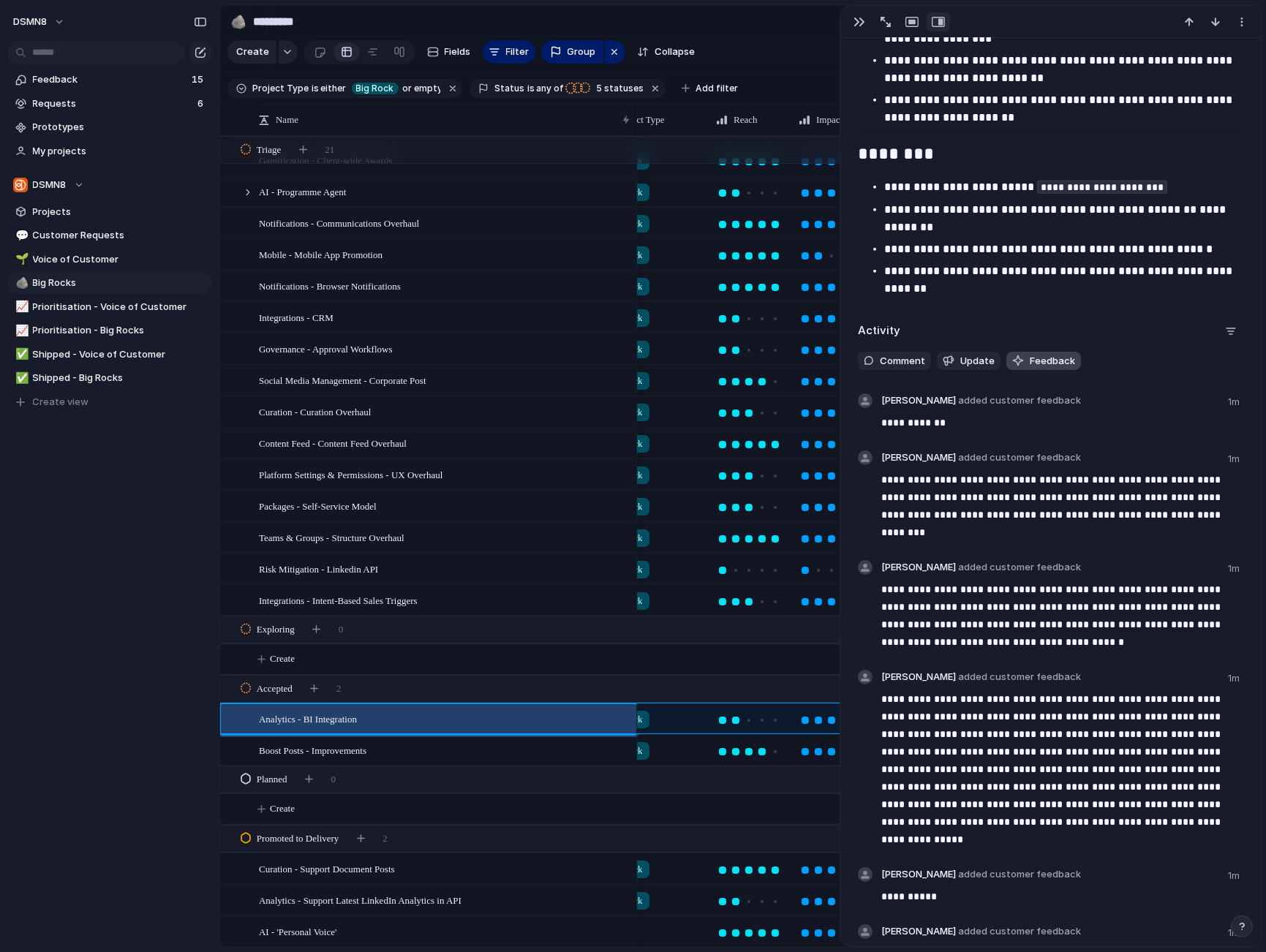
click at [1037, 362] on span "Feedback" at bounding box center [1052, 361] width 45 height 15
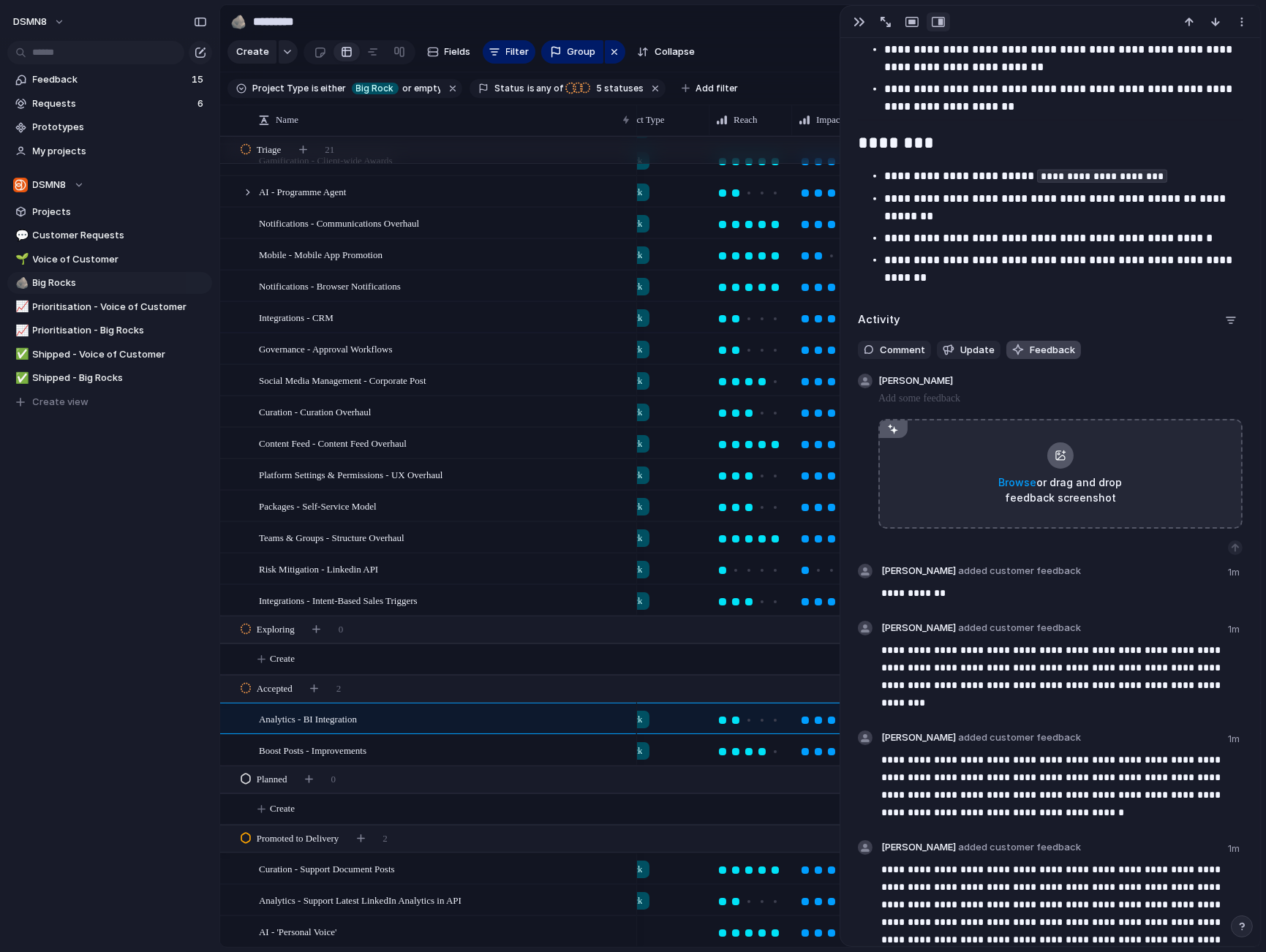
scroll to position [3085, 0]
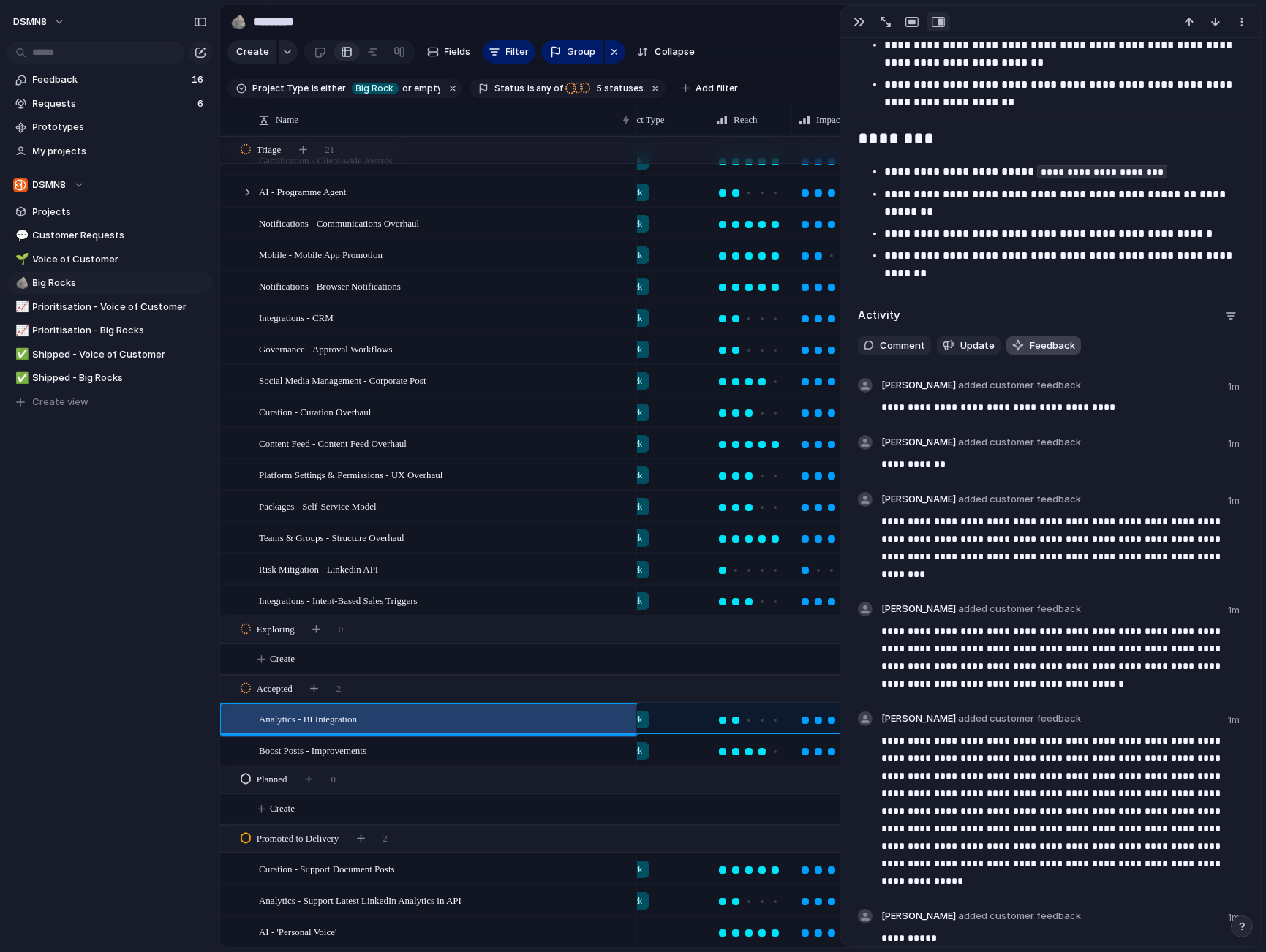
click at [1041, 346] on span "Feedback" at bounding box center [1052, 346] width 45 height 15
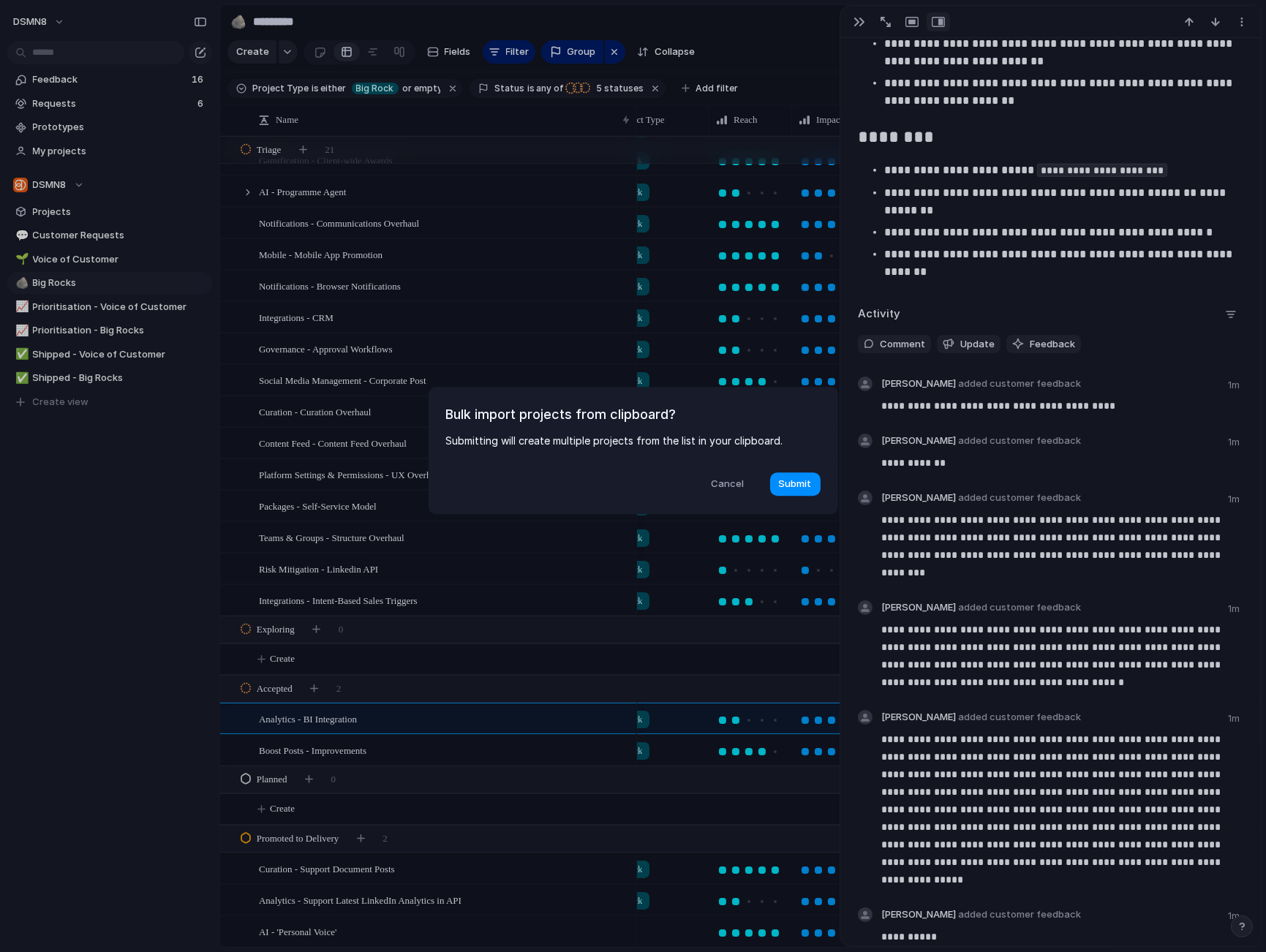
click at [720, 484] on span "Cancel" at bounding box center [727, 484] width 33 height 15
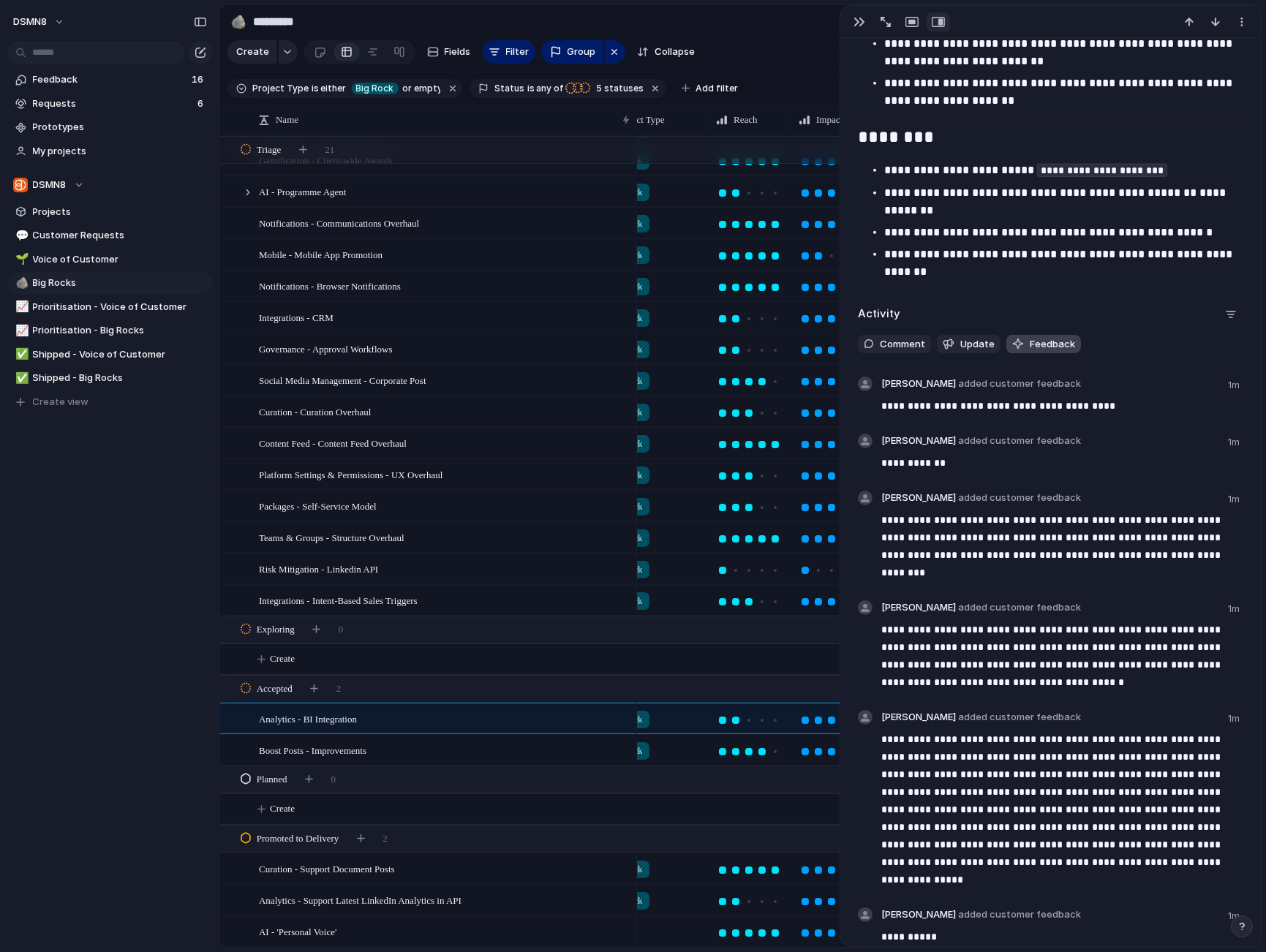
click at [1058, 343] on span "Feedback" at bounding box center [1052, 344] width 45 height 15
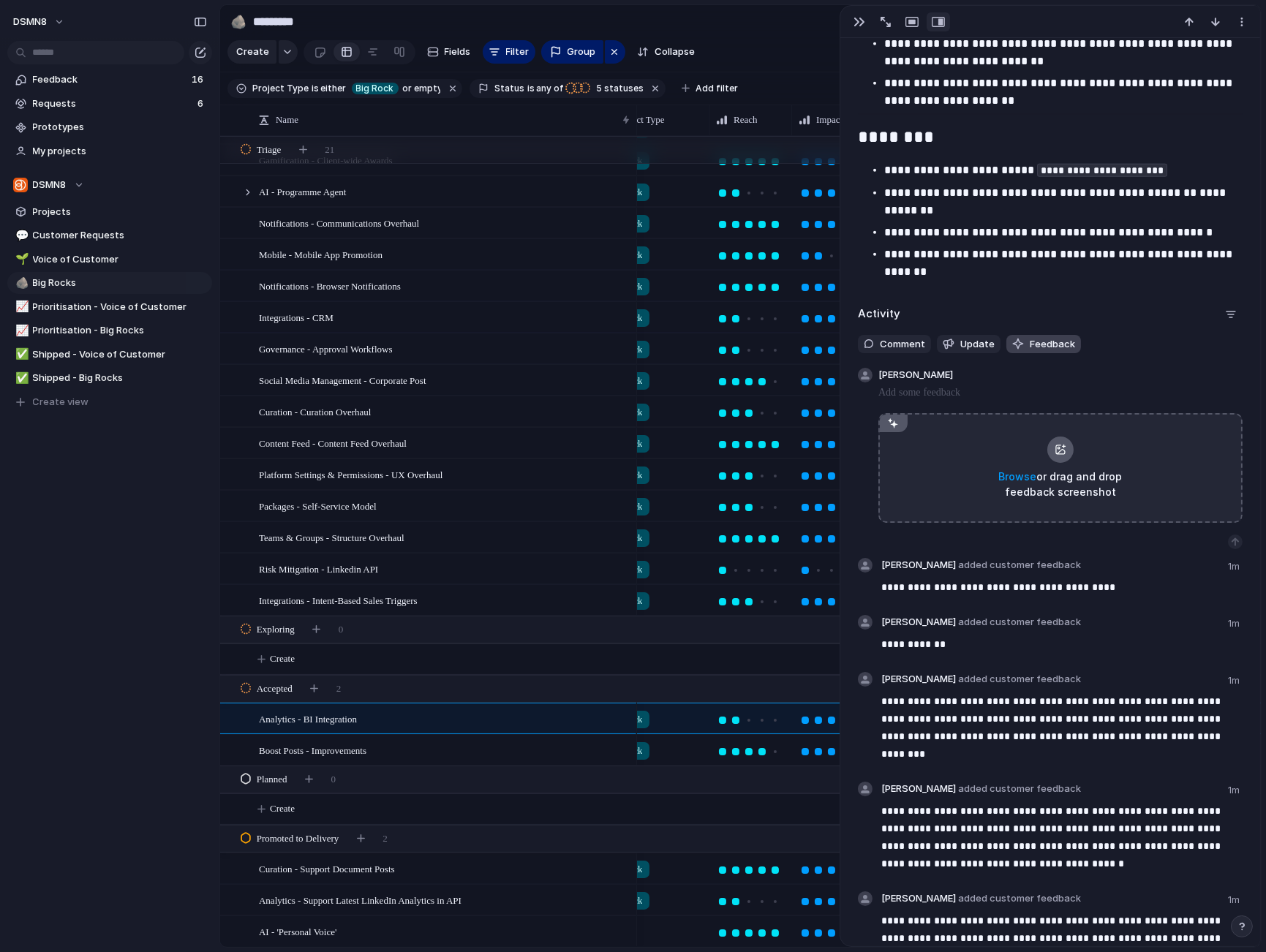
scroll to position [3102, 0]
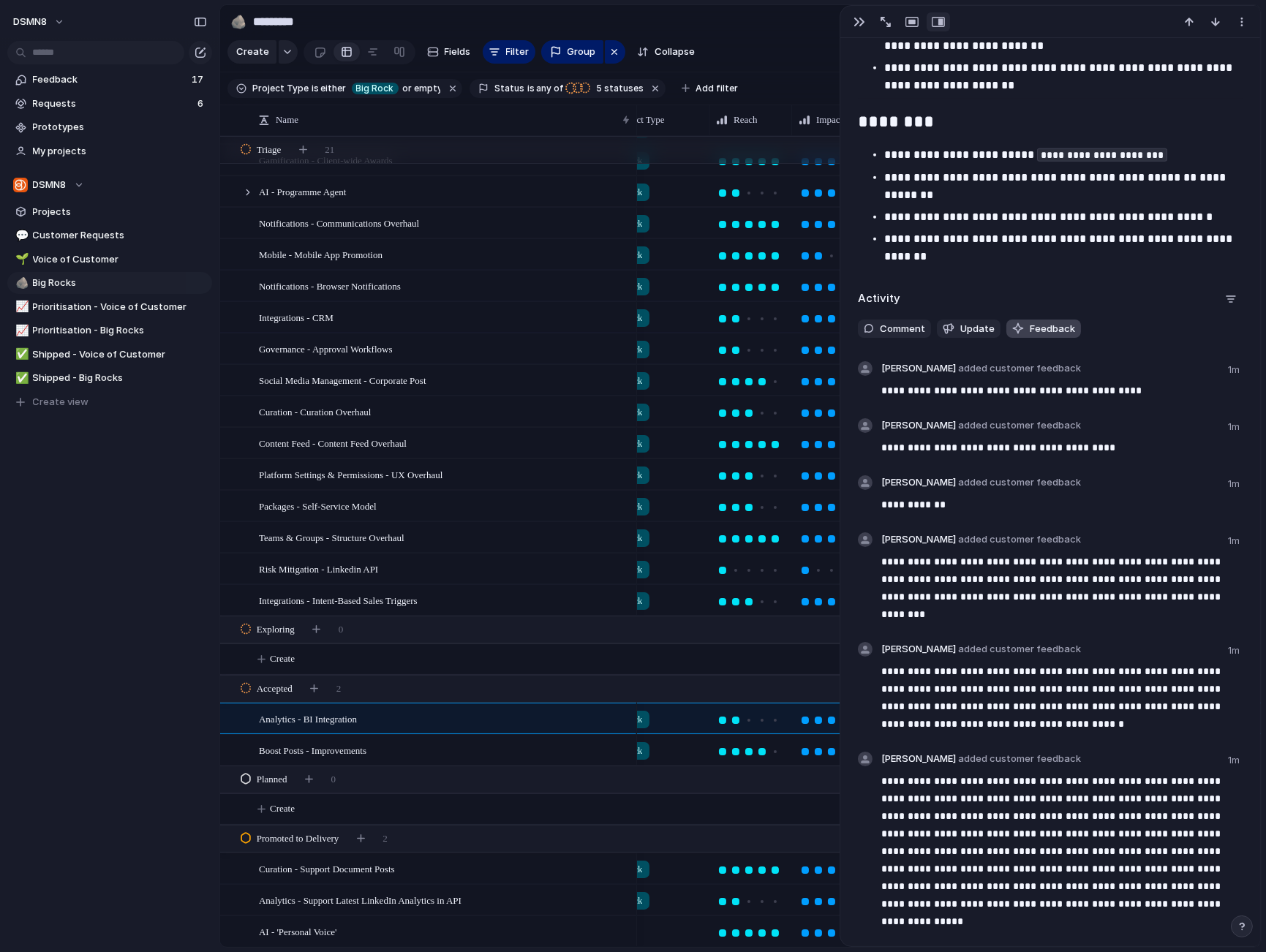
click at [1043, 325] on span "Feedback" at bounding box center [1052, 329] width 45 height 15
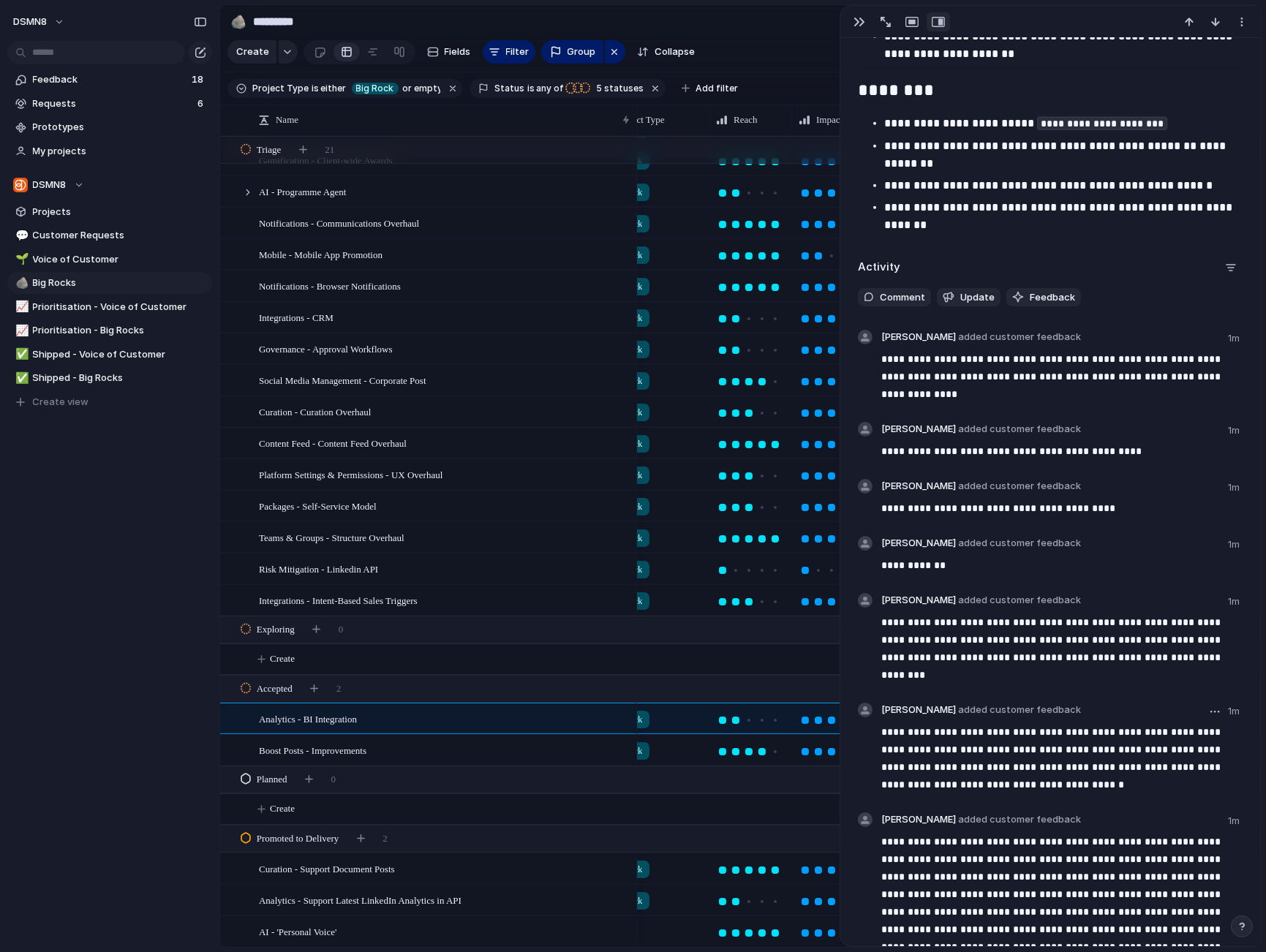
scroll to position [3036, 0]
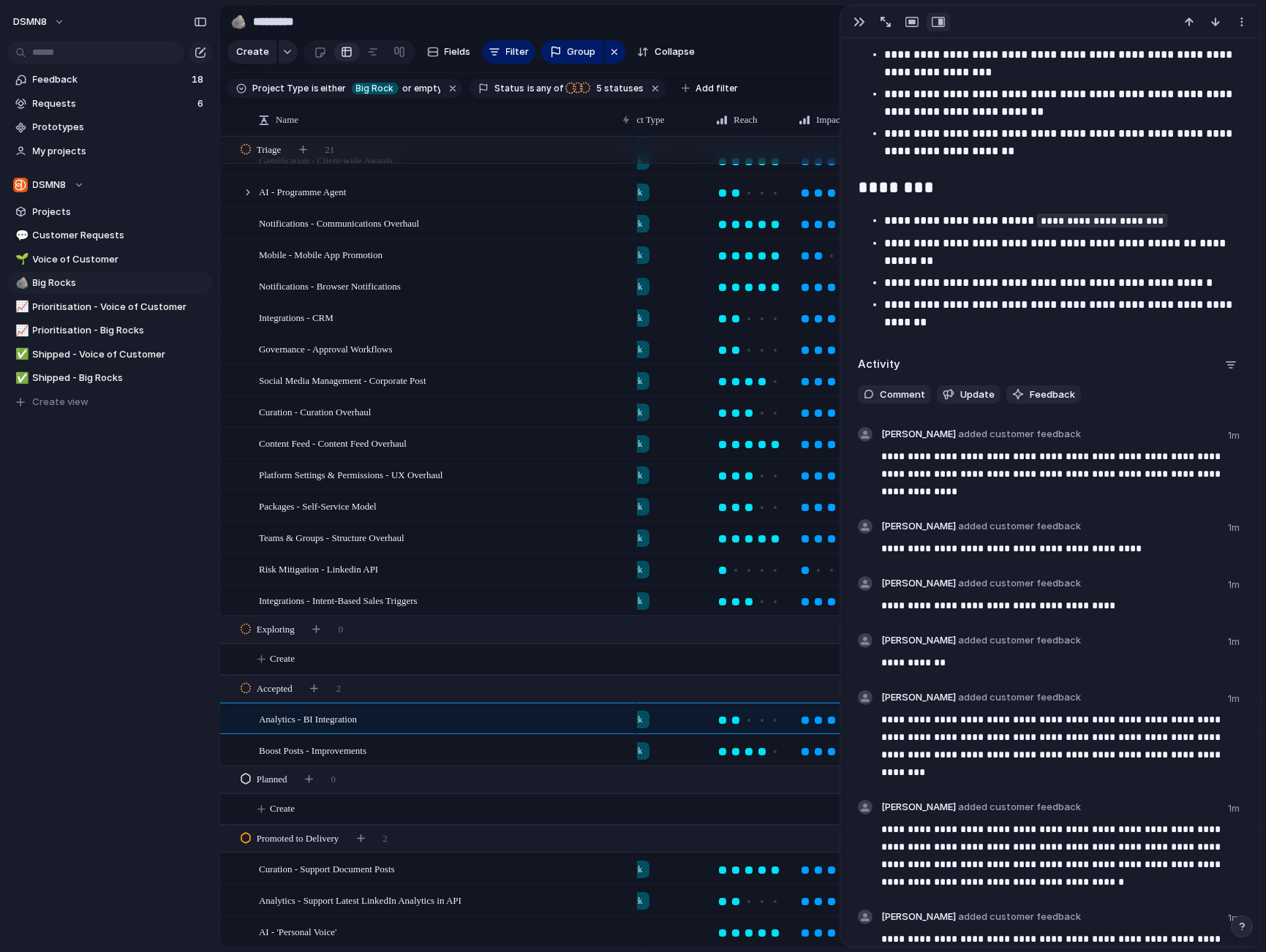
click at [1234, 364] on div "button" at bounding box center [1231, 364] width 12 height 12
click at [1158, 466] on div at bounding box center [1157, 469] width 26 height 26
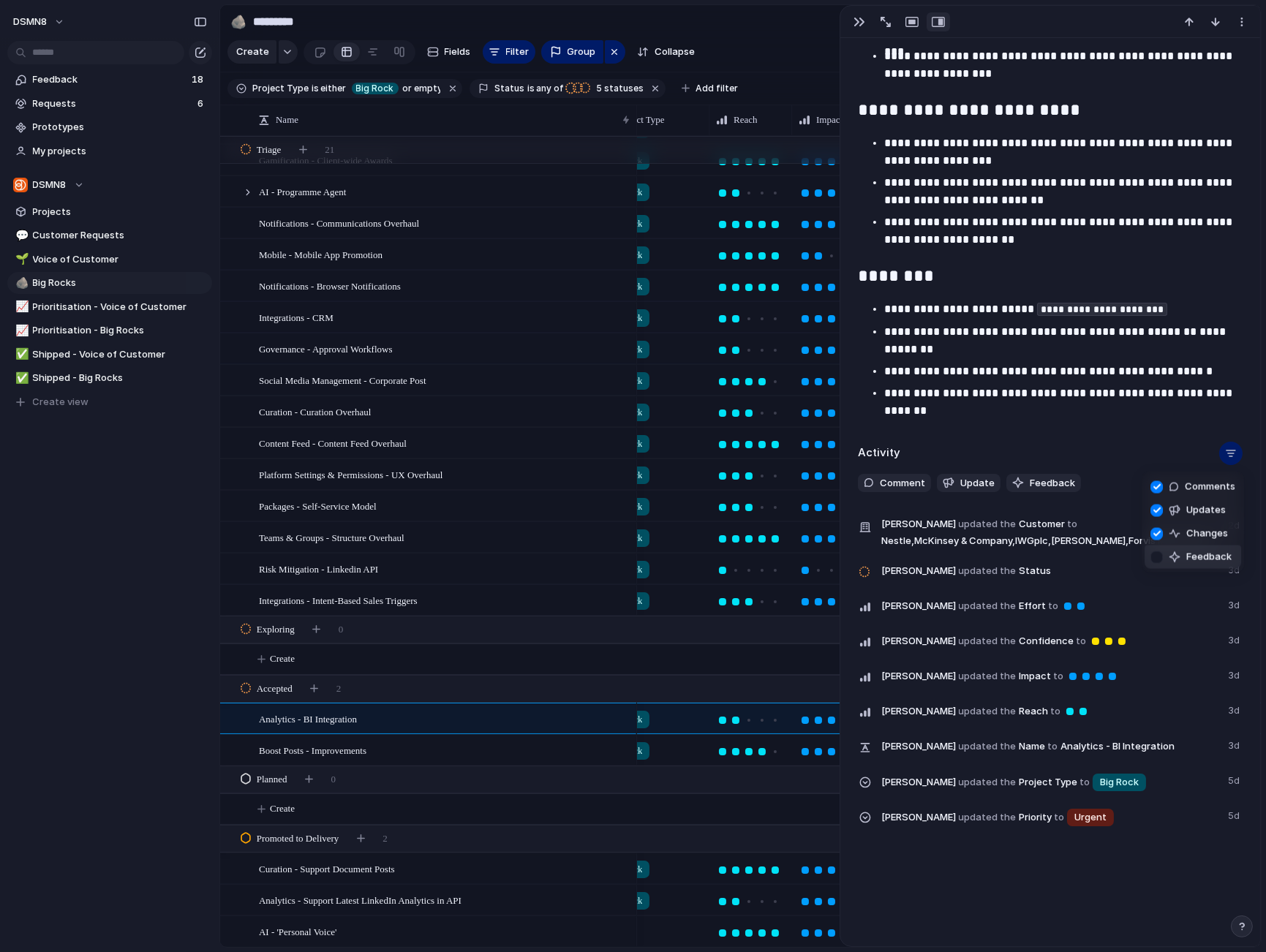
click at [1157, 556] on div at bounding box center [1157, 556] width 26 height 26
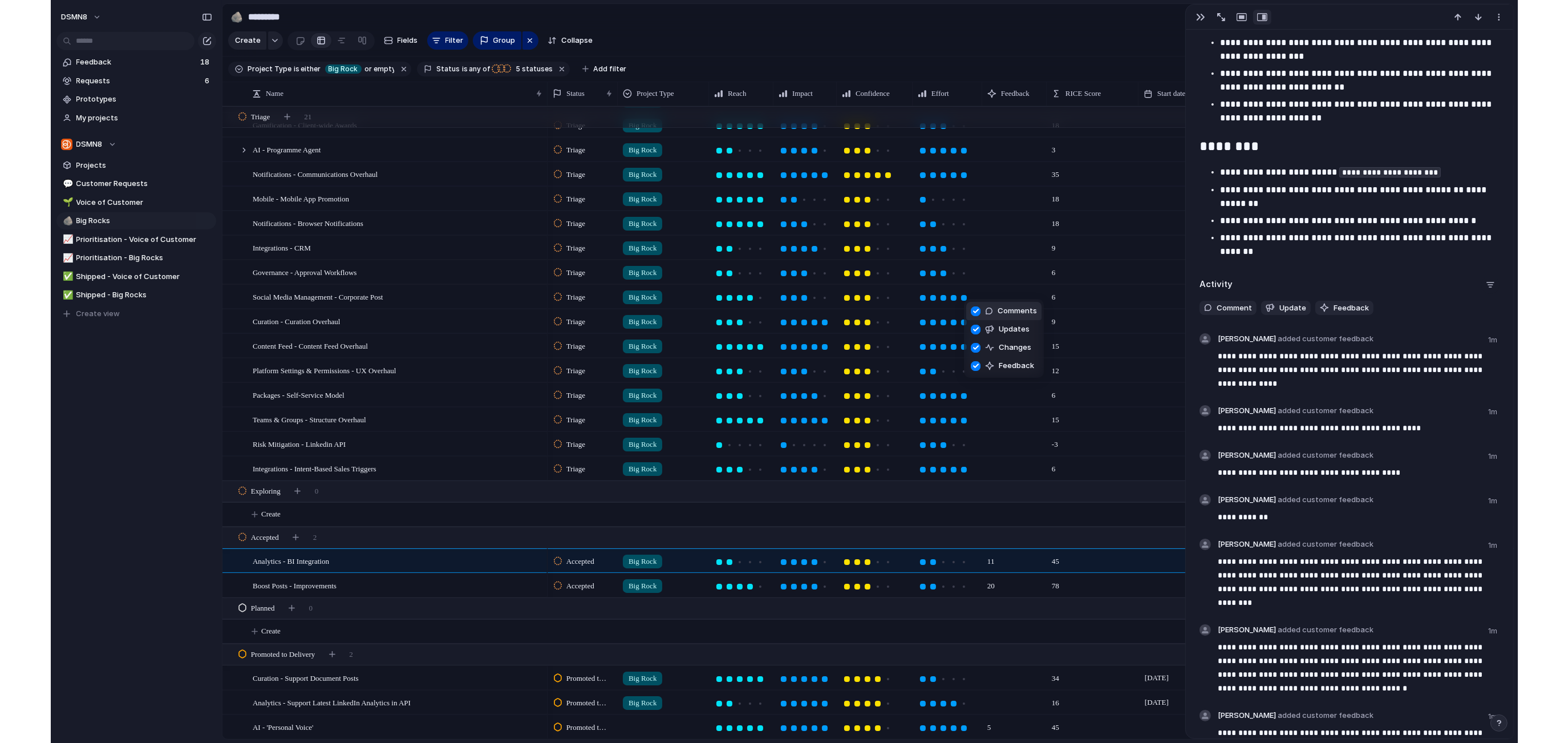
scroll to position [0, 0]
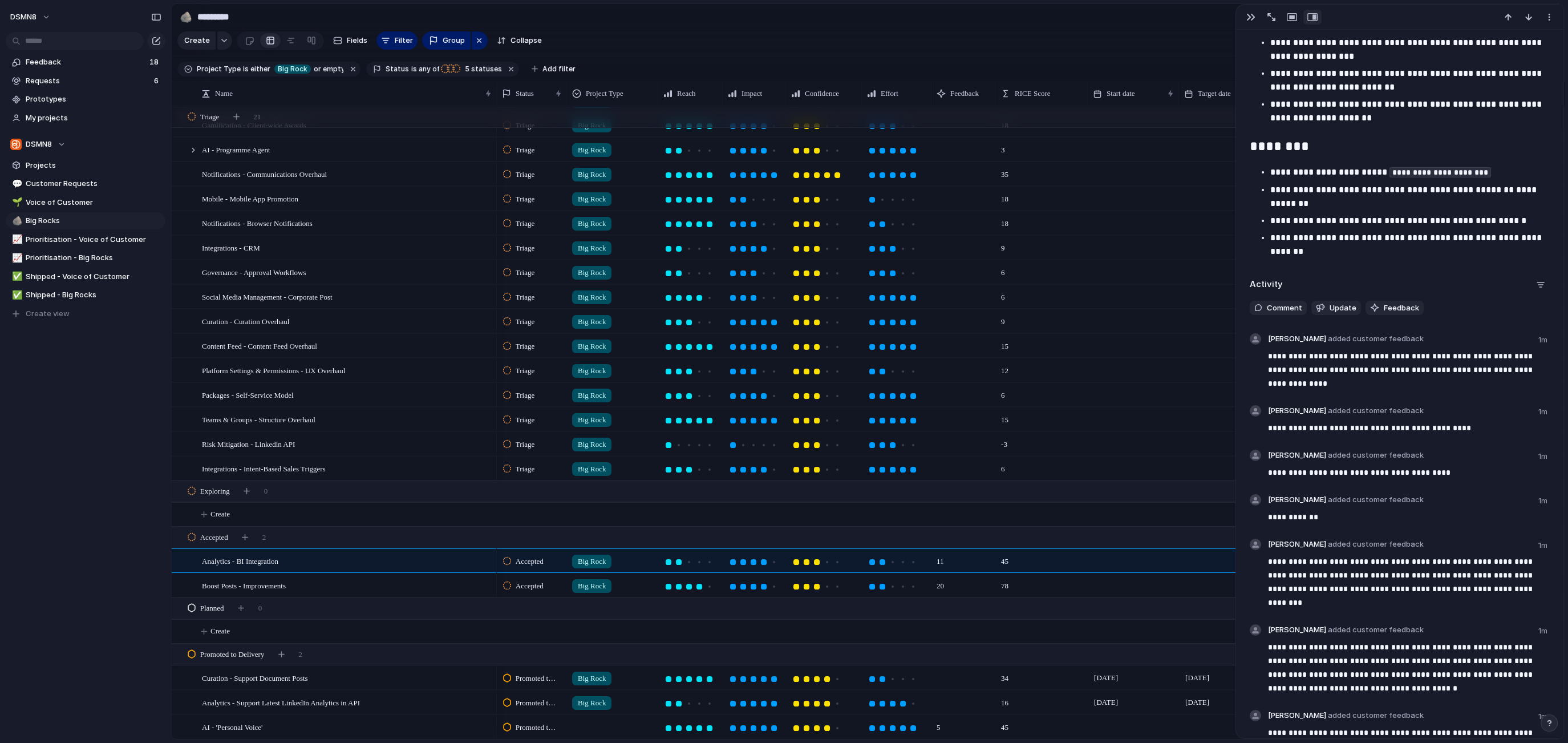
click at [1279, 474] on div "Comments Updates Changes Feedback" at bounding box center [784, 372] width 1568 height 743
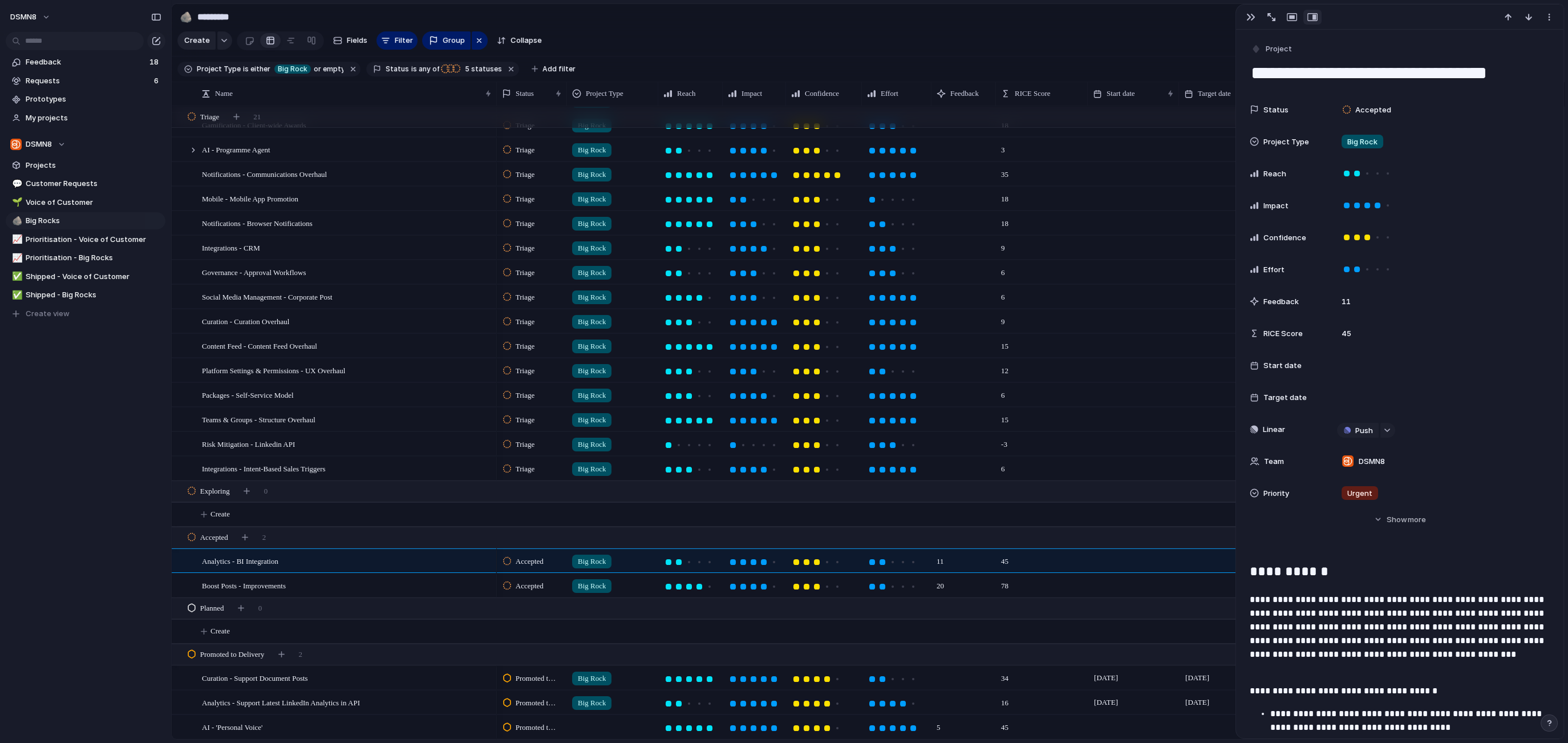
click at [593, 730] on div at bounding box center [612, 725] width 90 height 19
click at [581, 686] on div at bounding box center [578, 688] width 20 height 20
click at [1107, 432] on div "Big Rock Voice of Customer Customer Request" at bounding box center [784, 372] width 1568 height 743
